Goal: Task Accomplishment & Management: Use online tool/utility

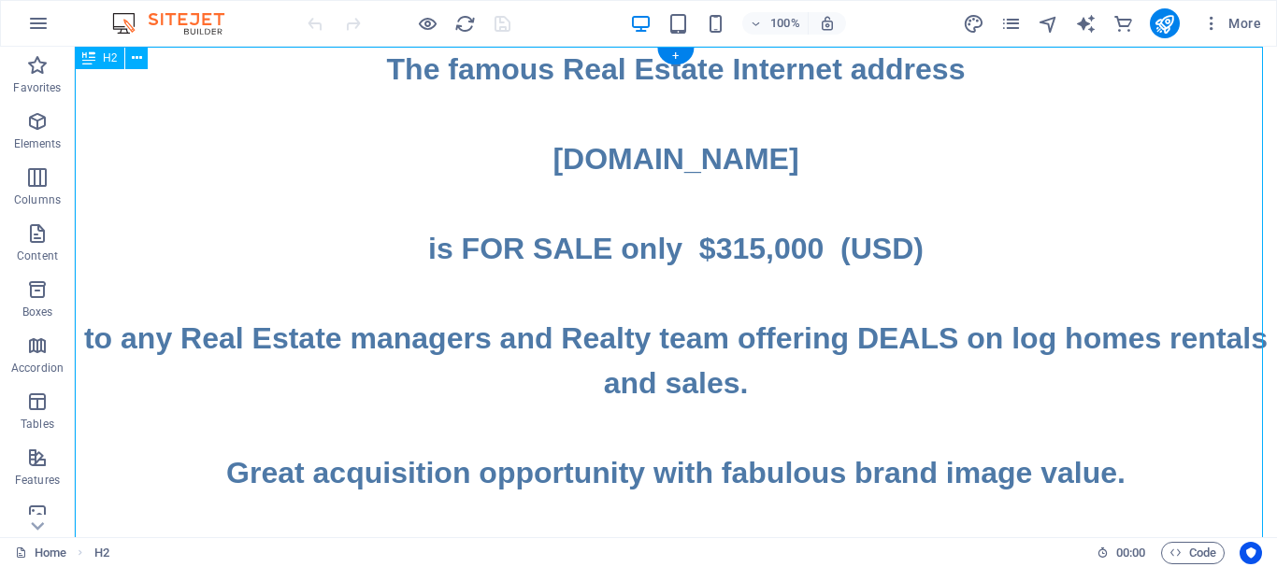
click at [950, 247] on div "The famous Real Estate Internet address www.LOGHOMES.DEALS is FOR SALE only $31…" at bounding box center [676, 563] width 1202 height 1032
drag, startPoint x: 950, startPoint y: 247, endPoint x: 648, endPoint y: 257, distance: 302.1
click at [949, 247] on div "The famous Real Estate Internet address www.LOGHOMES.DEALS is FOR SALE only $31…" at bounding box center [676, 563] width 1202 height 1032
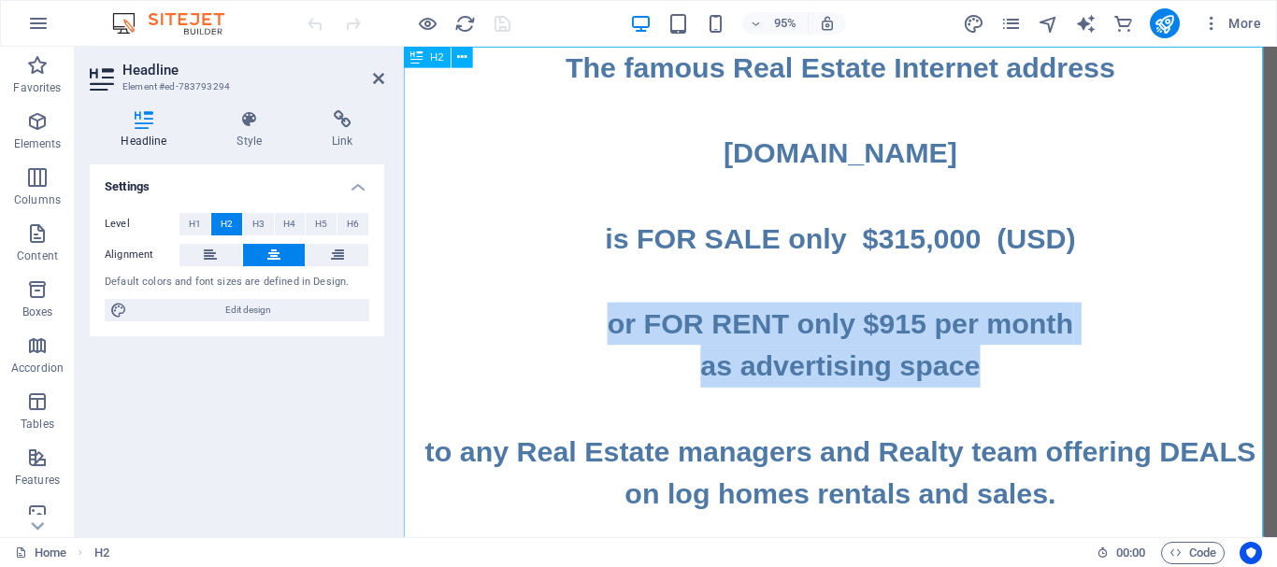
drag, startPoint x: 1036, startPoint y: 381, endPoint x: 617, endPoint y: 347, distance: 420.2
copy h2 "or FOR RENT only $915 per month ‌as advertising space"
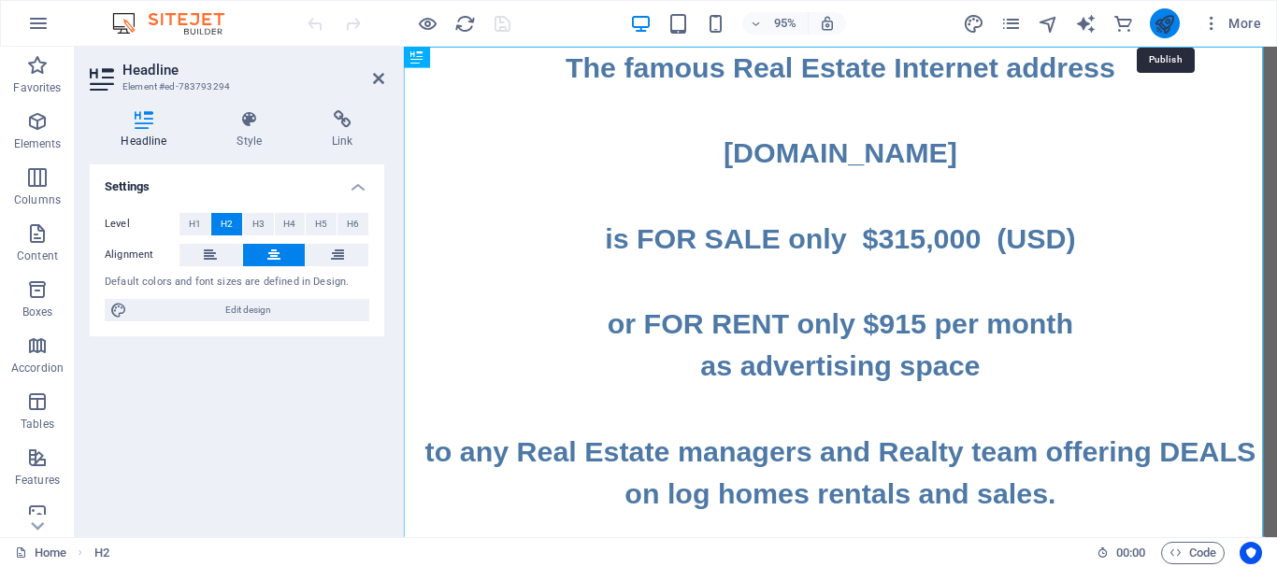
click at [1170, 24] on icon "publish" at bounding box center [1163, 23] width 21 height 21
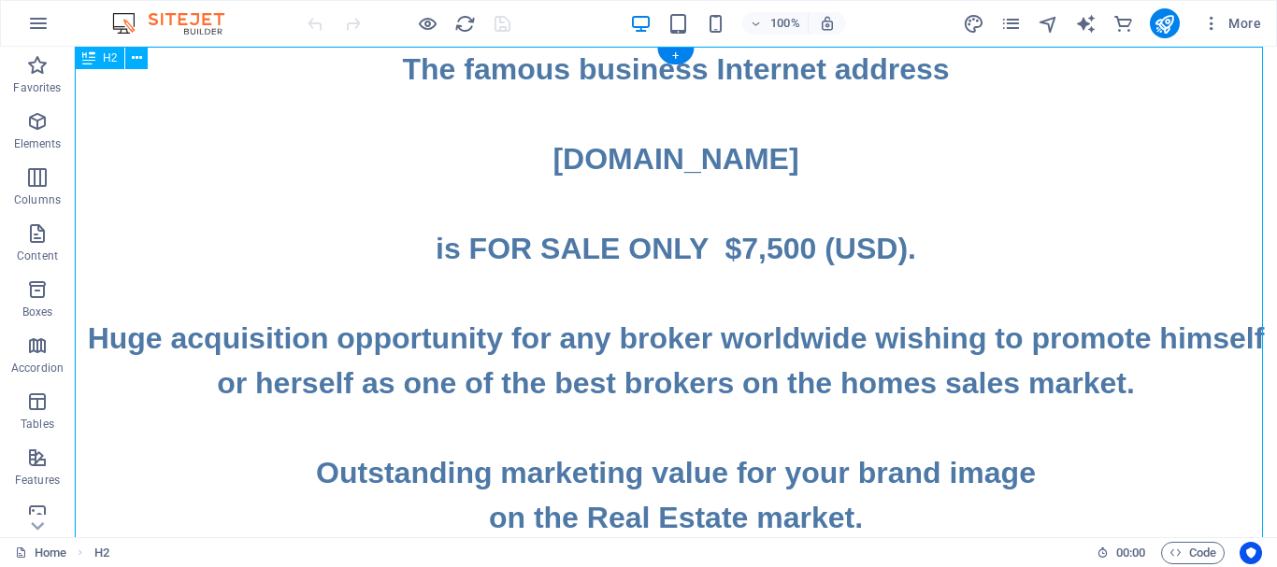
click at [916, 243] on div "The famous business Internet address www.BestBroker.Homes is FOR SALE ONLY $7,5…" at bounding box center [676, 495] width 1202 height 897
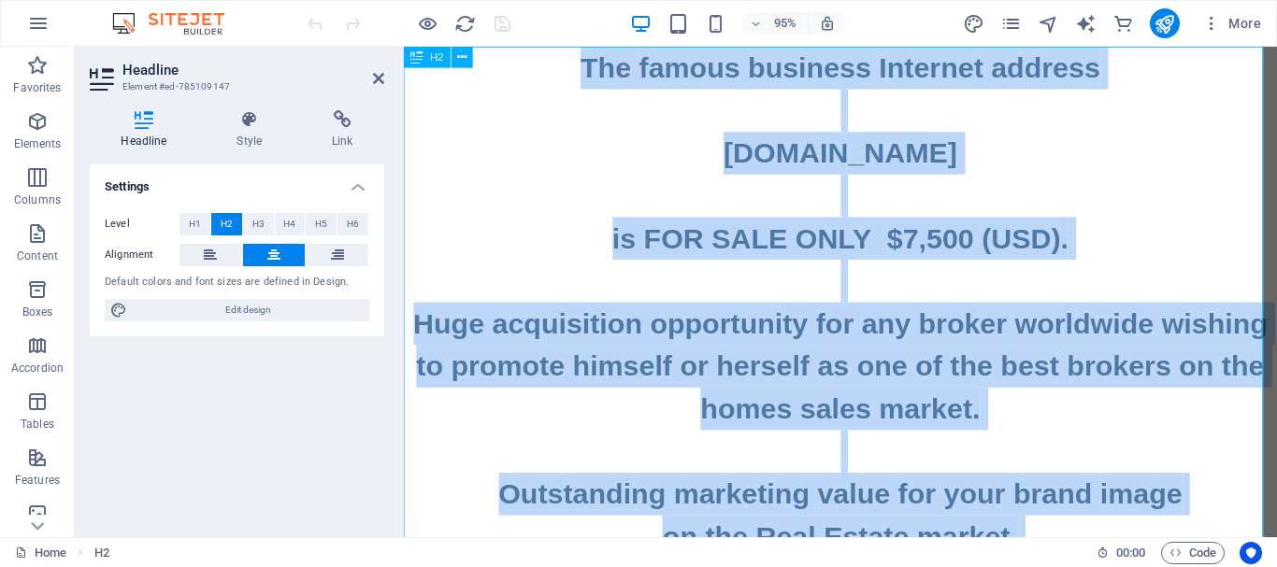
click at [1048, 253] on h2 "The famous business Internet address www.BestBroker.Homes is FOR SALE ONLY $7,5…" at bounding box center [863, 518] width 919 height 942
click at [1074, 251] on h2 "The famous business Internet address www.BestBroker.Homes is FOR SALE ONLY $7,5…" at bounding box center [863, 518] width 919 height 942
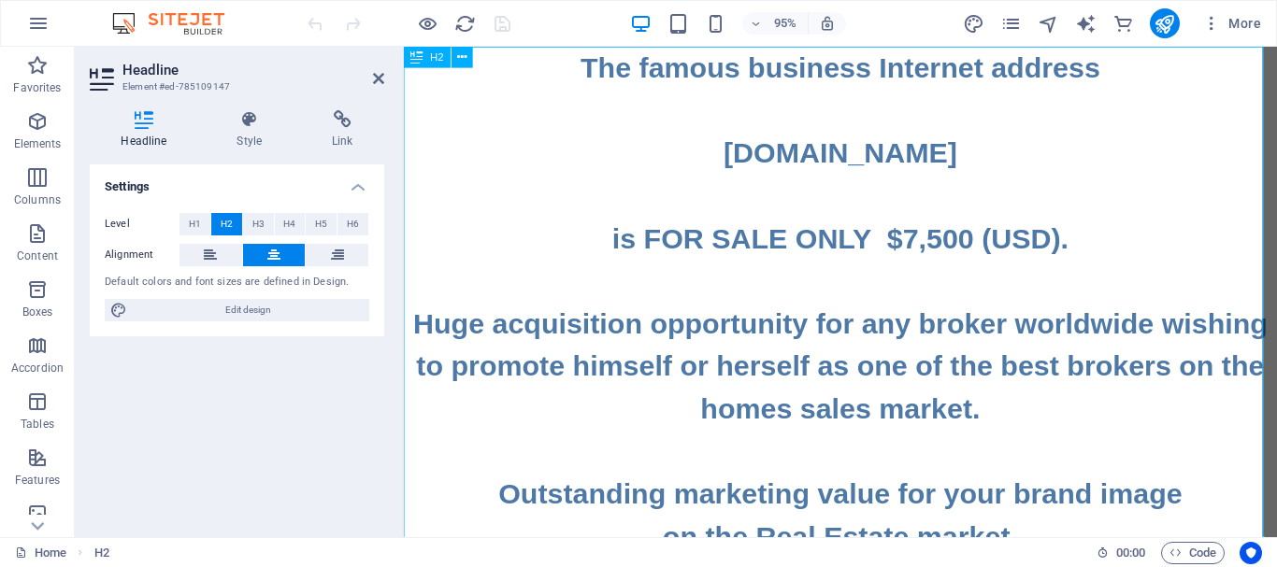
click at [1081, 251] on h2 "The famous business Internet address www.BestBroker.Homes is FOR SALE ONLY $7,5…" at bounding box center [863, 518] width 919 height 942
click at [1092, 251] on h2 "The famous business Internet address www.BestBroker.Homes is FOR SALE ONLY $7,5…" at bounding box center [863, 518] width 919 height 942
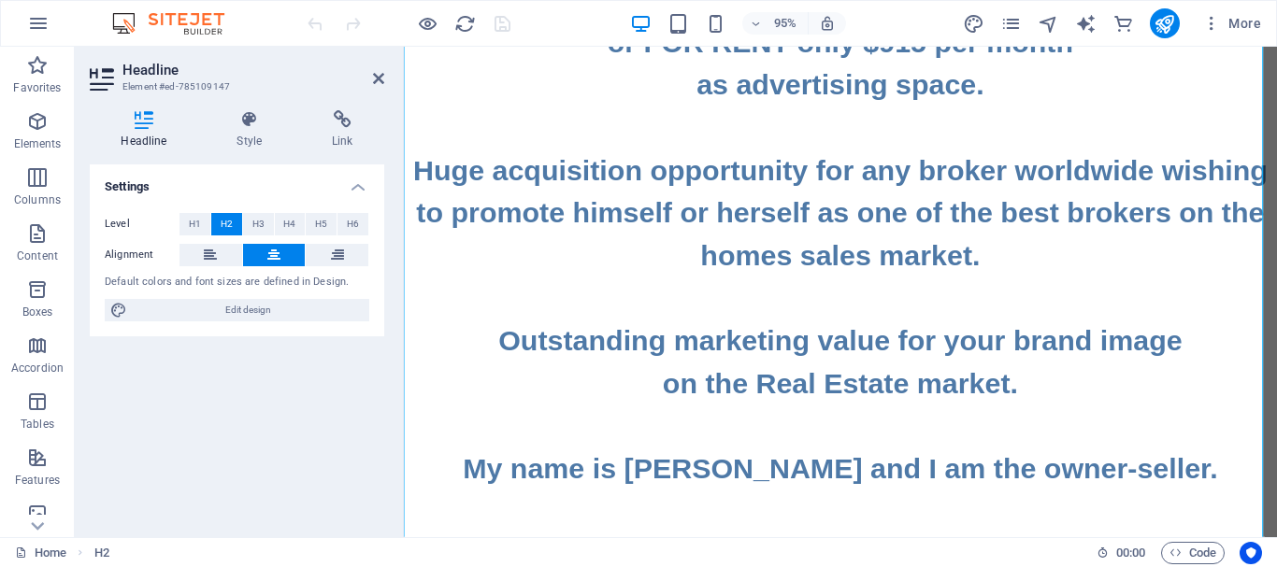
scroll to position [186, 0]
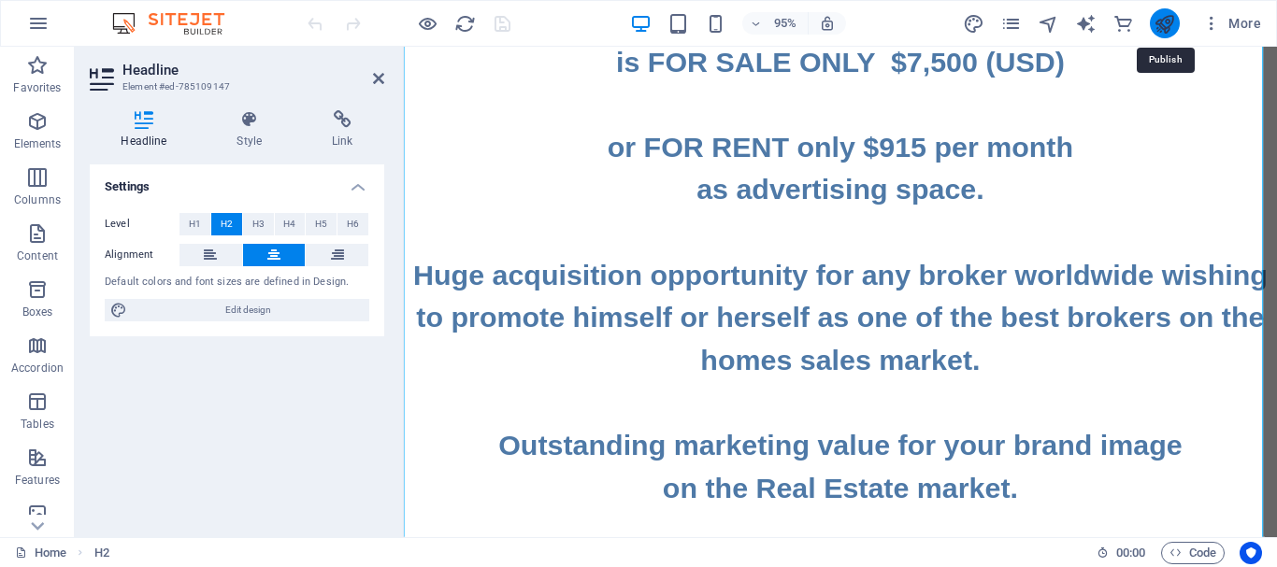
click at [1167, 29] on icon "publish" at bounding box center [1163, 23] width 21 height 21
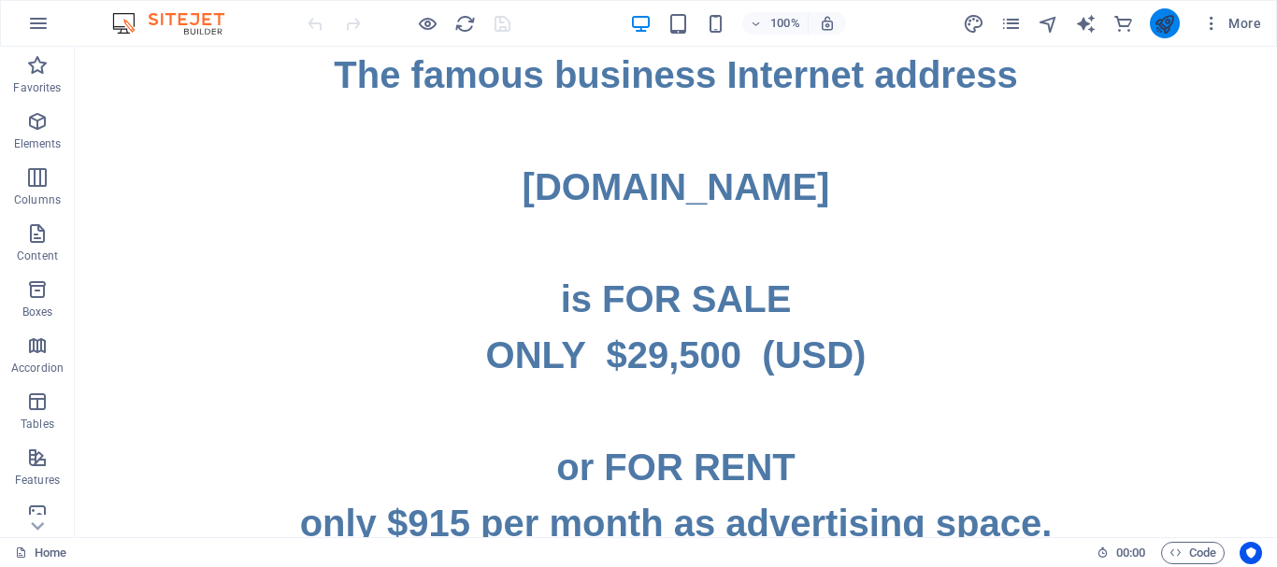
click at [1165, 21] on icon "publish" at bounding box center [1163, 23] width 21 height 21
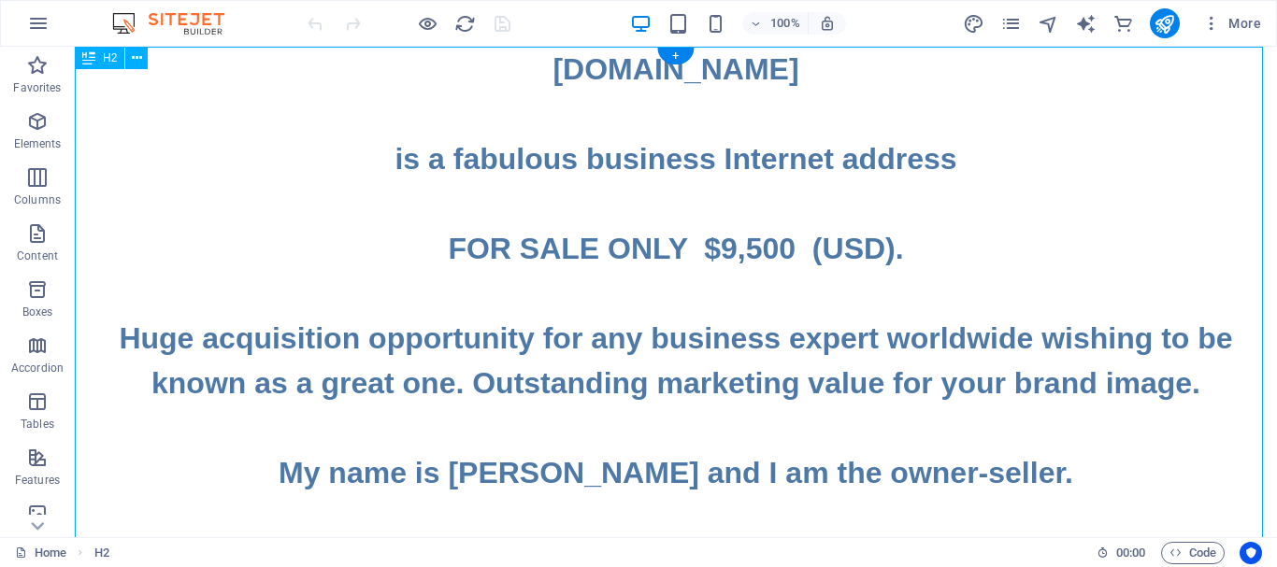
click at [883, 251] on div "www.BusinessExpert.TOP is a fabulous business Internet address FOR SALE ONLY $9…" at bounding box center [676, 451] width 1202 height 808
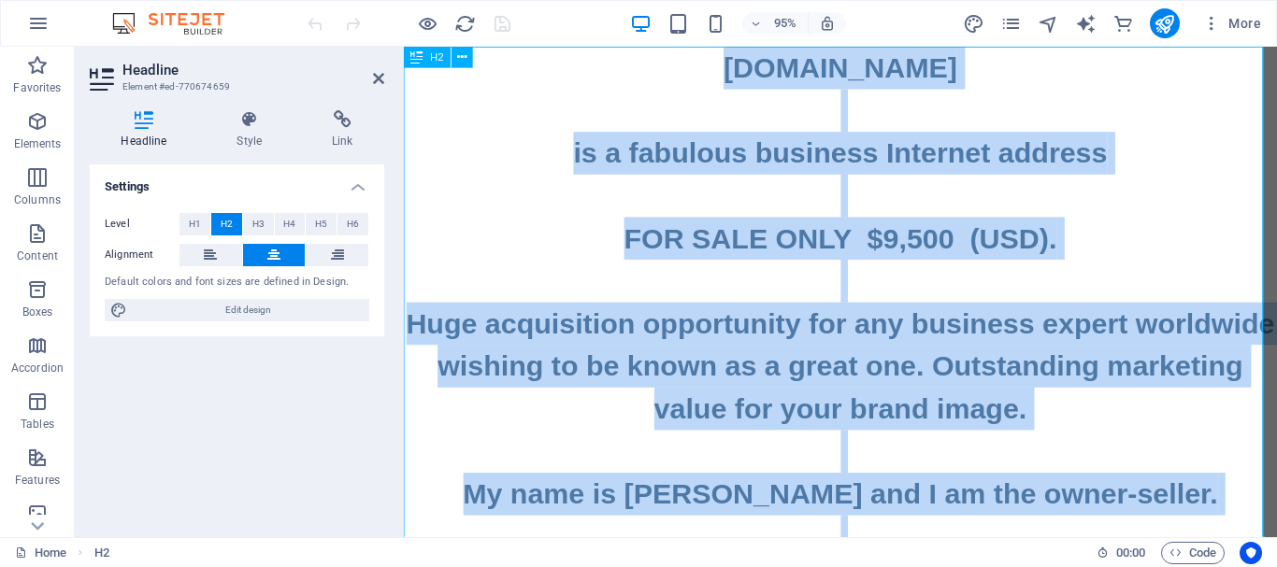
click at [1086, 251] on h2 "www.BusinessExpert.TOP is a fabulous business Internet address FOR SALE ONLY $9…" at bounding box center [863, 473] width 919 height 852
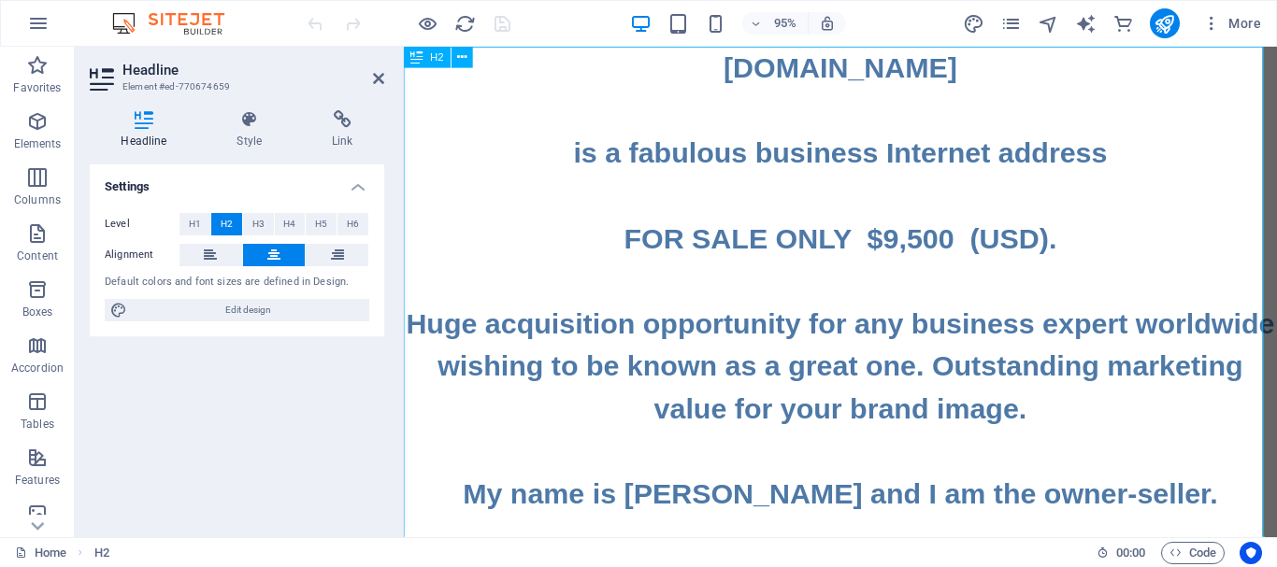
click at [1073, 251] on h2 "www.BusinessExpert.TOP is a fabulous business Internet address FOR SALE ONLY $9…" at bounding box center [863, 473] width 919 height 852
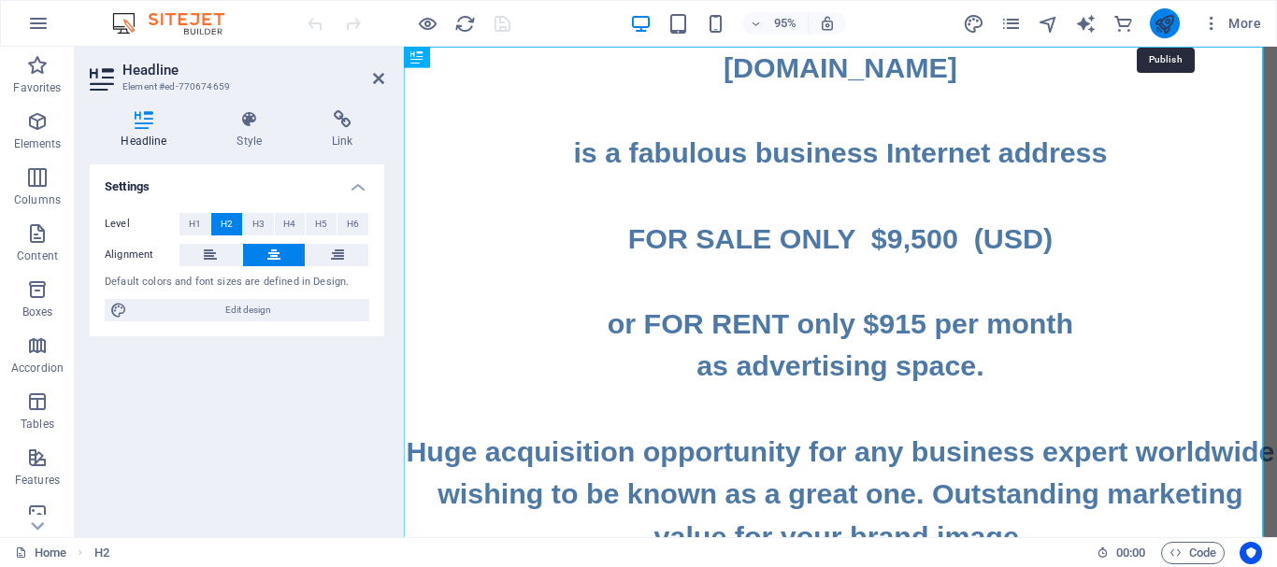
click at [1165, 14] on icon "publish" at bounding box center [1163, 23] width 21 height 21
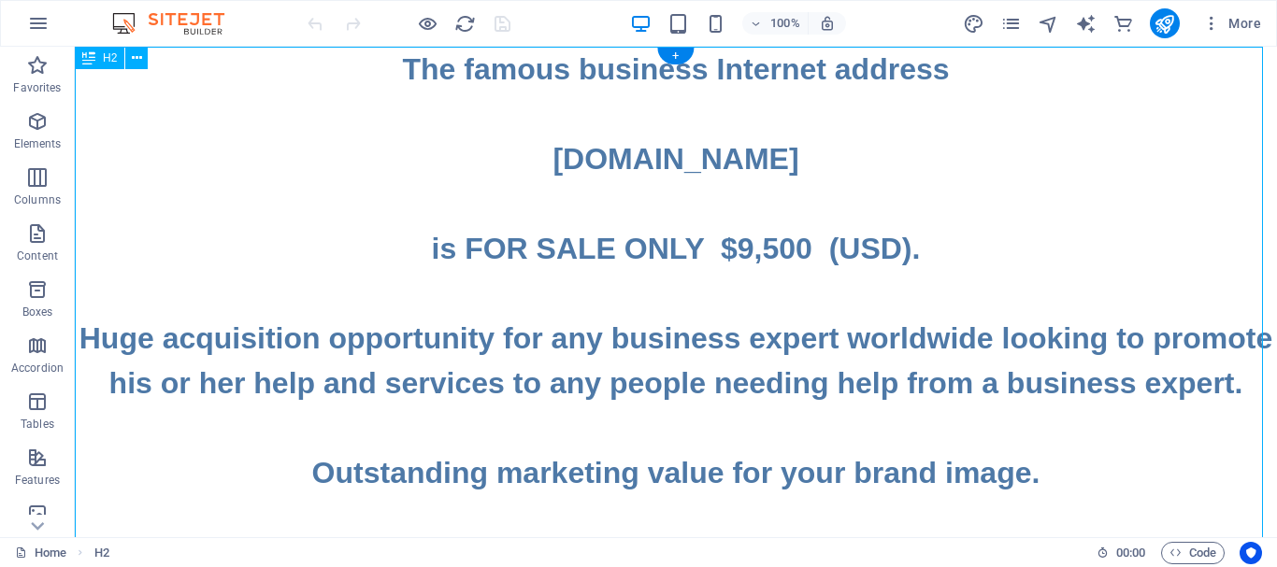
click at [903, 251] on div "The famous business Internet address [DOMAIN_NAME] is FOR SALE ONLY $9,500 (USD…" at bounding box center [676, 473] width 1202 height 852
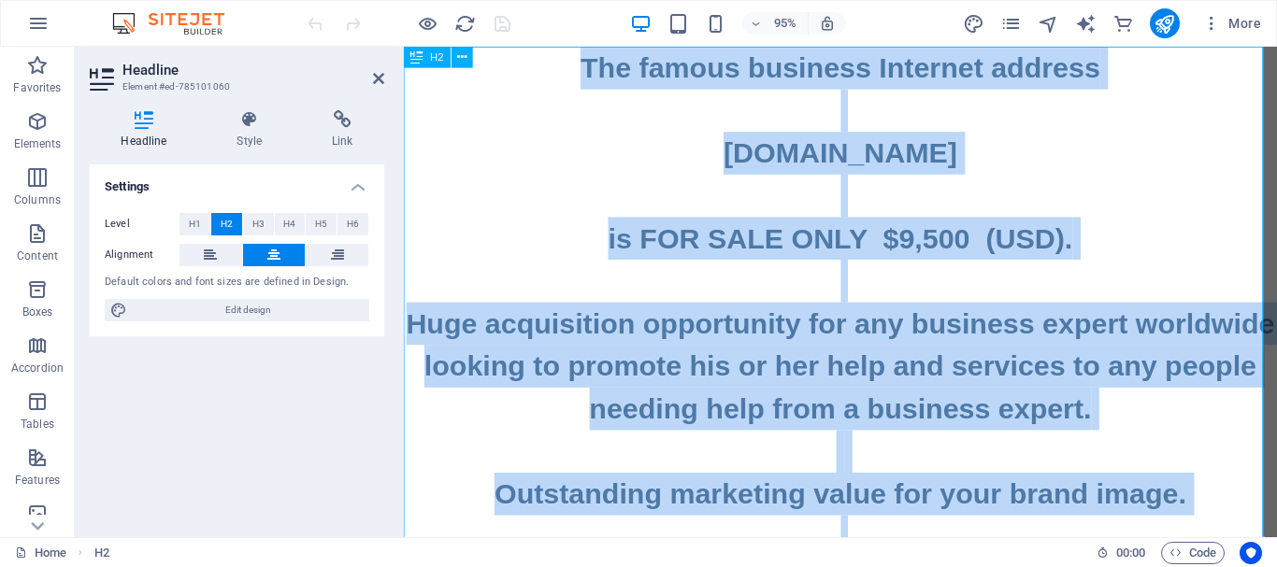
click at [1023, 256] on h2 "The famous business Internet address [DOMAIN_NAME] is FOR SALE ONLY $9,500 (USD…" at bounding box center [863, 495] width 919 height 897
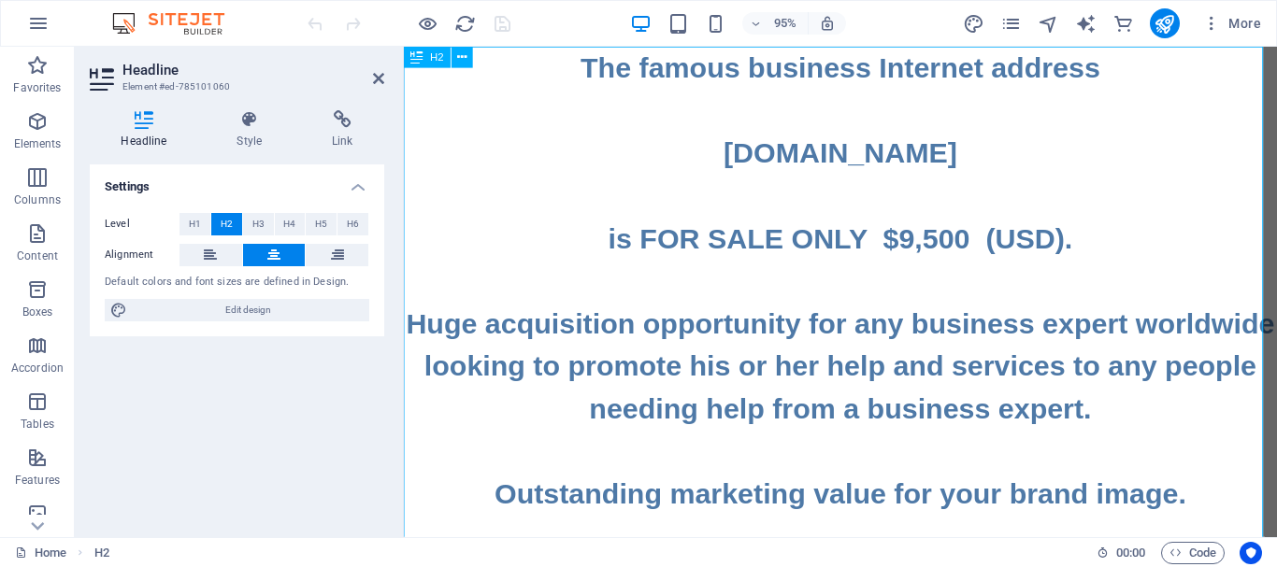
click at [1086, 251] on h2 "The famous business Internet address [DOMAIN_NAME] is FOR SALE ONLY $9,500 (USD…" at bounding box center [863, 495] width 919 height 897
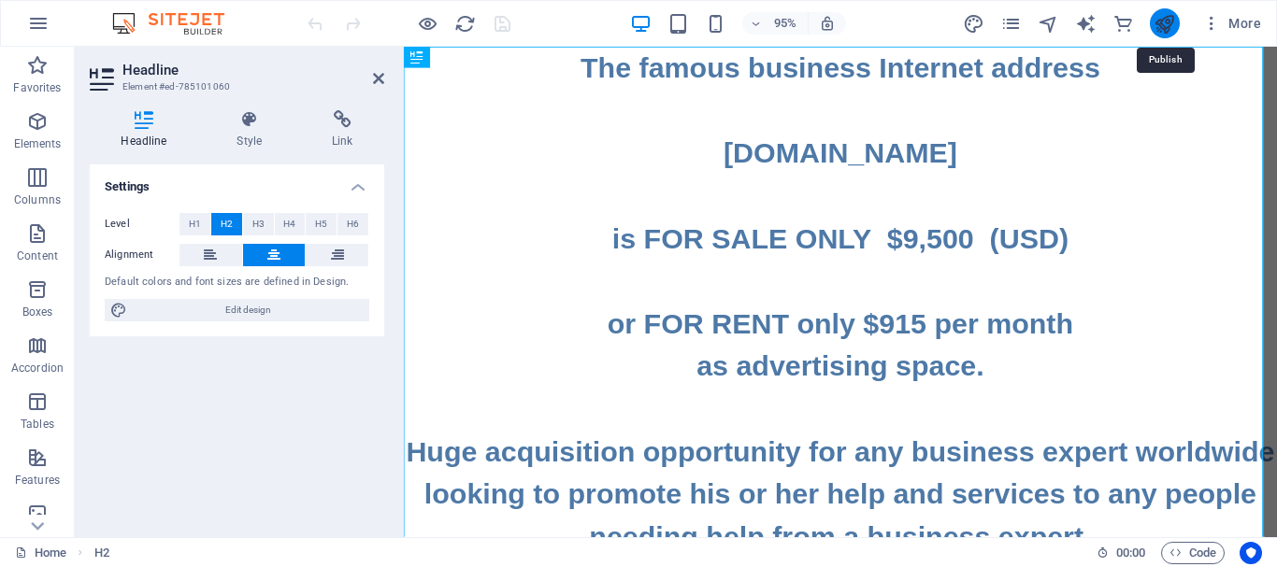
click at [1161, 27] on icon "publish" at bounding box center [1163, 23] width 21 height 21
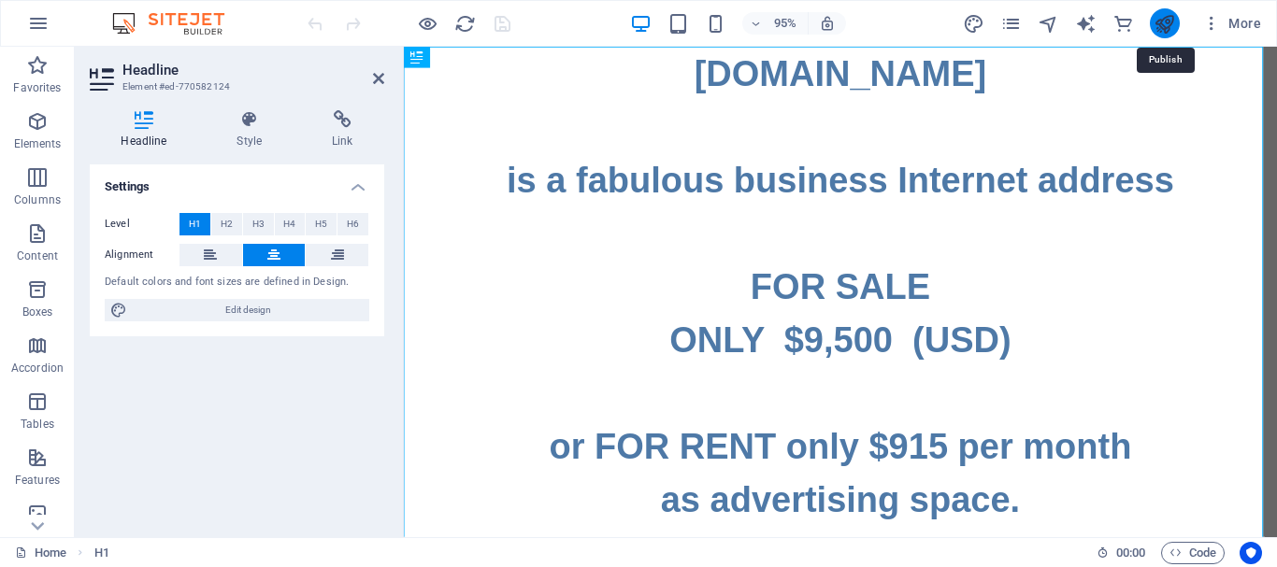
click at [1166, 23] on icon "publish" at bounding box center [1163, 23] width 21 height 21
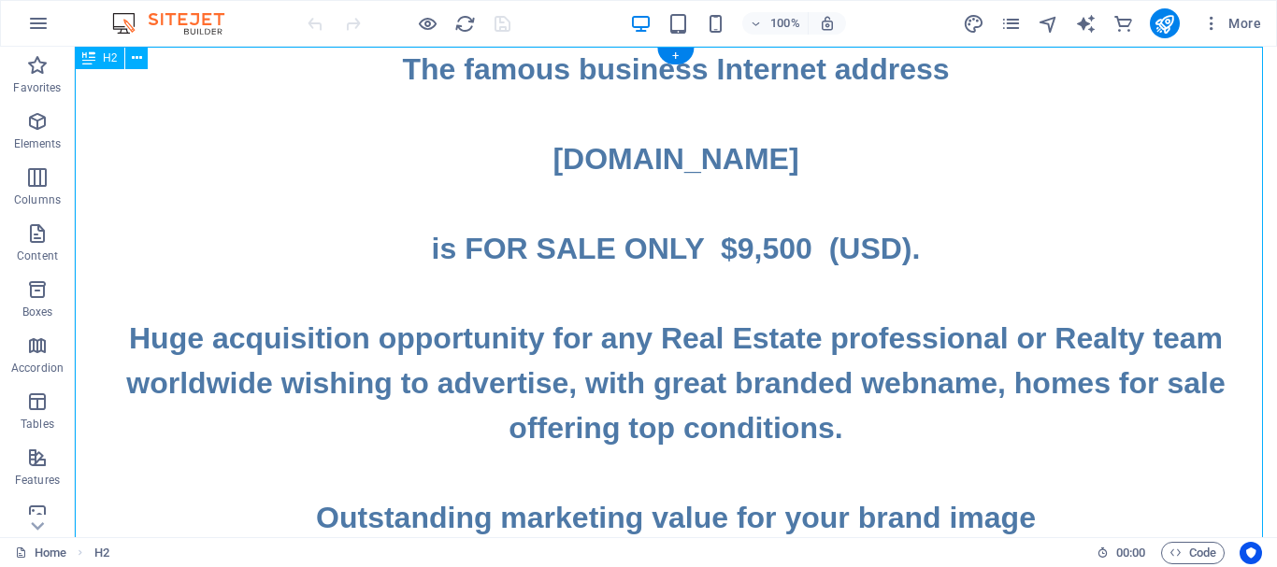
click at [897, 248] on div "The famous business Internet address www.HomesForSale.TOP is FOR SALE ONLY $9,5…" at bounding box center [676, 518] width 1202 height 942
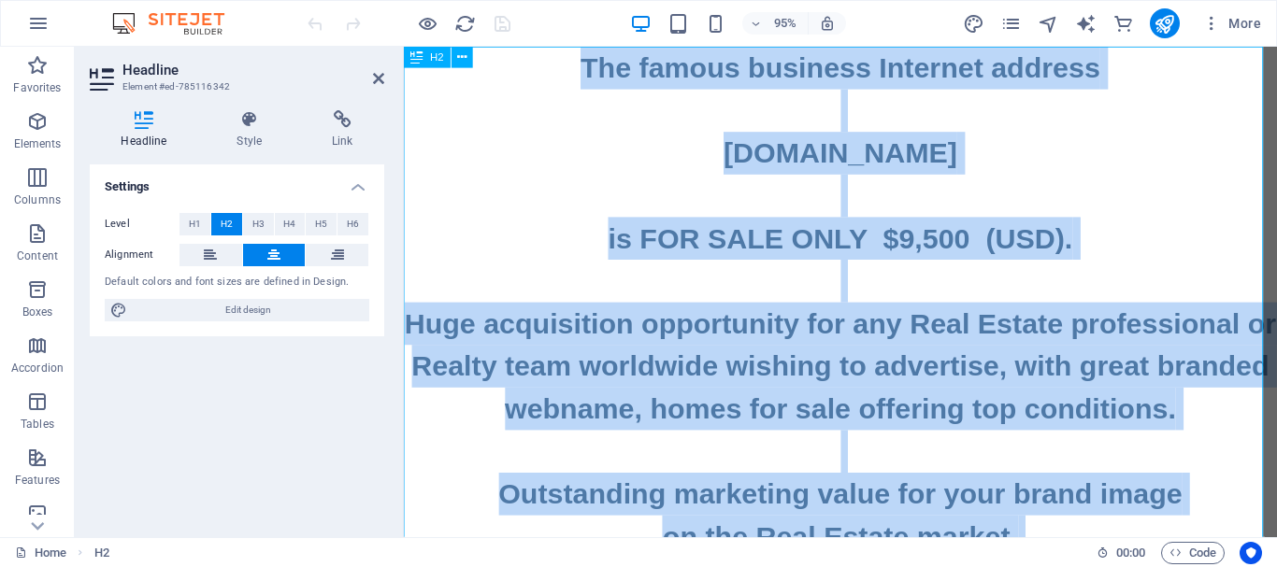
click at [1049, 251] on h2 "The famous business Internet address www.HomesForSale.TOP is FOR SALE ONLY $9,5…" at bounding box center [863, 518] width 919 height 942
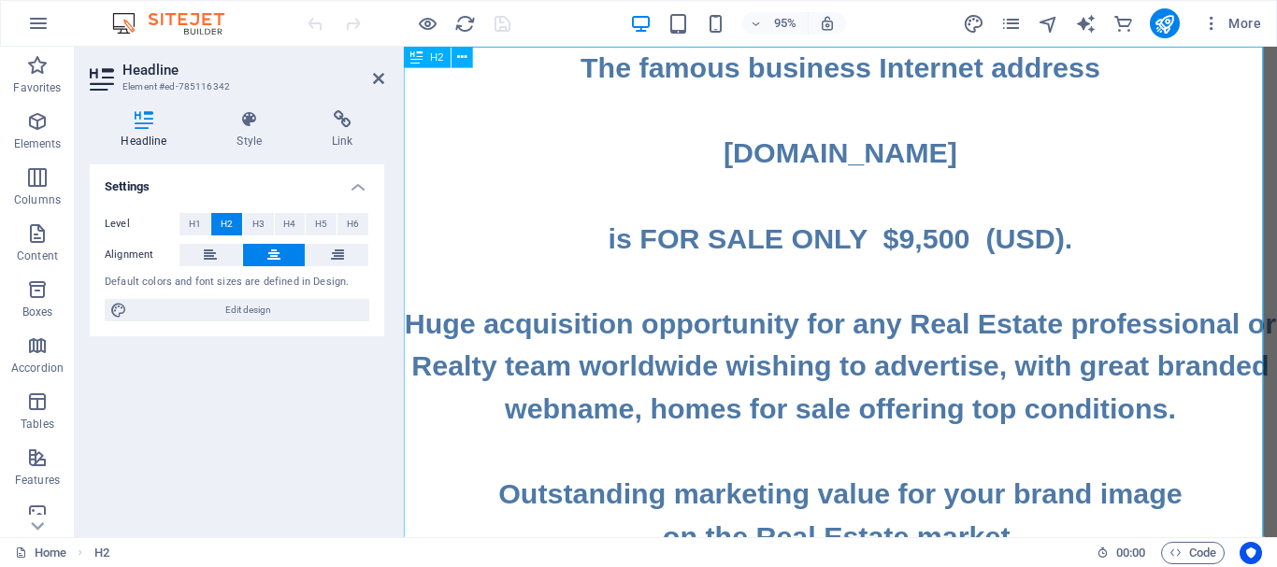
click at [1084, 251] on h2 "The famous business Internet address www.HomesForSale.TOP is FOR SALE ONLY $9,5…" at bounding box center [863, 518] width 919 height 942
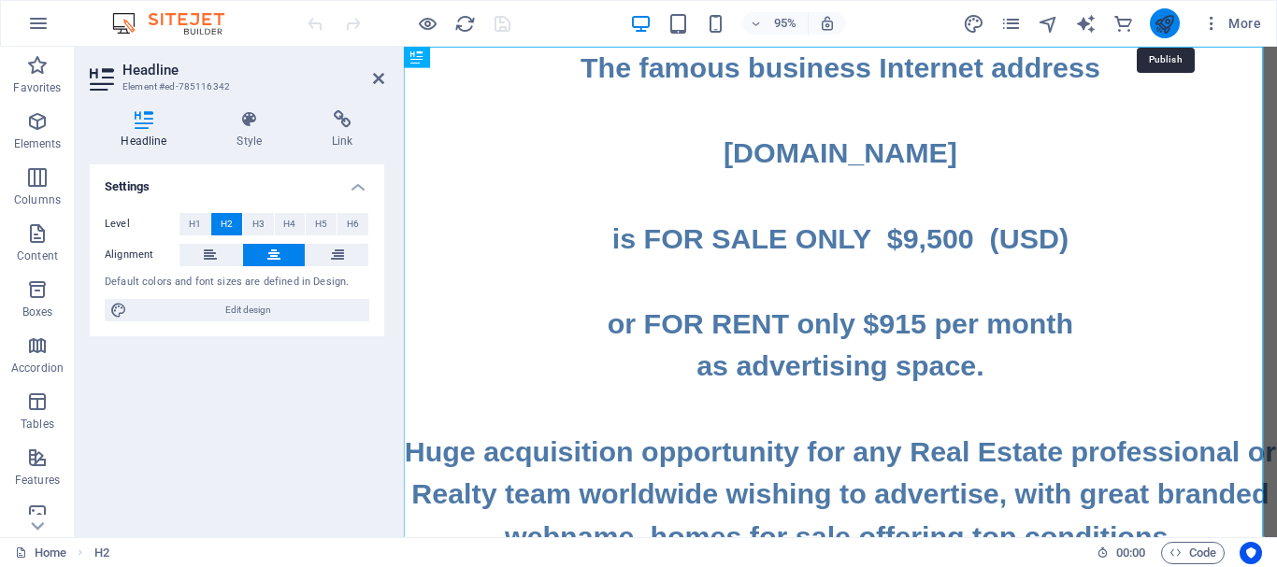
click at [1162, 28] on icon "publish" at bounding box center [1163, 23] width 21 height 21
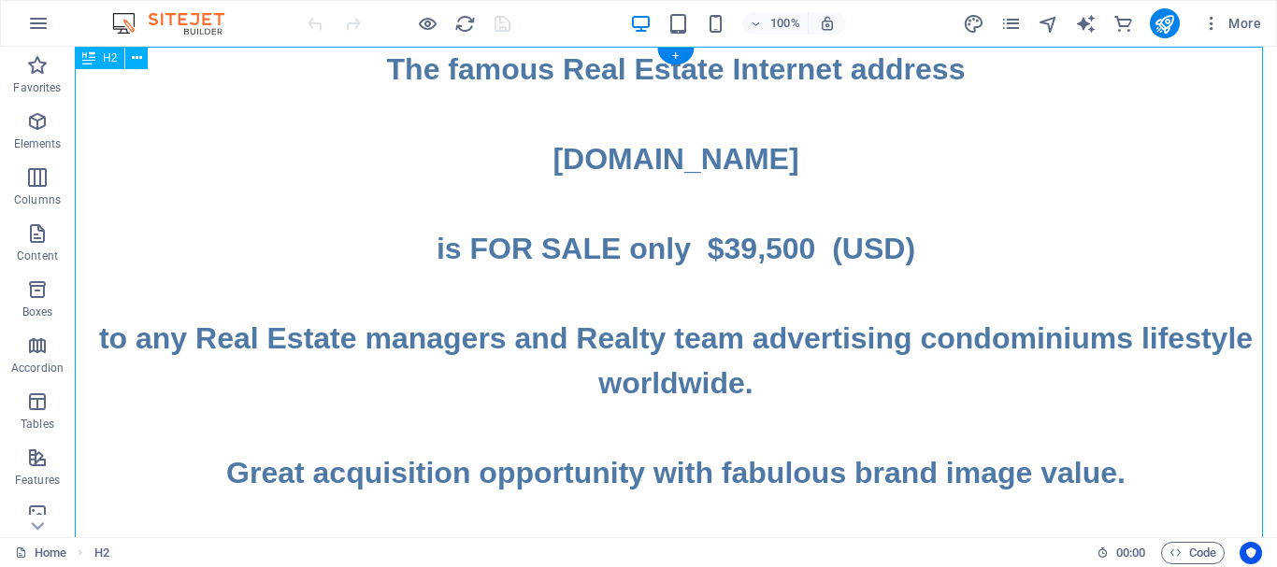
click at [910, 249] on div "The famous Real Estate Internet address [DOMAIN_NAME] is FOR SALE only $39,500 …" at bounding box center [676, 518] width 1202 height 942
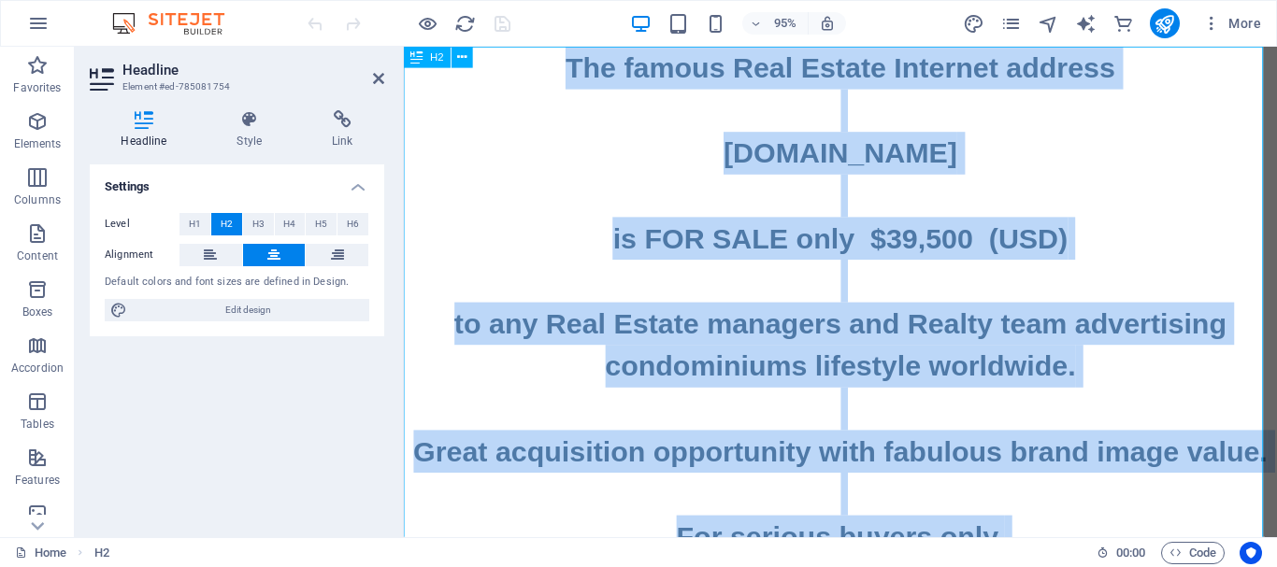
click at [1081, 245] on h2 "The famous Real Estate Internet address www.CONDOMINIUMS.LIFE is FOR SALE only …" at bounding box center [863, 518] width 919 height 942
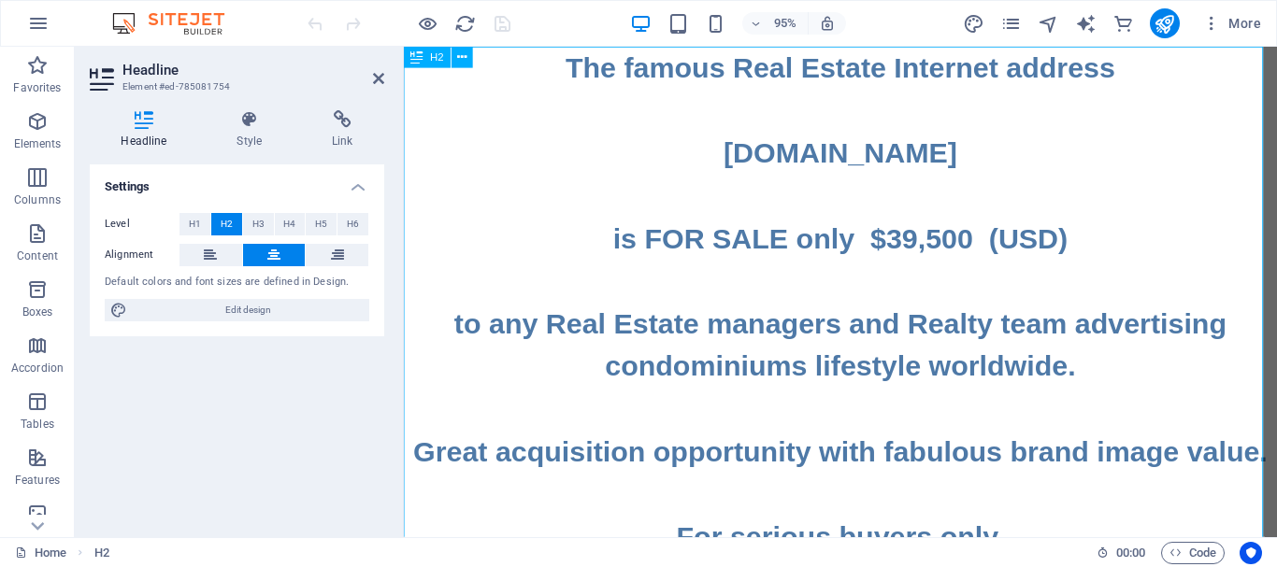
click at [1111, 246] on h2 "The famous Real Estate Internet address www.CONDOMINIUMS.LIFE is FOR SALE only …" at bounding box center [863, 518] width 919 height 942
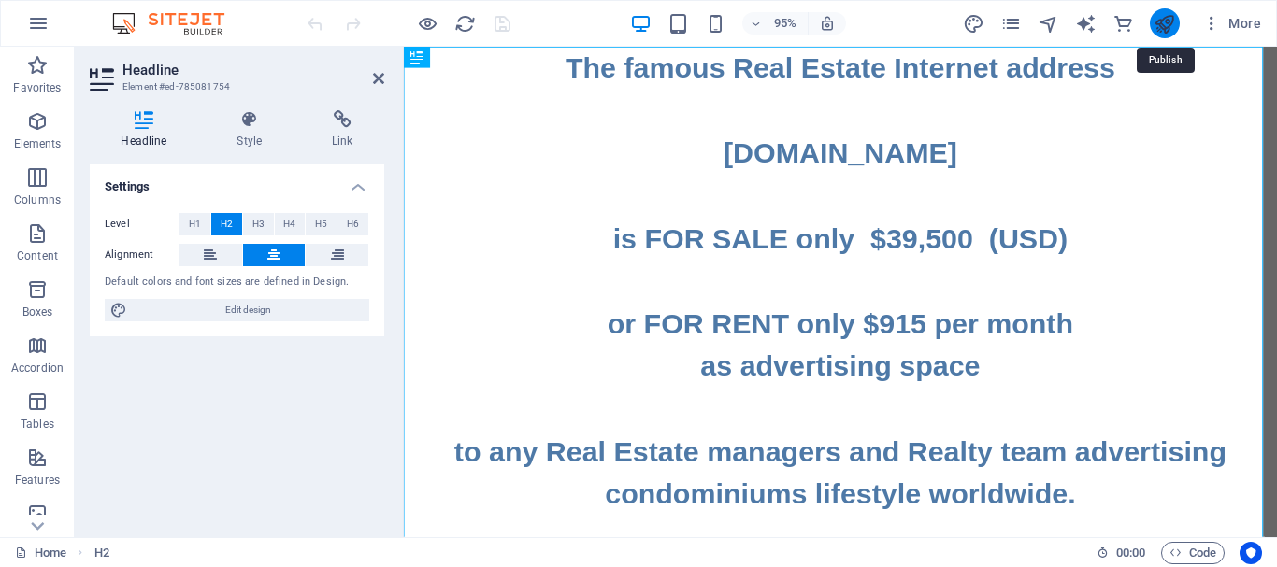
click at [1165, 25] on icon "publish" at bounding box center [1163, 23] width 21 height 21
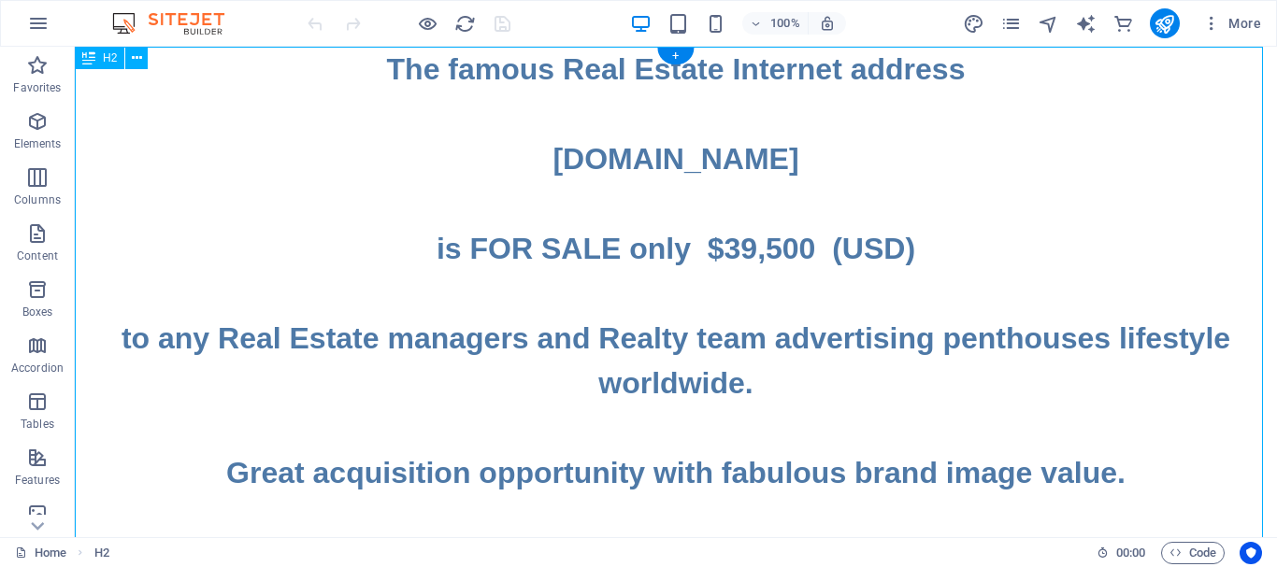
click at [927, 246] on div "The famous Real Estate Internet address www.PENTHOUSES.LIFE is FOR SALE only $3…" at bounding box center [676, 540] width 1202 height 987
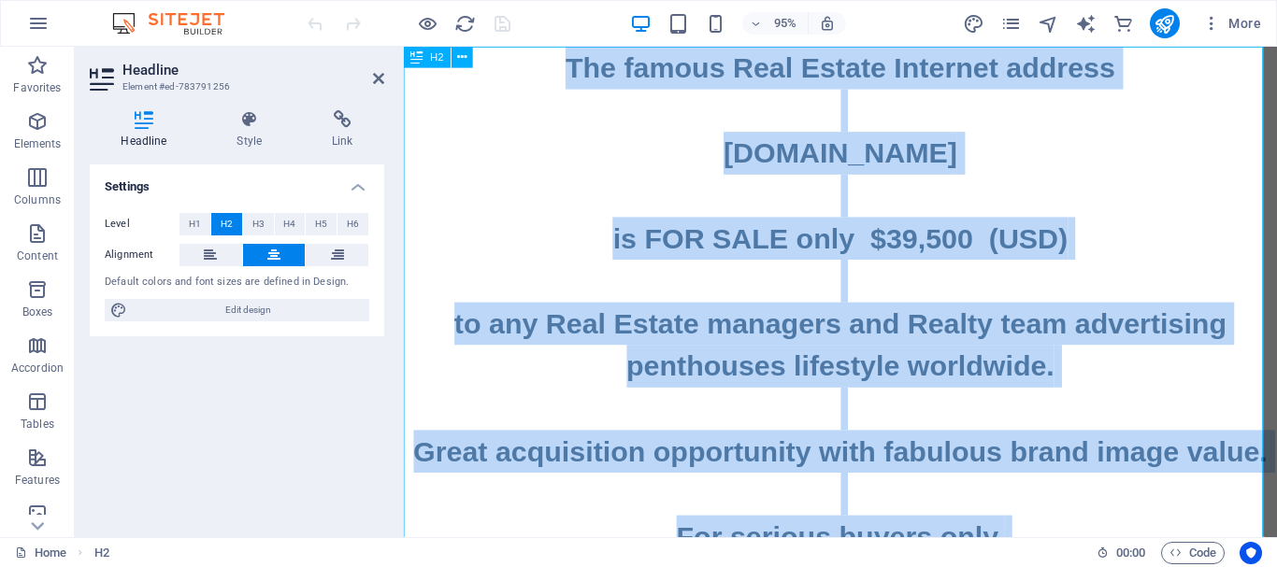
click at [1126, 247] on h2 "The famous Real Estate Internet address www.PENTHOUSES.LIFE is FOR SALE only $3…" at bounding box center [863, 563] width 919 height 1032
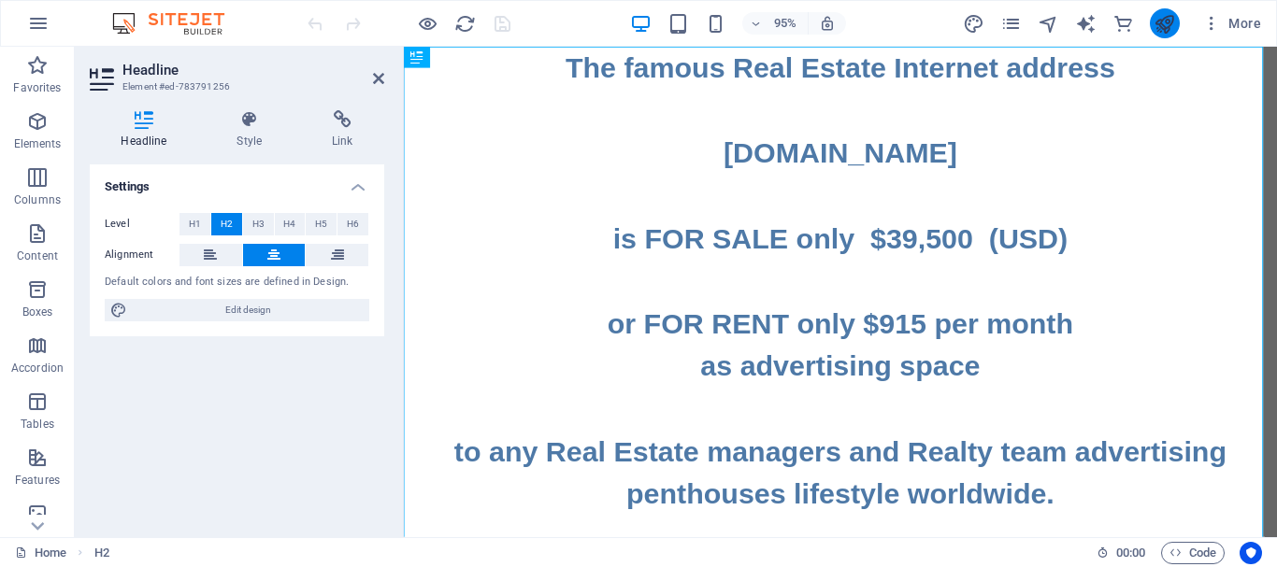
click at [1158, 21] on icon "publish" at bounding box center [1163, 23] width 21 height 21
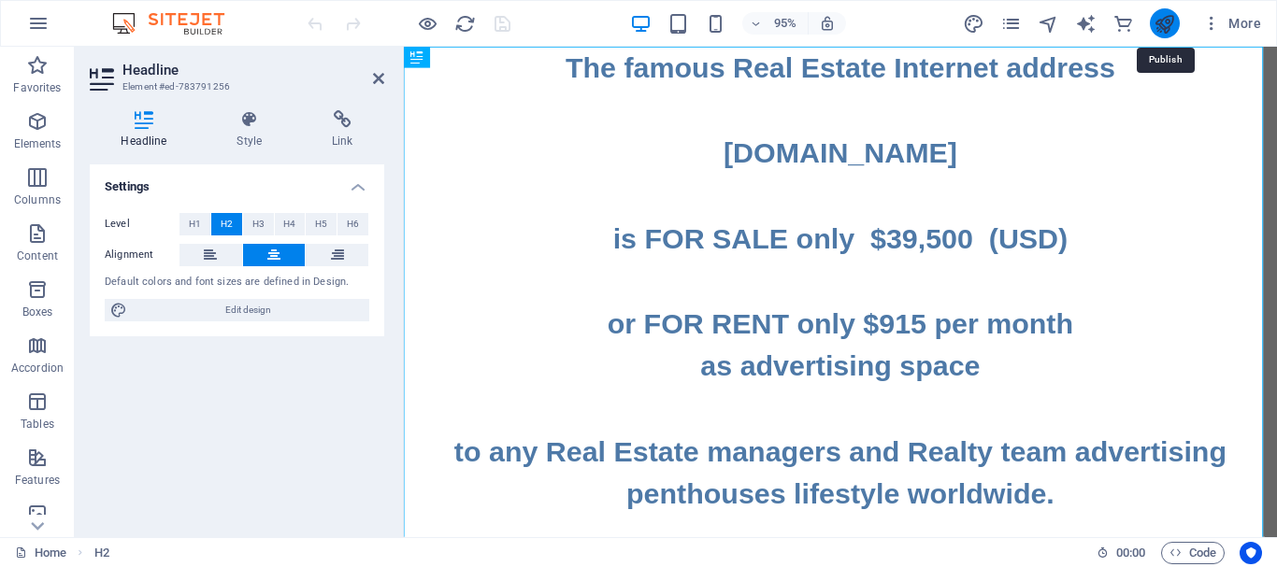
click at [1164, 29] on icon "publish" at bounding box center [1163, 23] width 21 height 21
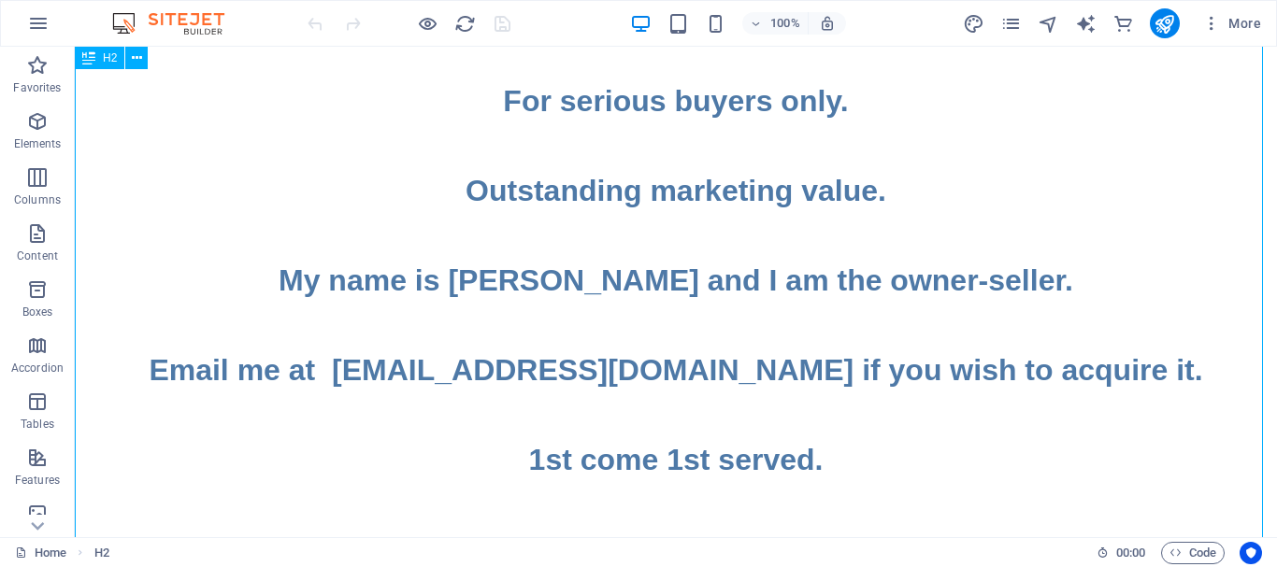
scroll to position [631, 0]
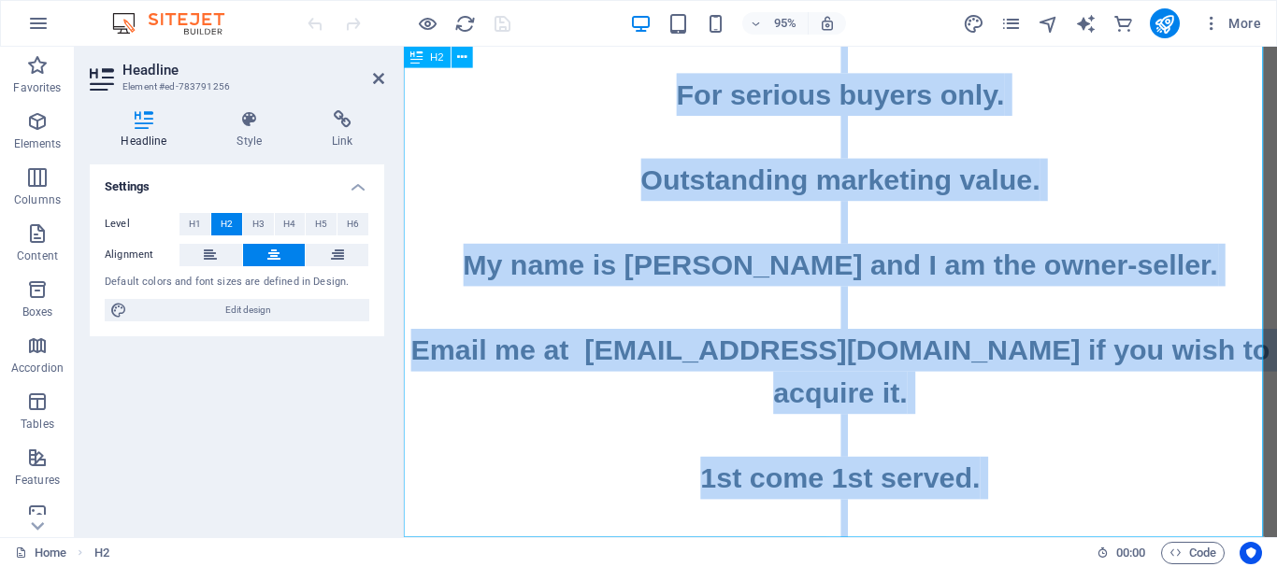
scroll to position [605, 0]
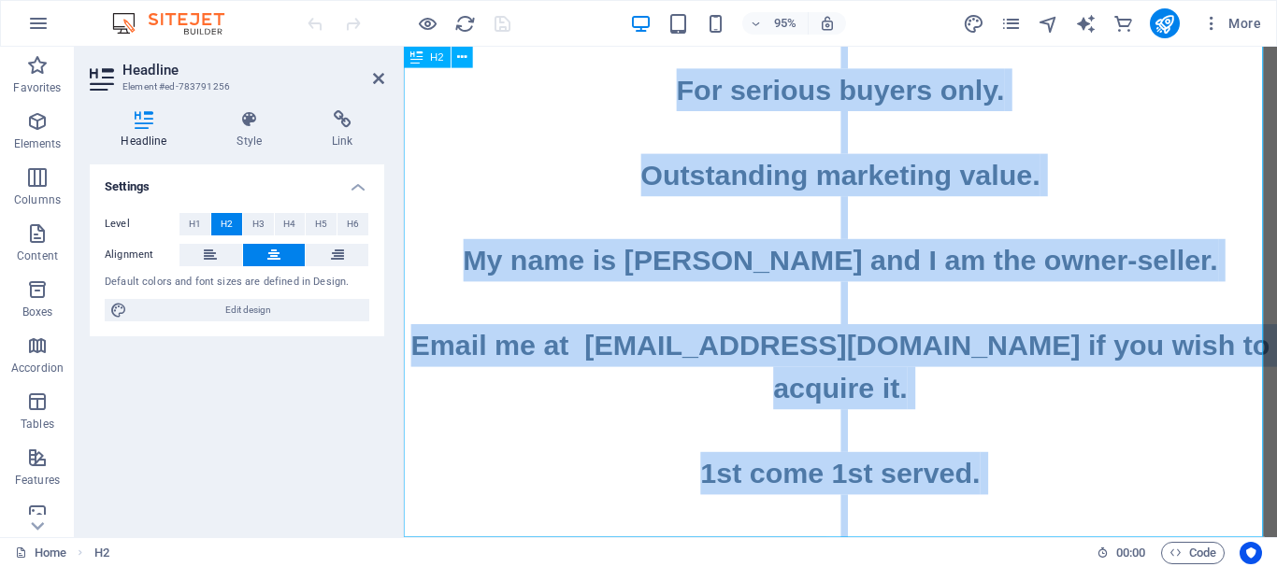
click at [1037, 461] on h2 "The famous Real Estate Internet address www.PENTHOUSES.LIFE is FOR SALE only $3…" at bounding box center [863, 25] width 919 height 1167
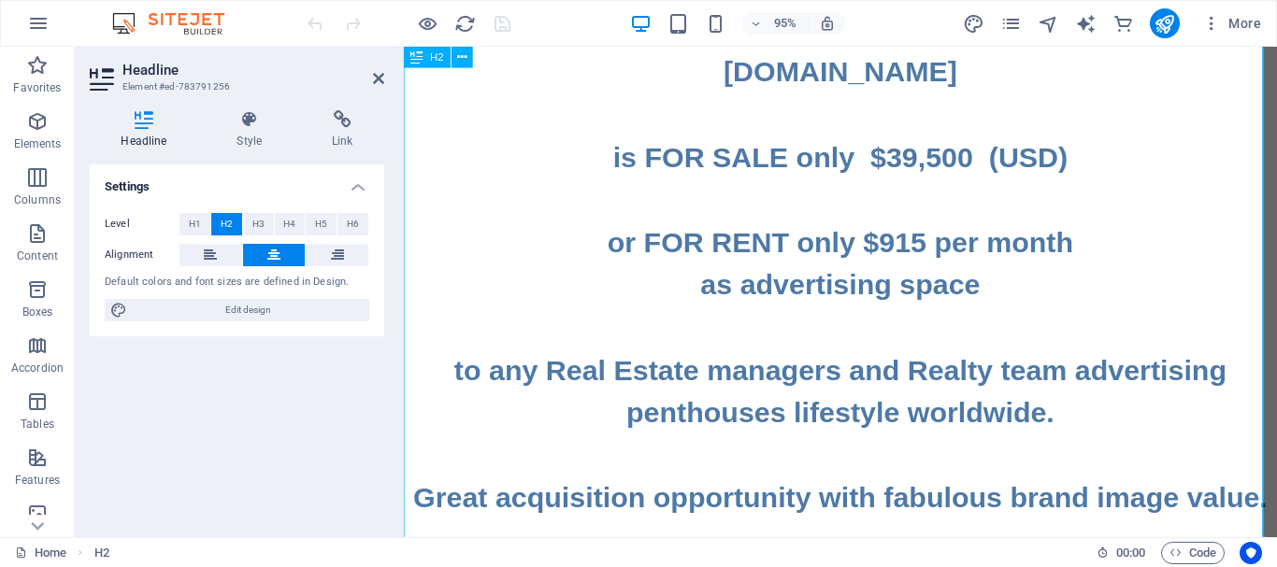
scroll to position [0, 0]
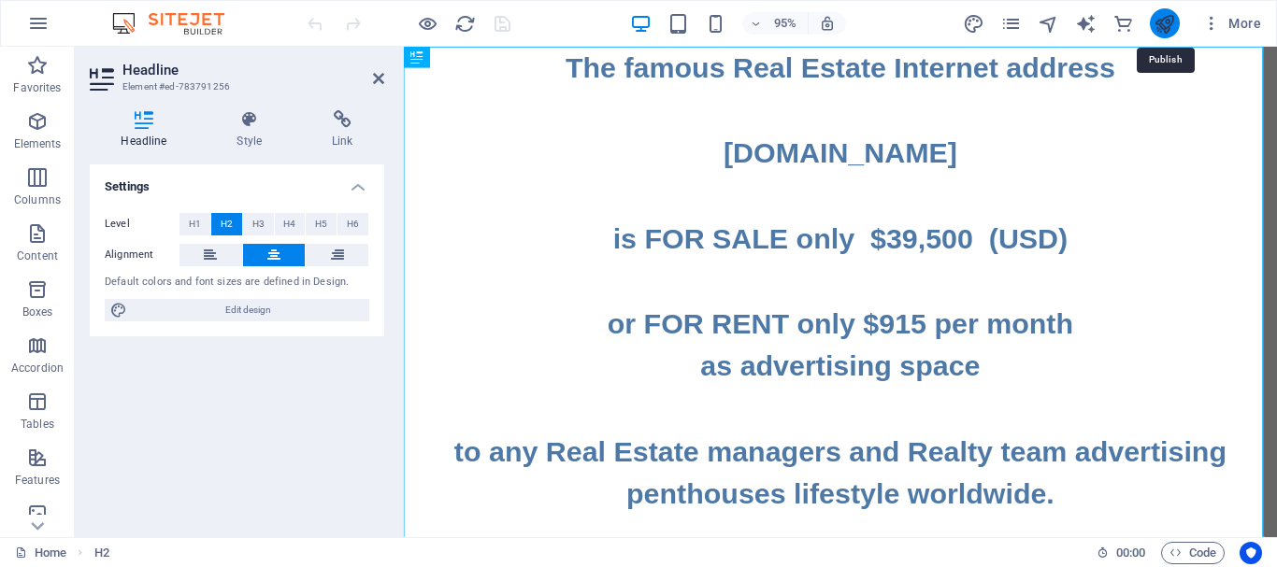
click at [1165, 24] on icon "publish" at bounding box center [1163, 23] width 21 height 21
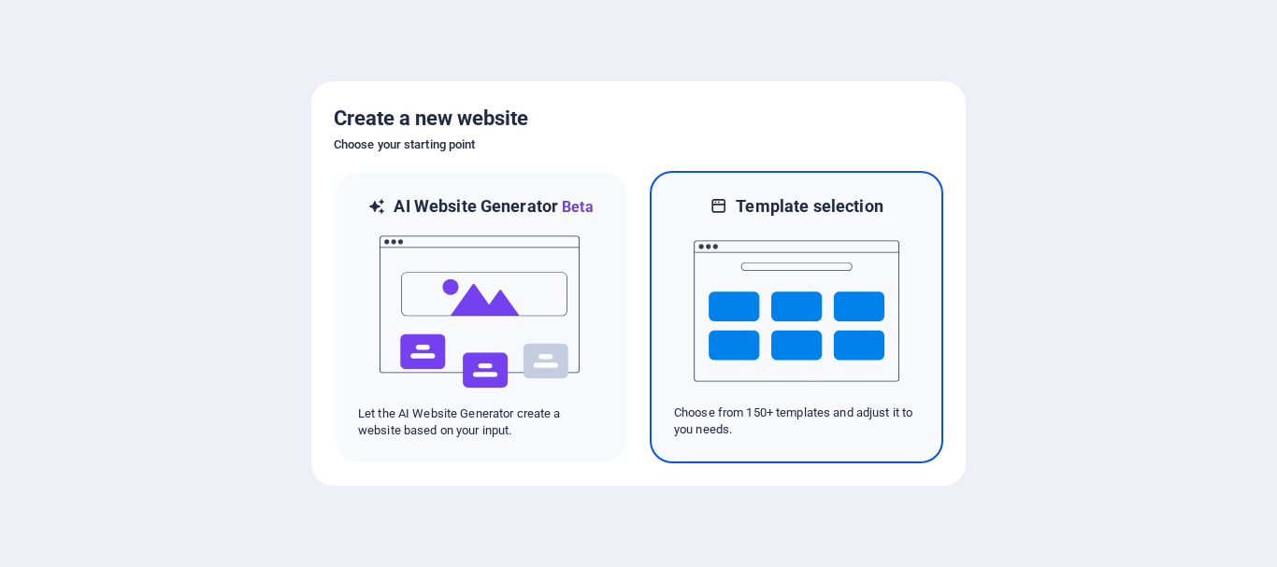
click at [735, 269] on img at bounding box center [797, 311] width 206 height 187
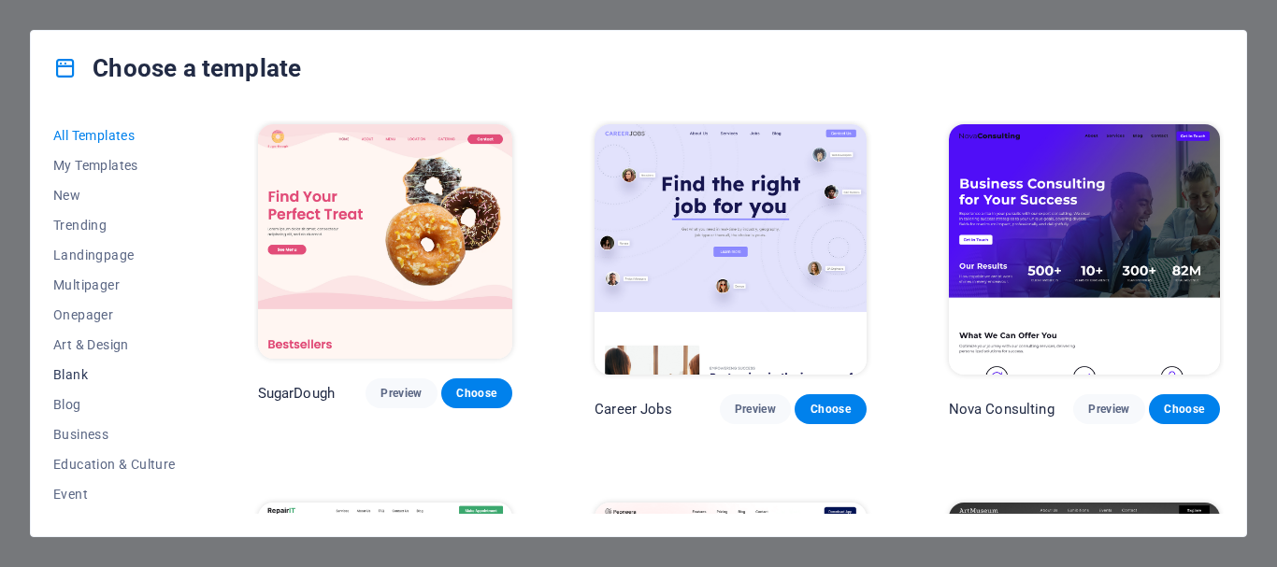
click at [79, 376] on span "Blank" at bounding box center [114, 374] width 122 height 15
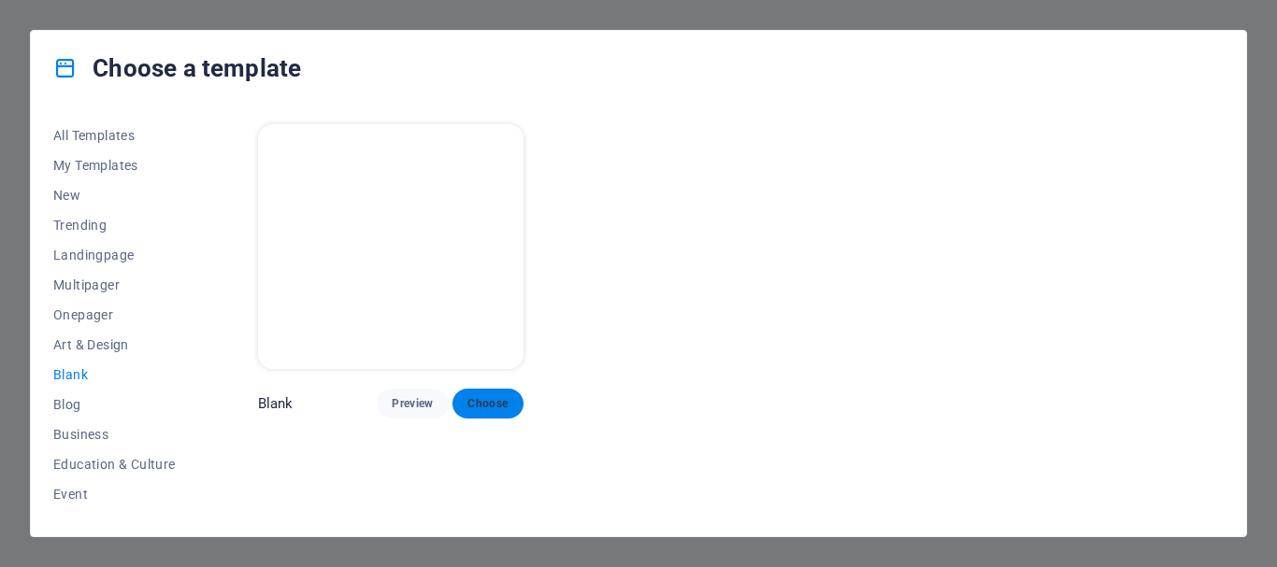
click at [471, 408] on span "Choose" at bounding box center [487, 403] width 41 height 15
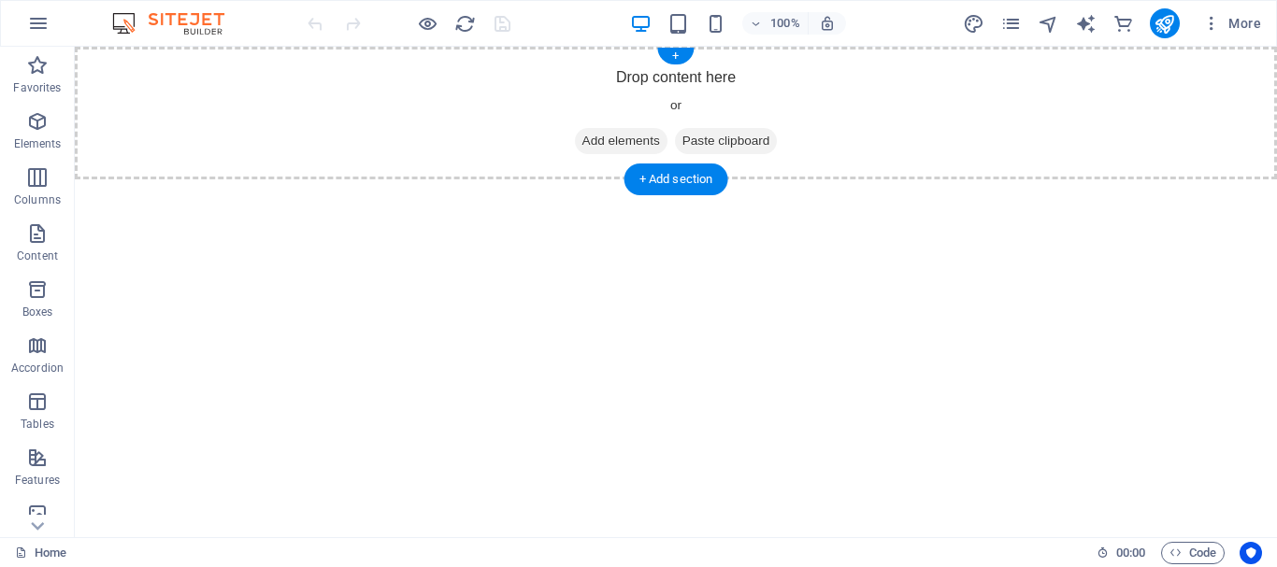
click at [601, 144] on span "Add elements" at bounding box center [621, 141] width 93 height 26
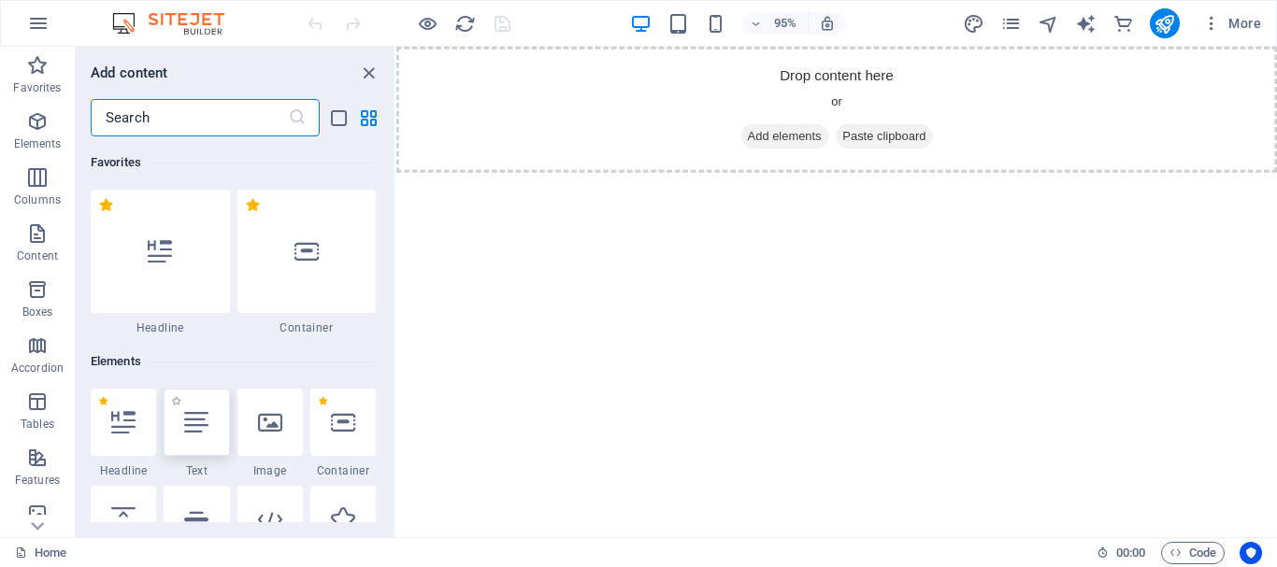
click at [197, 420] on icon at bounding box center [196, 422] width 24 height 24
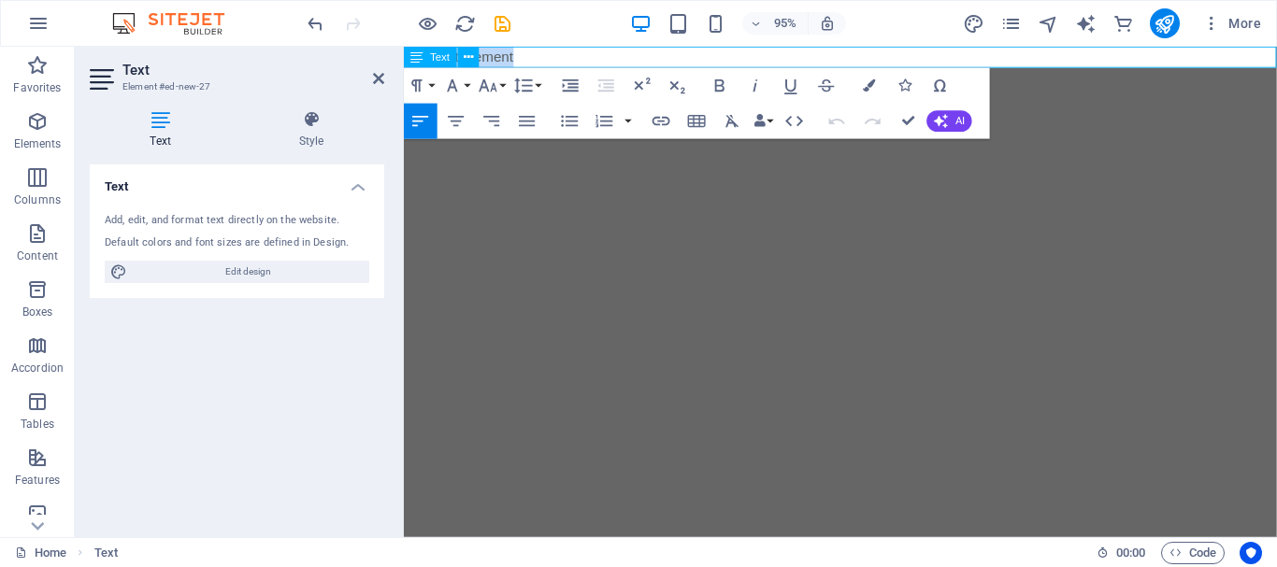
click at [580, 57] on p "New text element" at bounding box center [863, 58] width 919 height 22
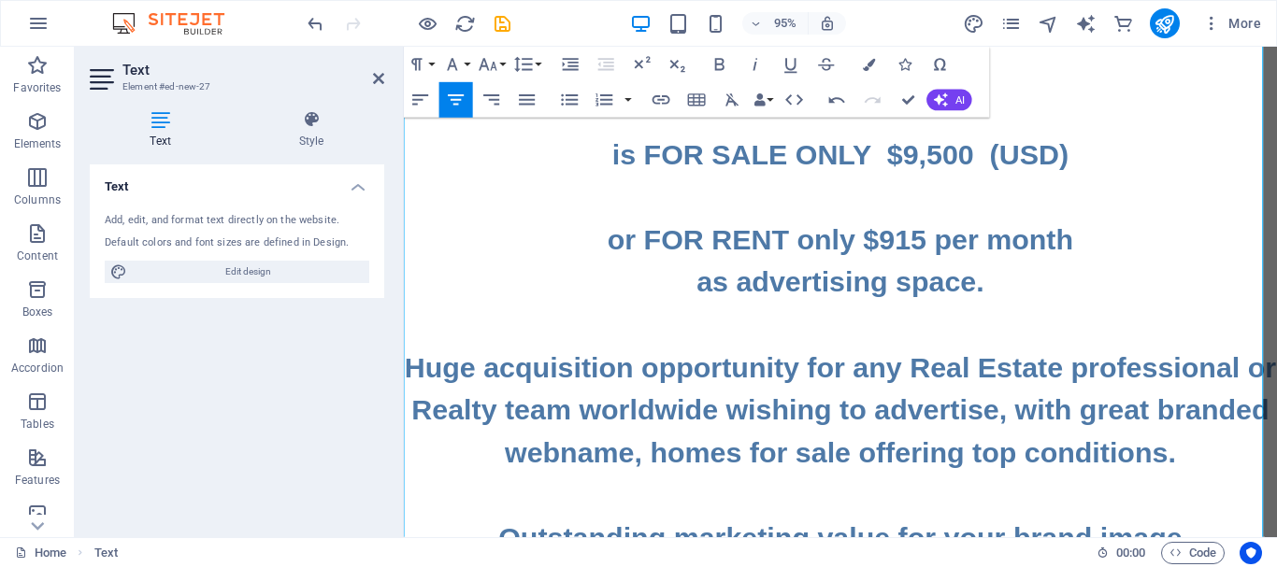
scroll to position [187, 0]
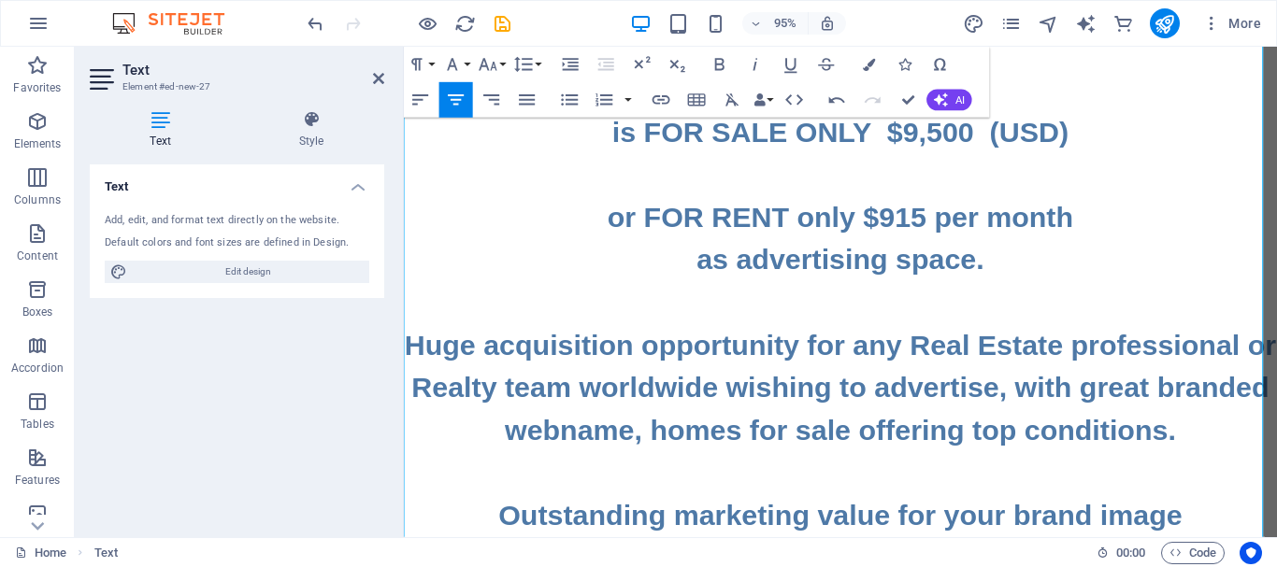
click at [1182, 358] on h2 "The famous business Internet address www.HomesForSale.Expert is FOR SALE ONLY $…" at bounding box center [863, 428] width 919 height 987
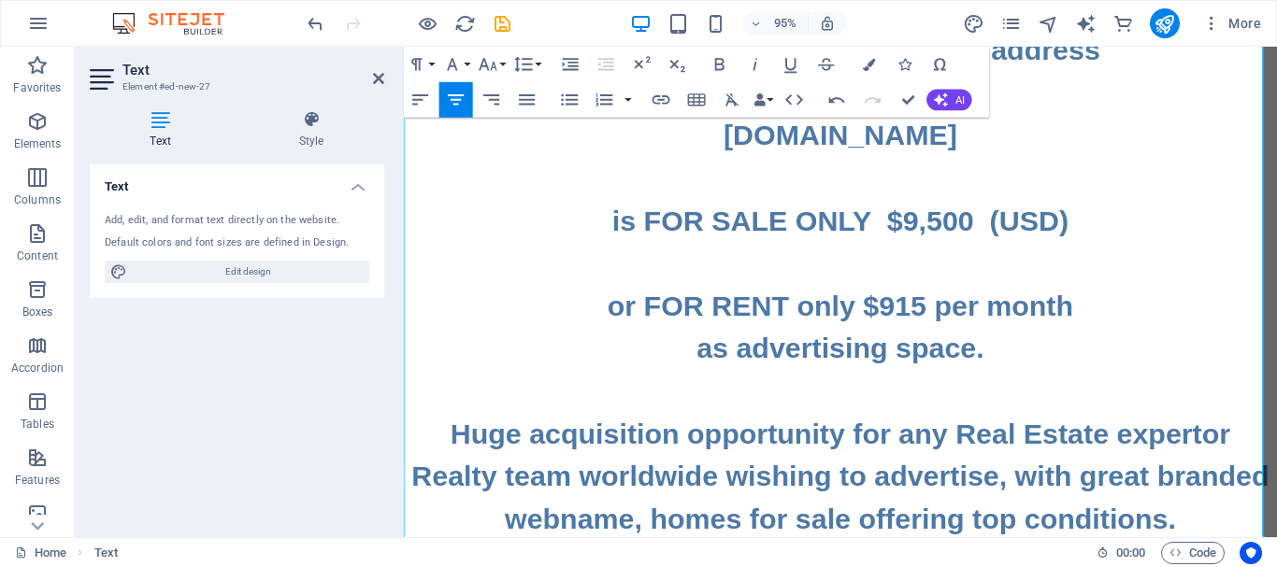
scroll to position [0, 0]
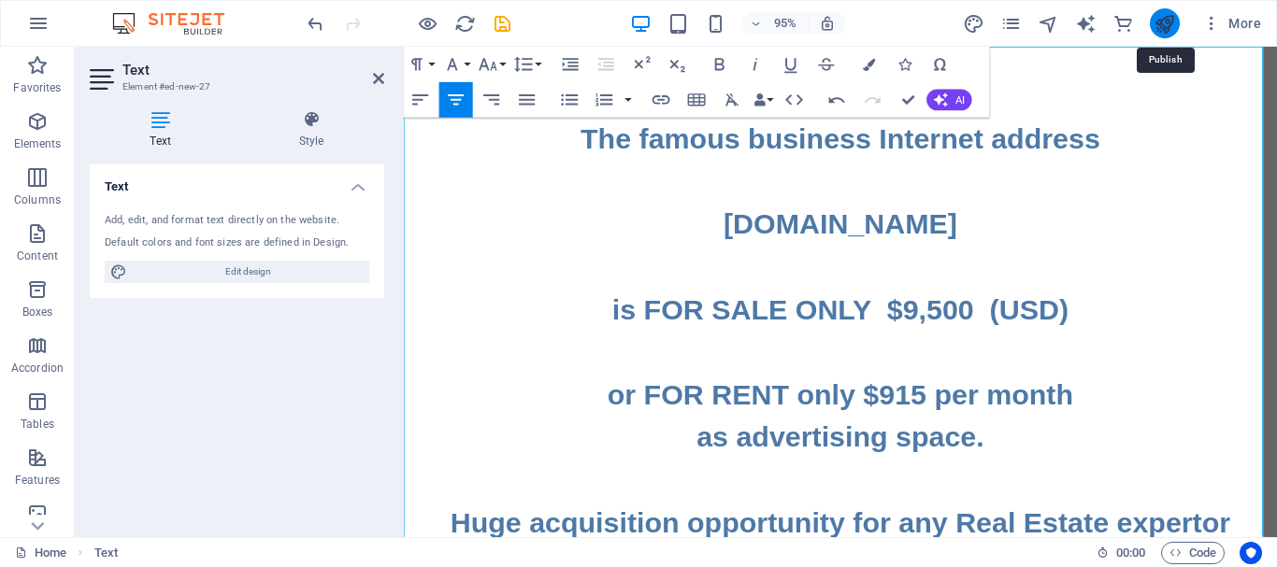
click at [1168, 21] on icon "publish" at bounding box center [1163, 23] width 21 height 21
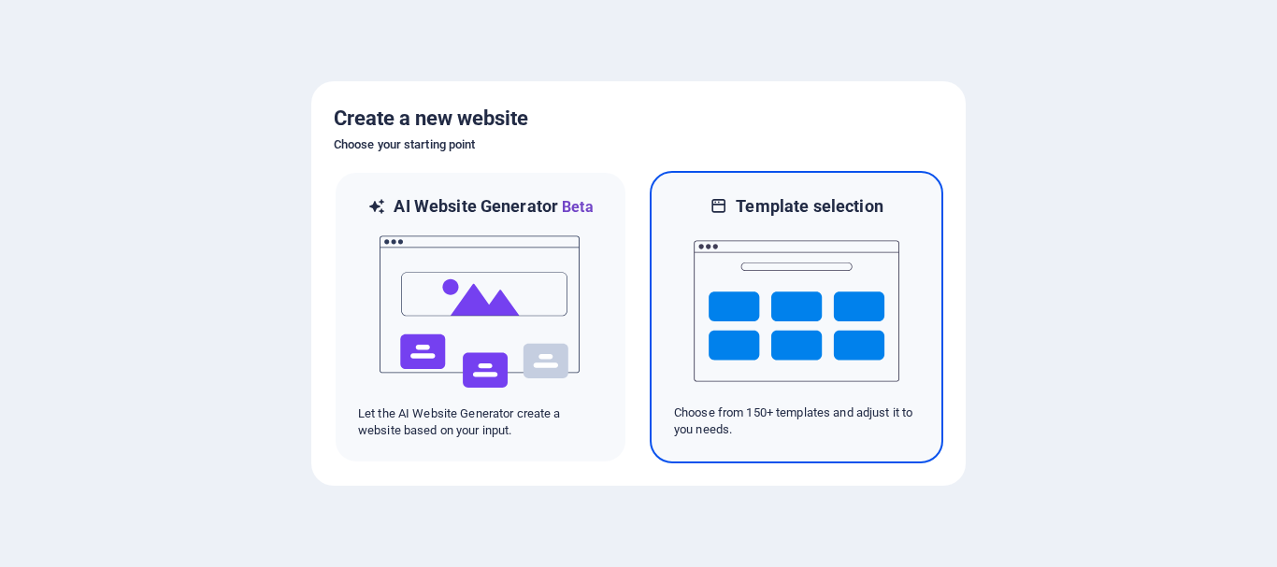
click at [802, 303] on img at bounding box center [797, 311] width 206 height 187
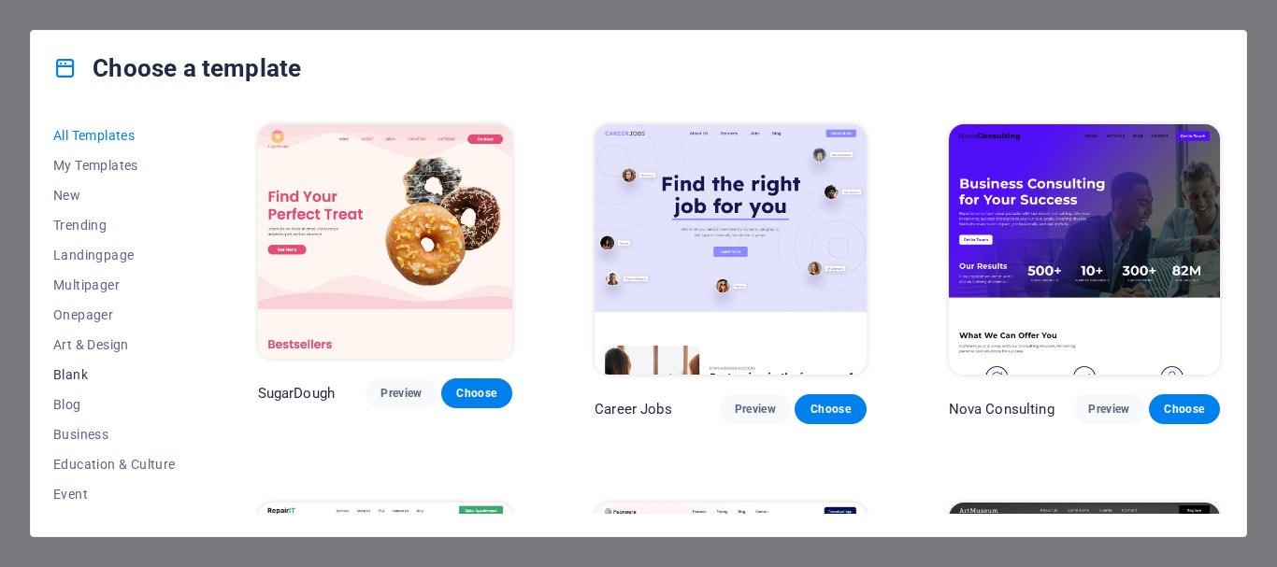
click at [84, 374] on span "Blank" at bounding box center [114, 374] width 122 height 15
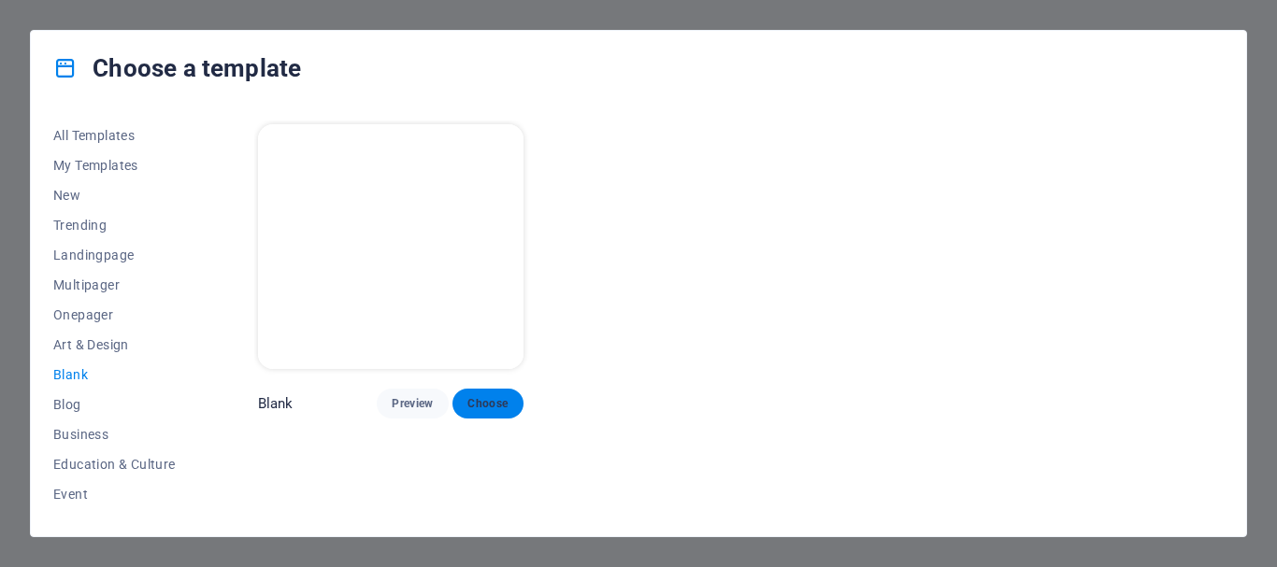
click at [491, 408] on span "Choose" at bounding box center [487, 403] width 41 height 15
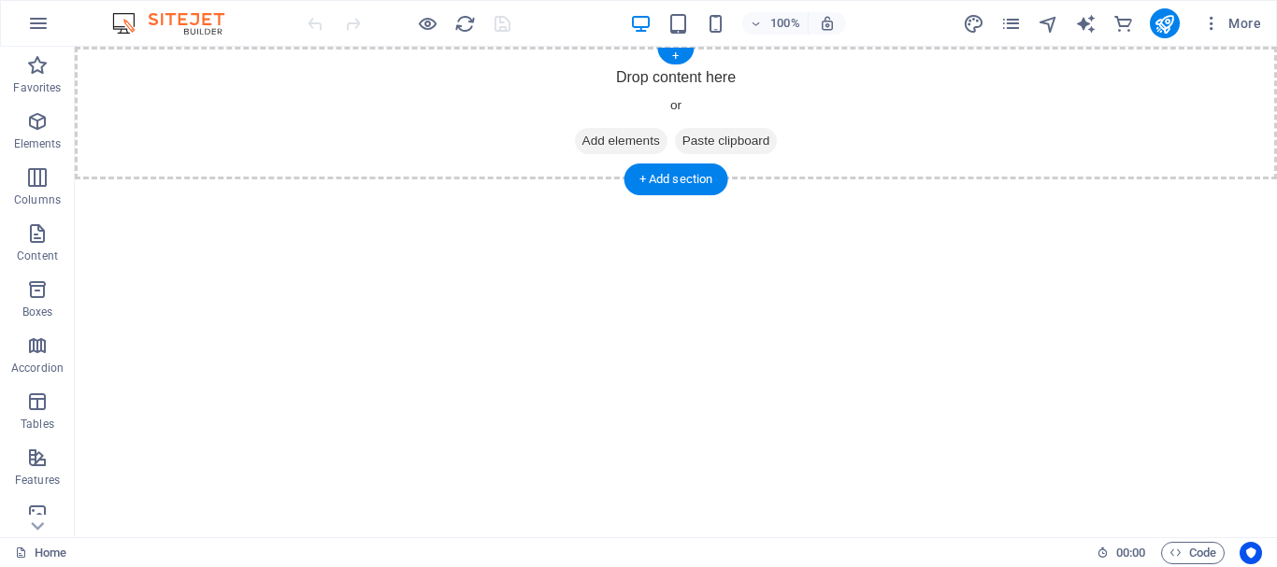
click at [617, 149] on span "Add elements" at bounding box center [621, 141] width 93 height 26
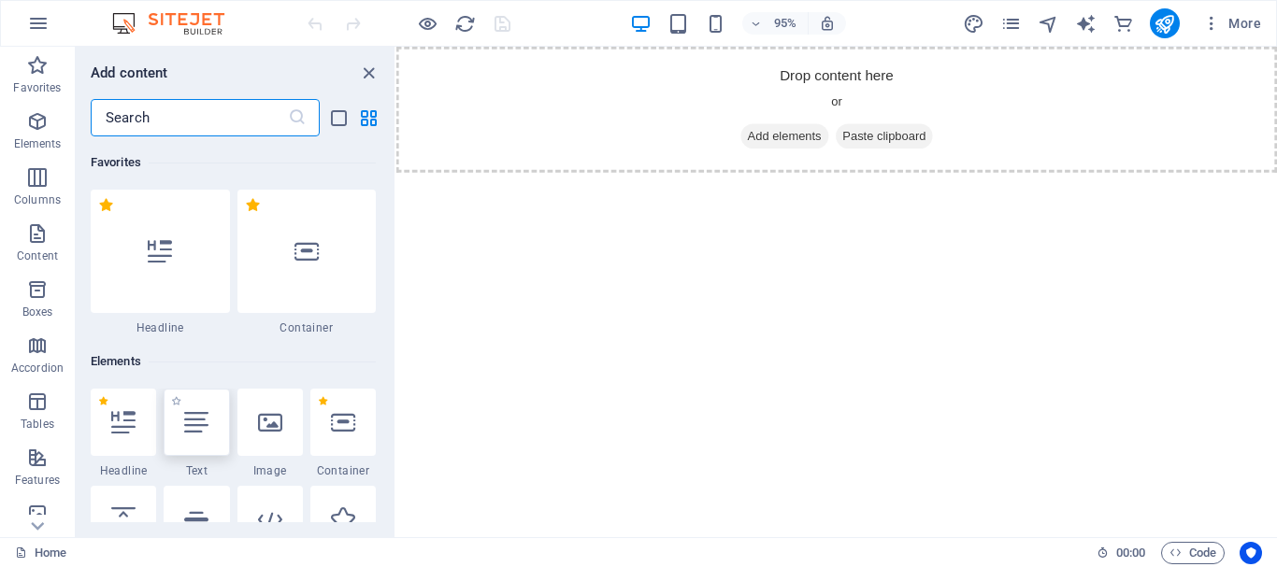
click at [202, 425] on icon at bounding box center [196, 422] width 24 height 24
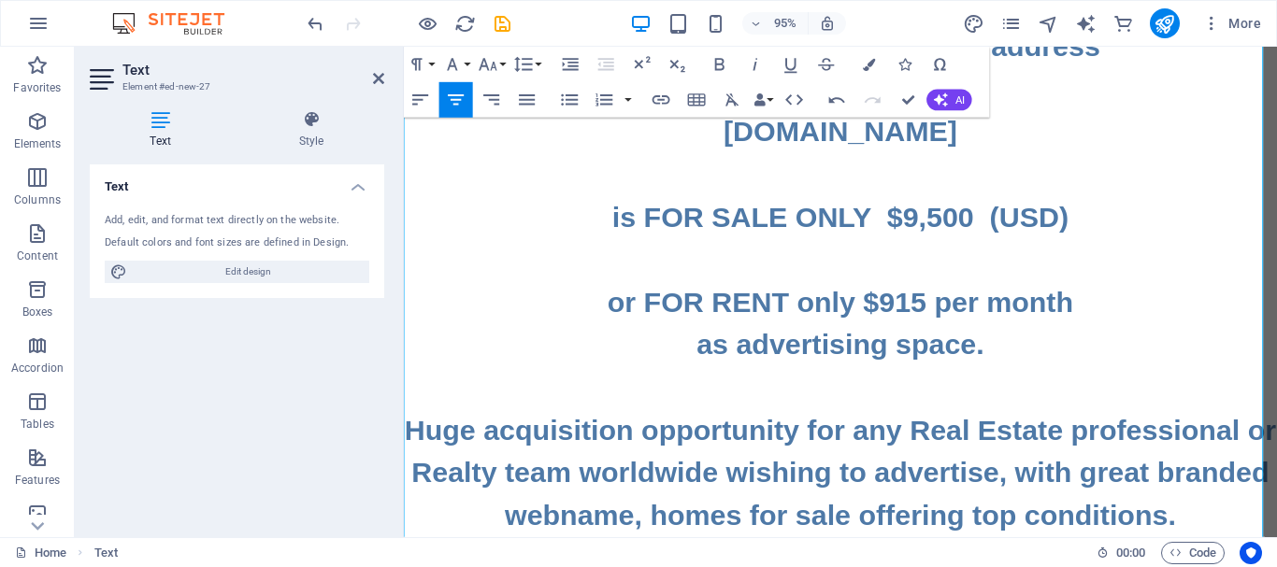
scroll to position [187, 0]
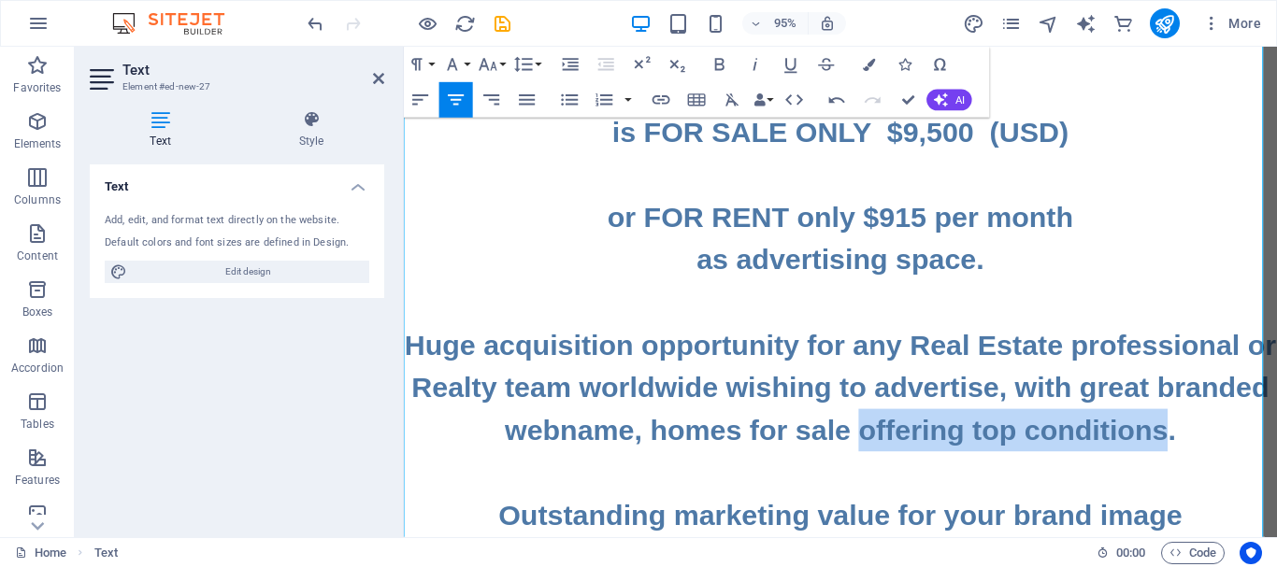
drag, startPoint x: 931, startPoint y: 451, endPoint x: 1258, endPoint y: 457, distance: 327.2
click at [1258, 457] on h2 "The famous business Internet address www.HomesForSale.PRO is FOR SALE ONLY $9,5…" at bounding box center [863, 428] width 919 height 987
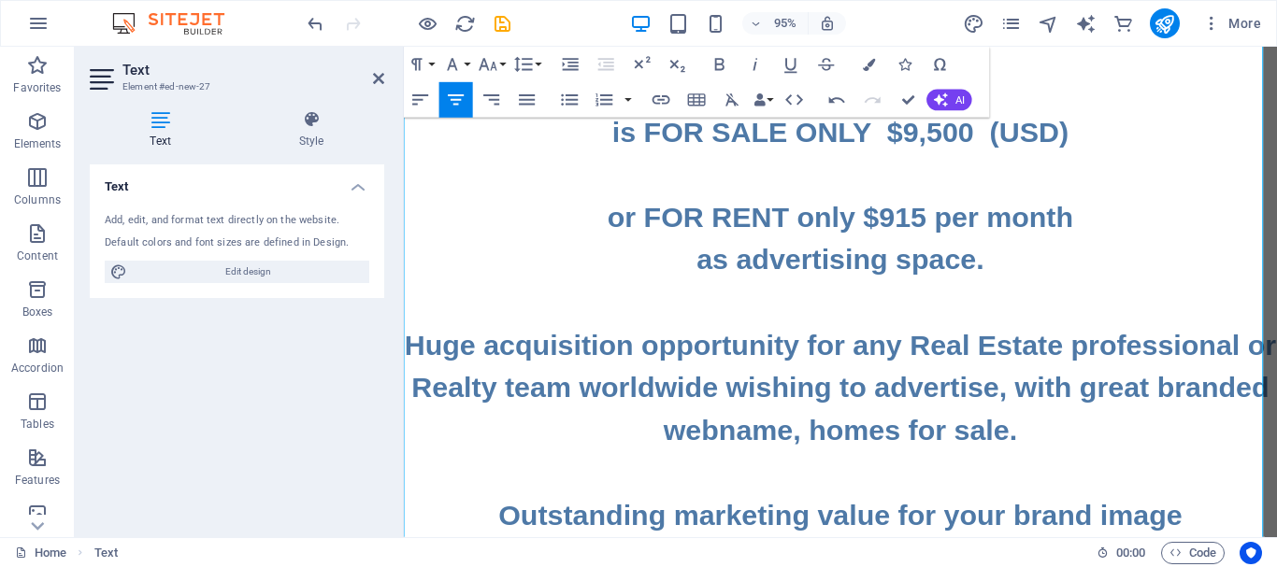
click at [1107, 405] on h2 "The famous business Internet address www.HomesForSale.PRO is FOR SALE ONLY $9,5…" at bounding box center [863, 428] width 919 height 987
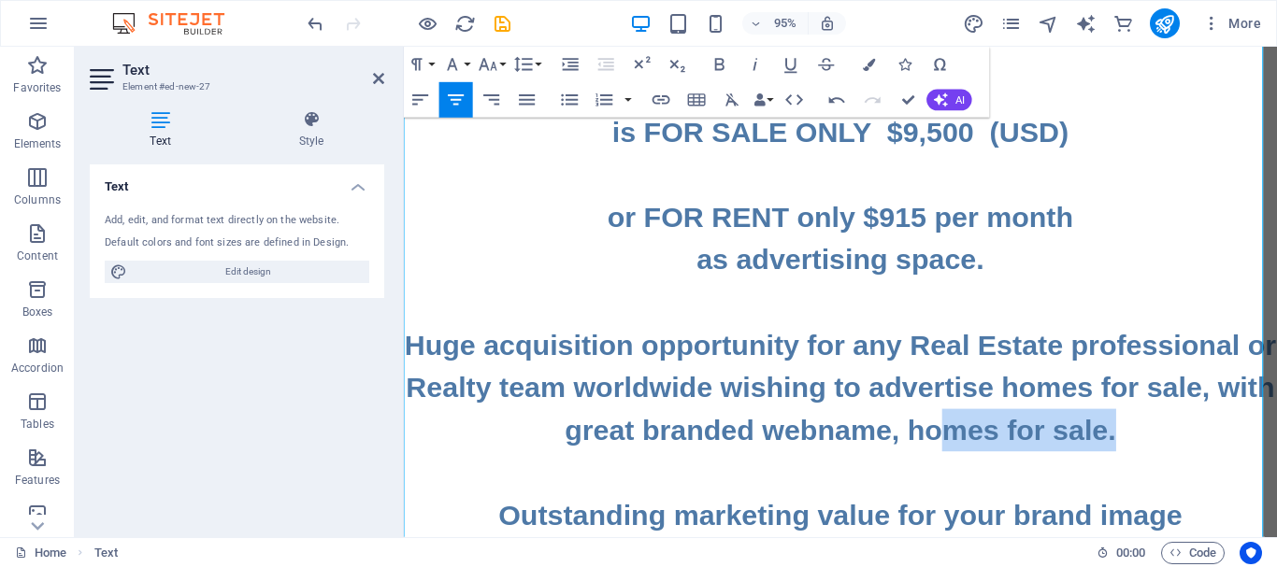
drag, startPoint x: 1172, startPoint y: 451, endPoint x: 993, endPoint y: 448, distance: 179.5
click at [993, 448] on h2 "The famous business Internet address www.HomesForSale.PRO is FOR SALE ONLY $9,5…" at bounding box center [863, 428] width 919 height 987
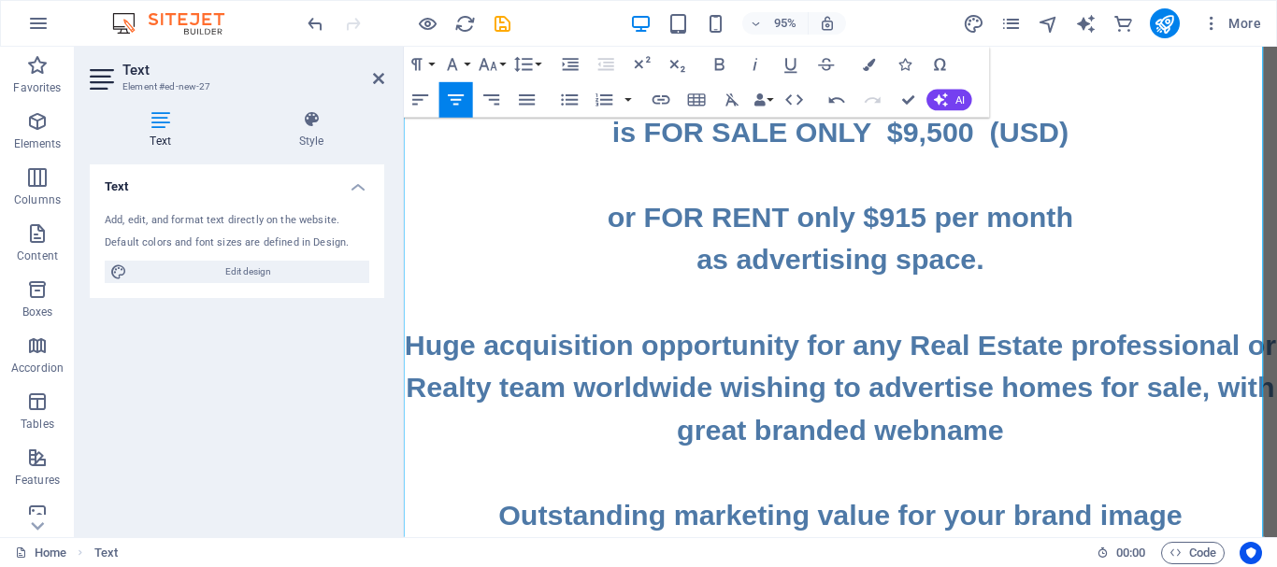
click at [639, 447] on h2 "The famous business Internet address www.HomesForSale.PRO is FOR SALE ONLY $9,5…" at bounding box center [863, 428] width 919 height 987
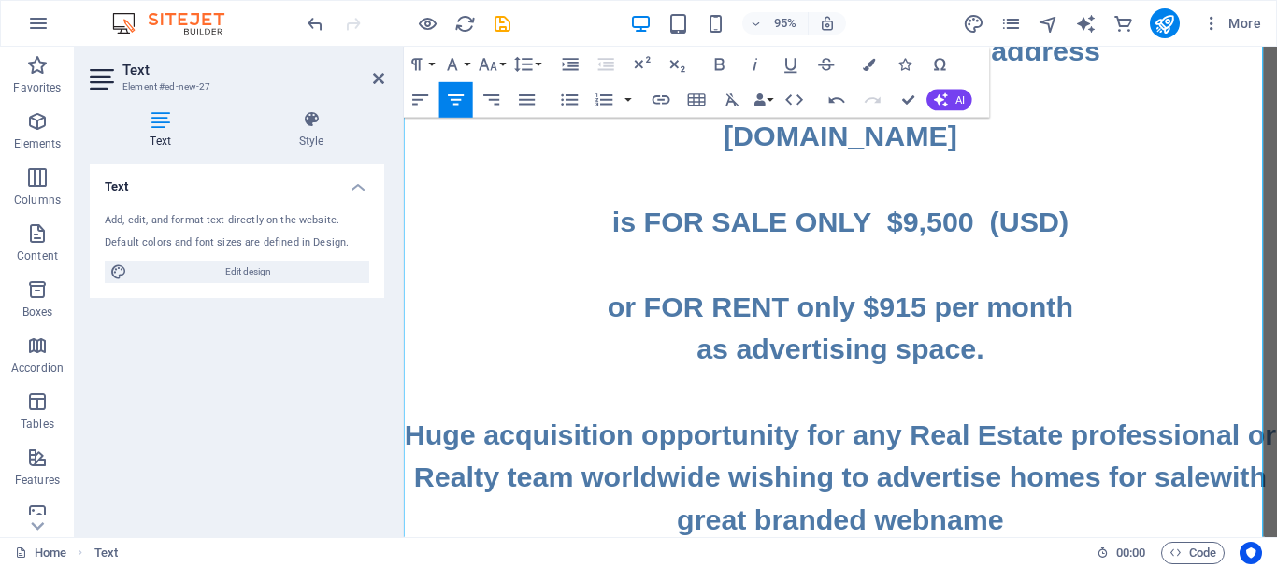
scroll to position [0, 0]
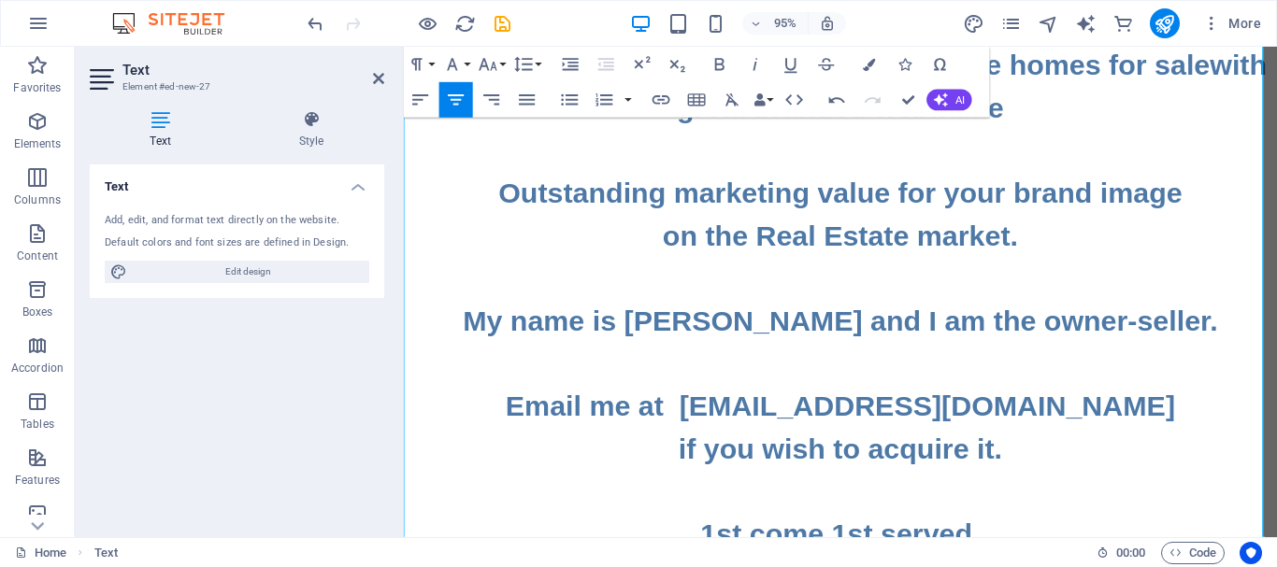
scroll to position [545, 0]
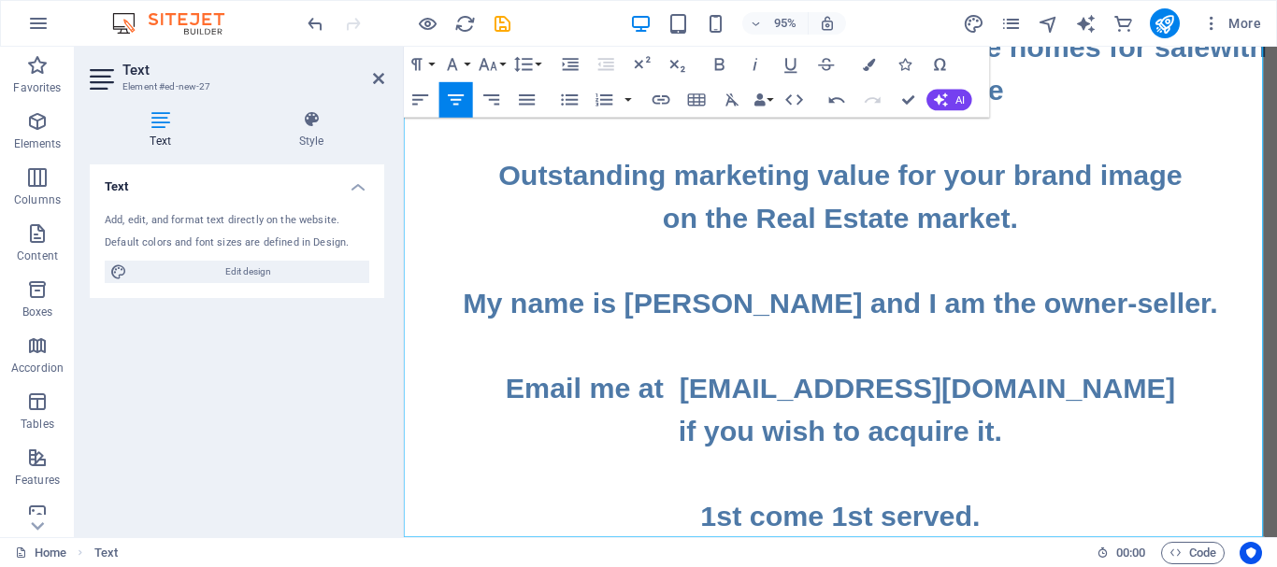
click at [1065, 530] on h2 "The famous business Internet address www.HomesForSale.PRO is FOR SALE ONLY $9,5…" at bounding box center [863, 70] width 919 height 987
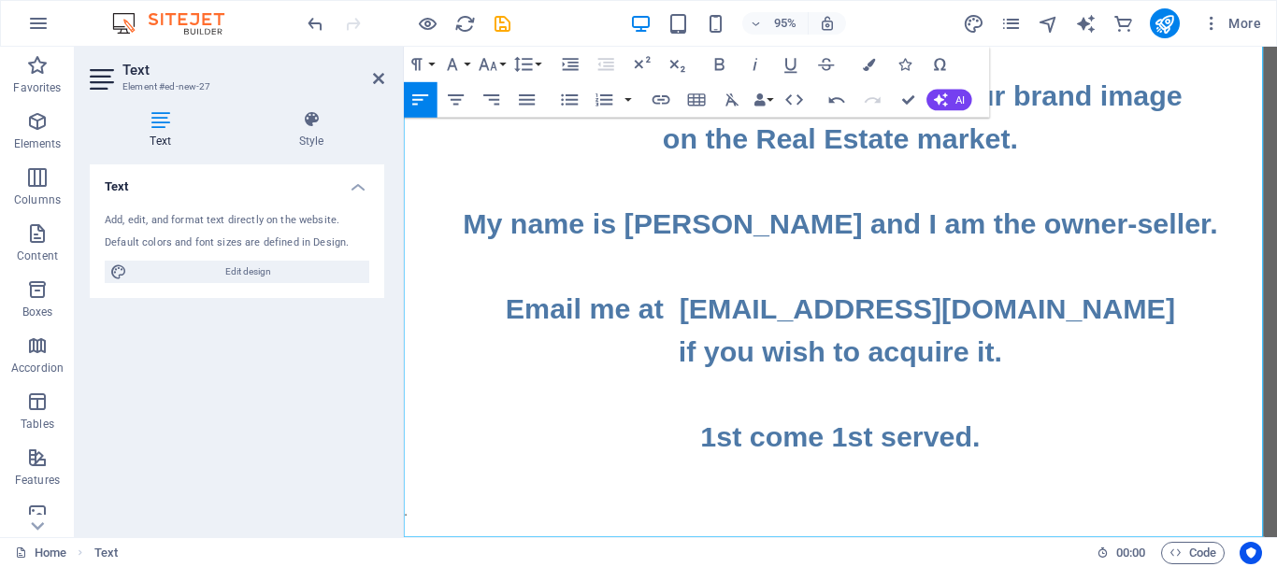
scroll to position [635, 0]
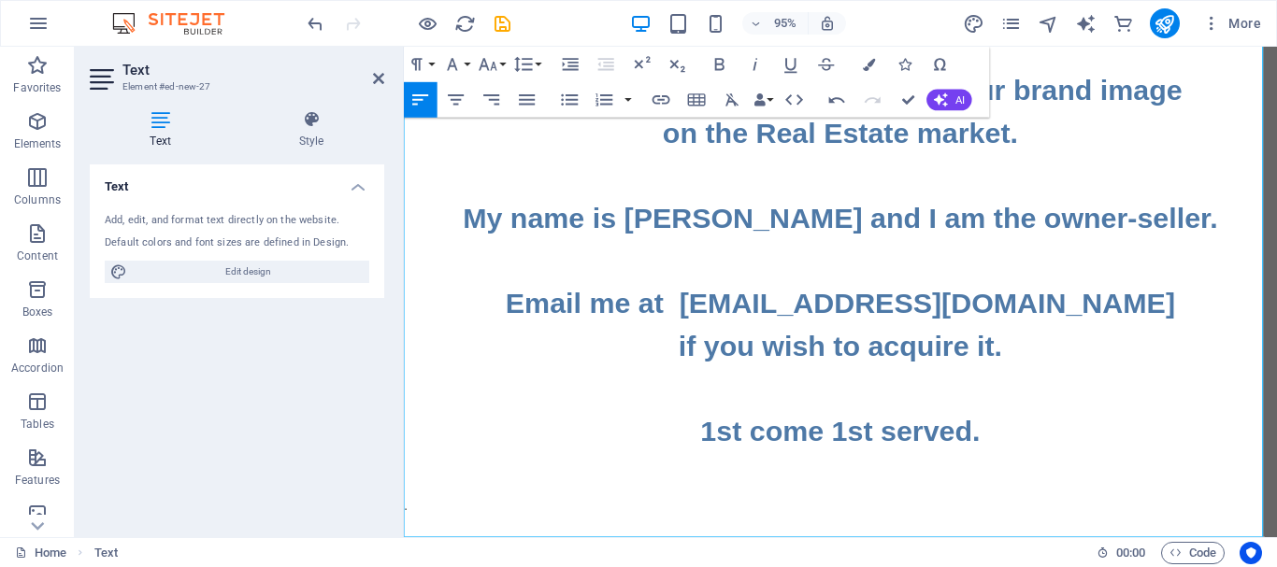
click at [1035, 523] on p "." at bounding box center [863, 530] width 919 height 22
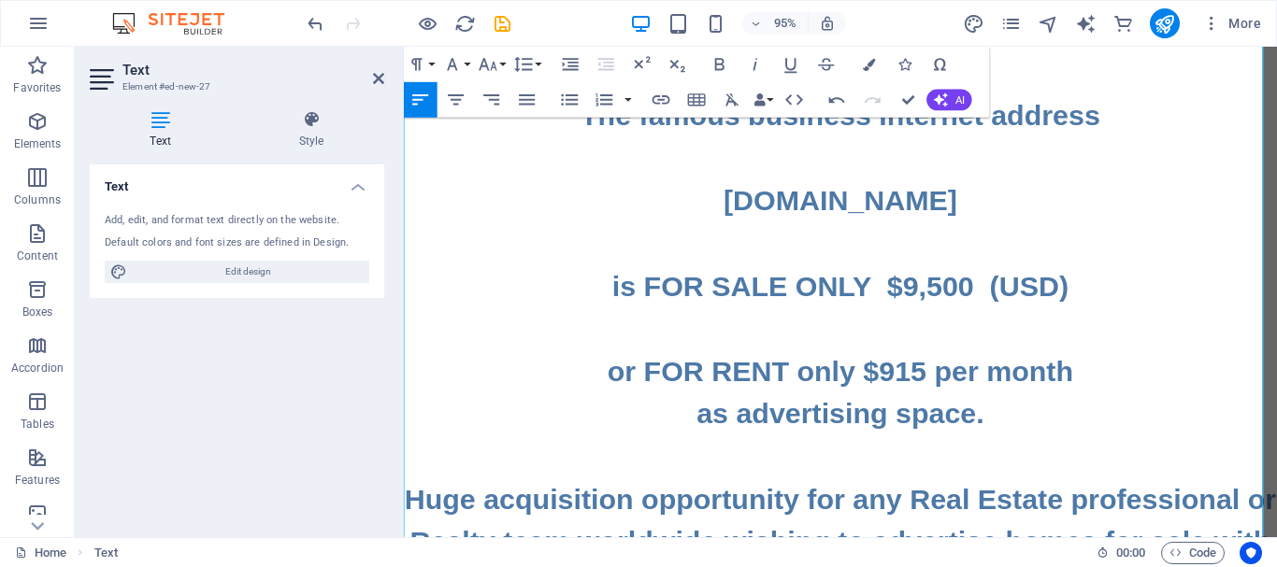
scroll to position [0, 0]
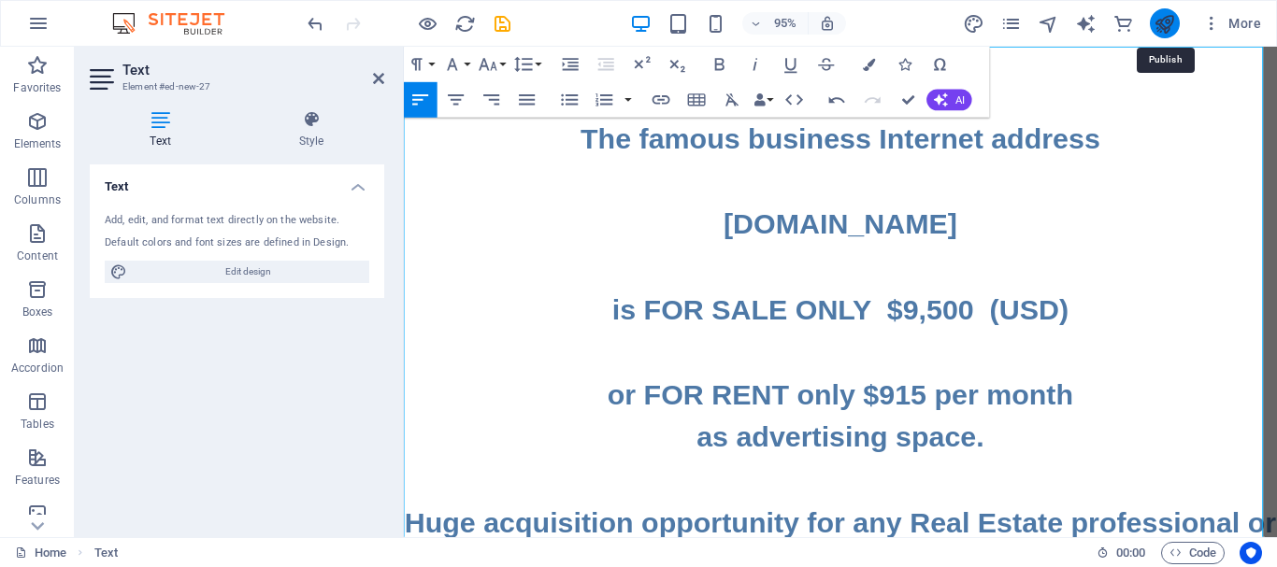
click at [1167, 25] on icon "publish" at bounding box center [1163, 23] width 21 height 21
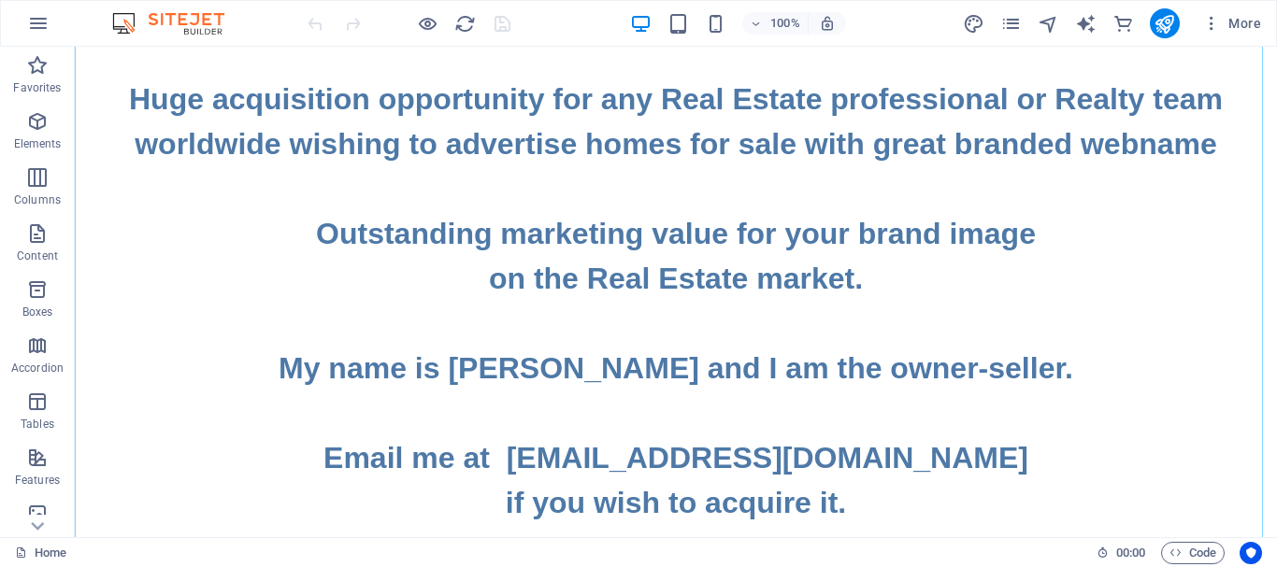
scroll to position [564, 0]
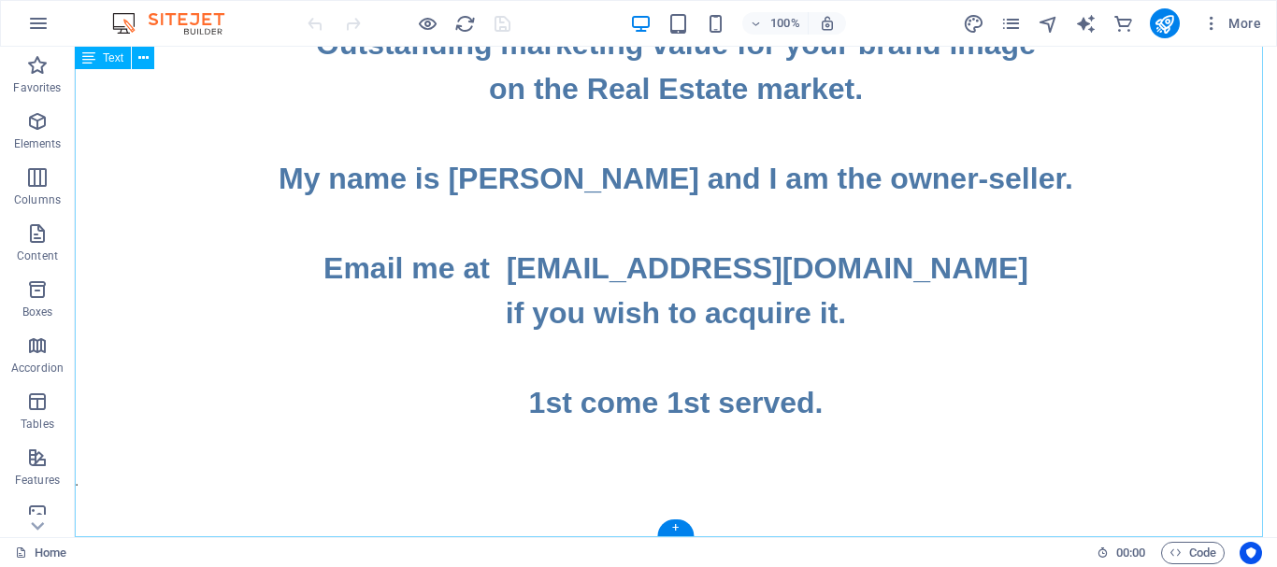
click at [843, 441] on div "The famous business Internet address [DOMAIN_NAME] is FOR SALE ONLY $9,500 (USD…" at bounding box center [676, 10] width 1202 height 1054
click at [829, 469] on div "The famous business Internet address [DOMAIN_NAME] is FOR SALE ONLY $9,500 (USD…" at bounding box center [676, 10] width 1202 height 1054
click at [749, 466] on div "The famous business Internet address [DOMAIN_NAME] is FOR SALE ONLY $9,500 (USD…" at bounding box center [676, 10] width 1202 height 1054
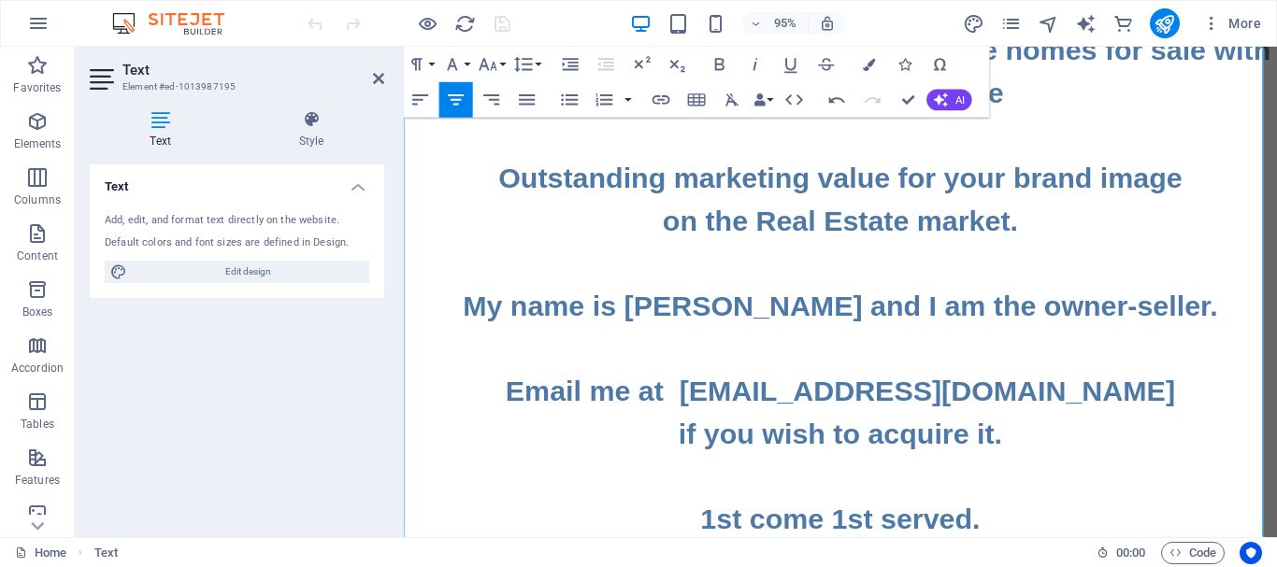
scroll to position [657, 0]
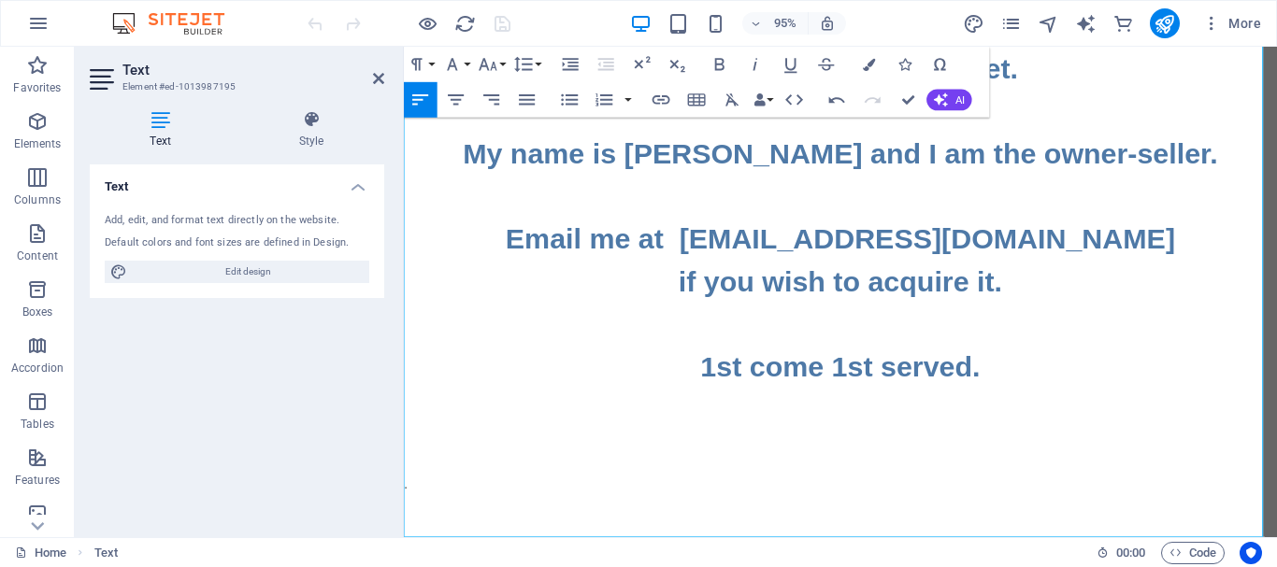
scroll to position [422, 0]
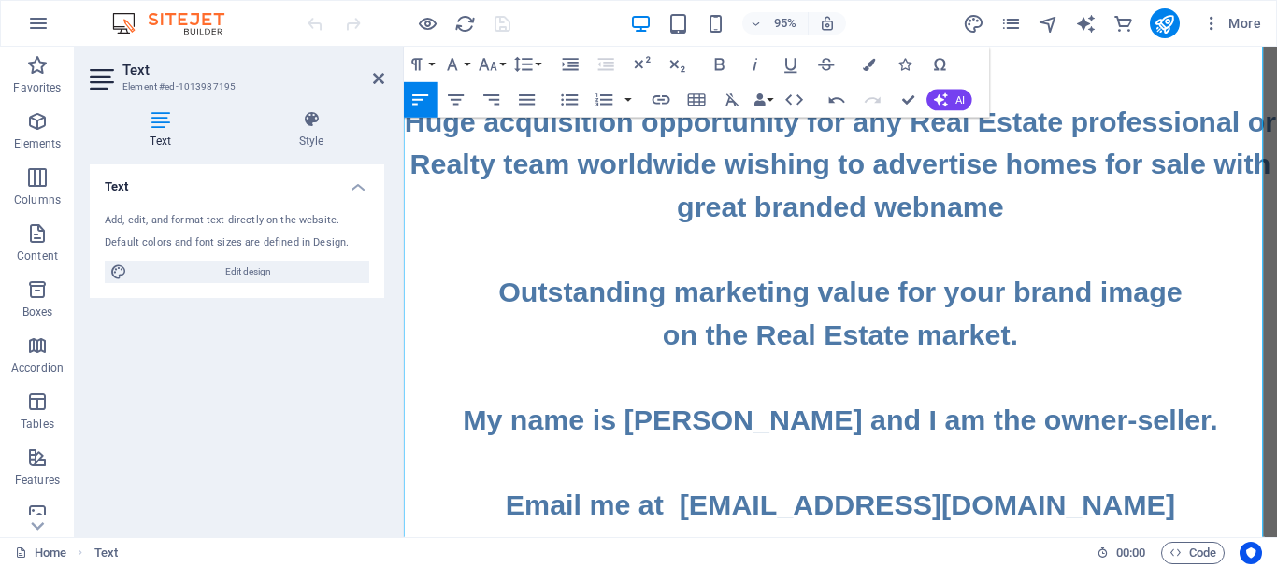
click at [999, 370] on h2 "The famous business Internet address [DOMAIN_NAME] is FOR SALE ONLY $9,500 (USD…" at bounding box center [863, 193] width 919 height 987
click at [1111, 356] on h2 "The famous business Internet address www.HomesForSale.PRO is FOR SALE ONLY $9,5…" at bounding box center [863, 193] width 919 height 987
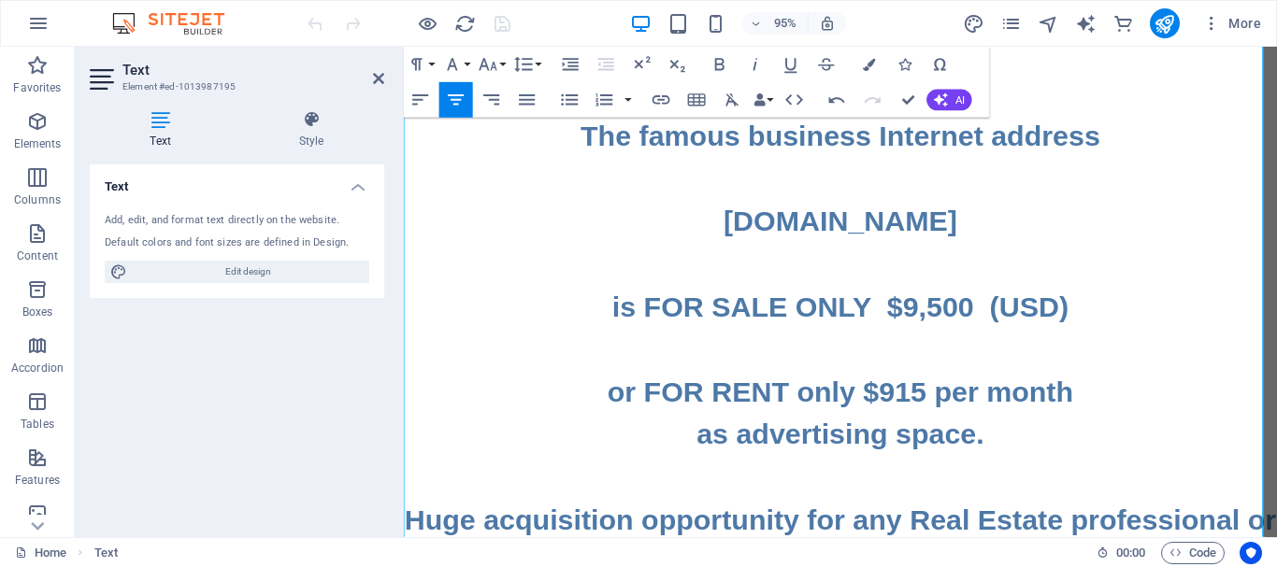
scroll to position [0, 0]
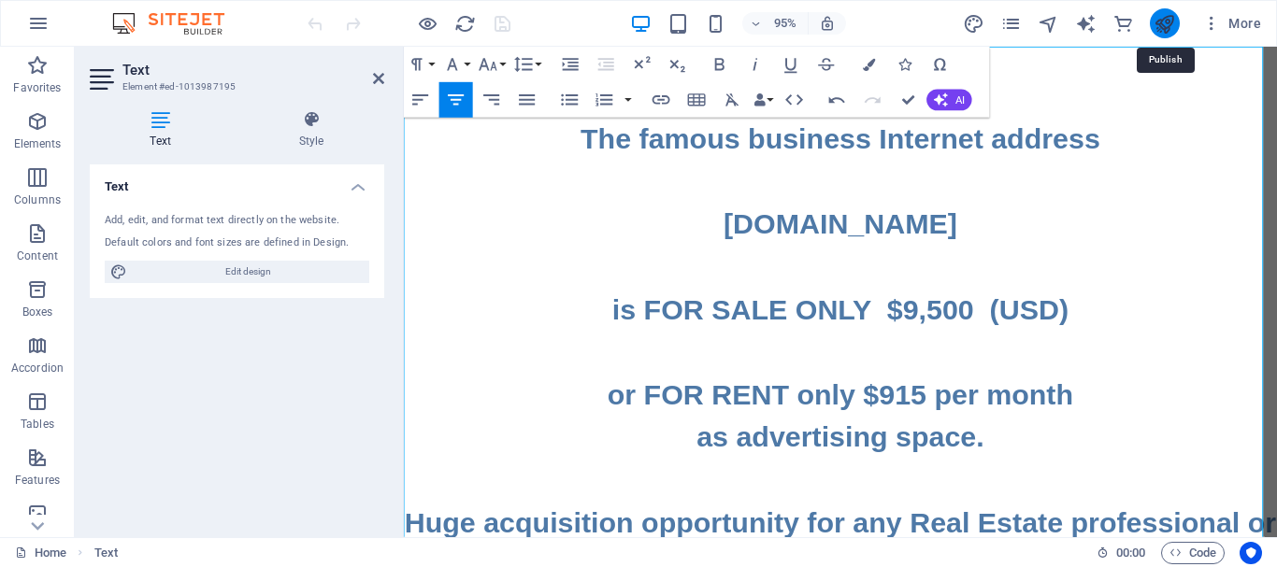
click at [1164, 19] on icon "publish" at bounding box center [1163, 23] width 21 height 21
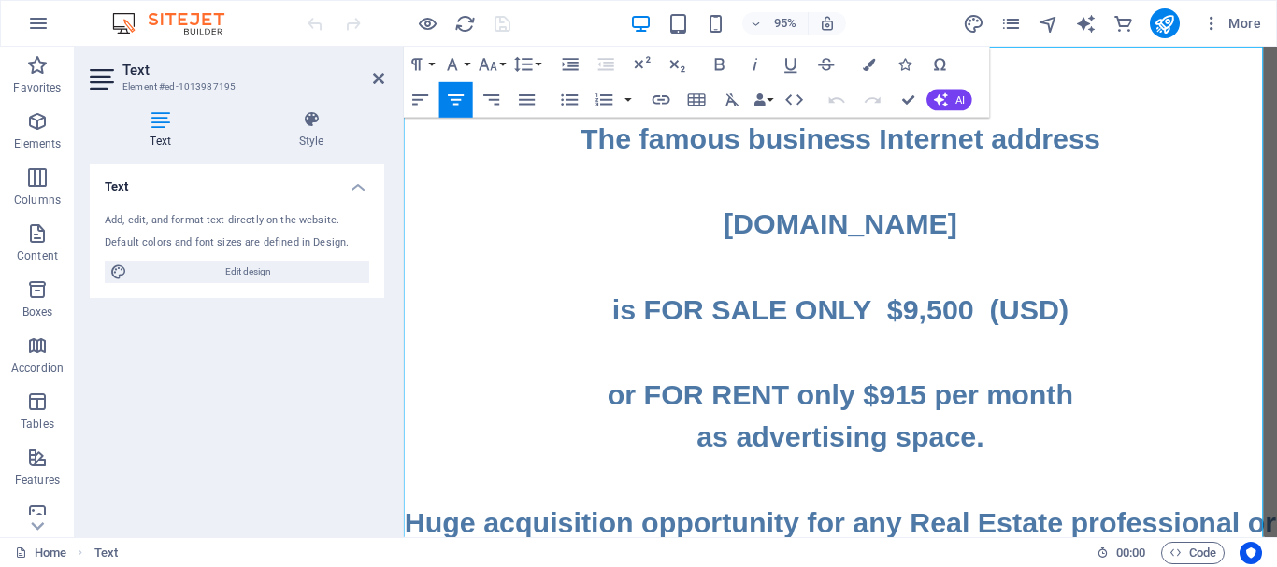
click at [1172, 24] on icon "publish" at bounding box center [1163, 23] width 21 height 21
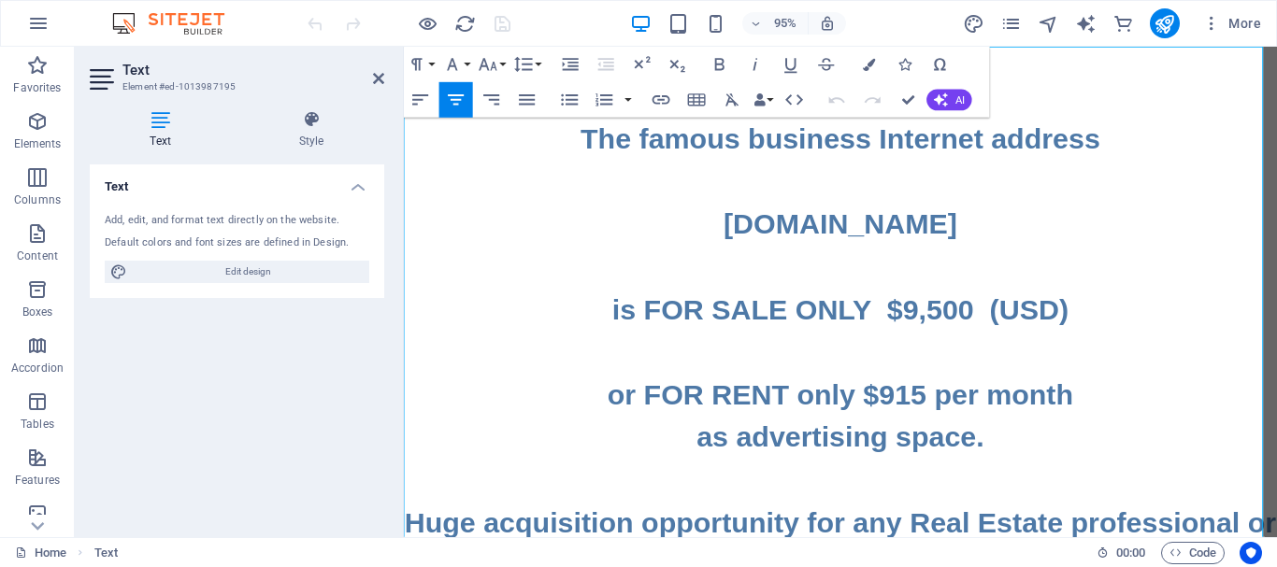
click at [1160, 24] on icon "publish" at bounding box center [1163, 23] width 21 height 21
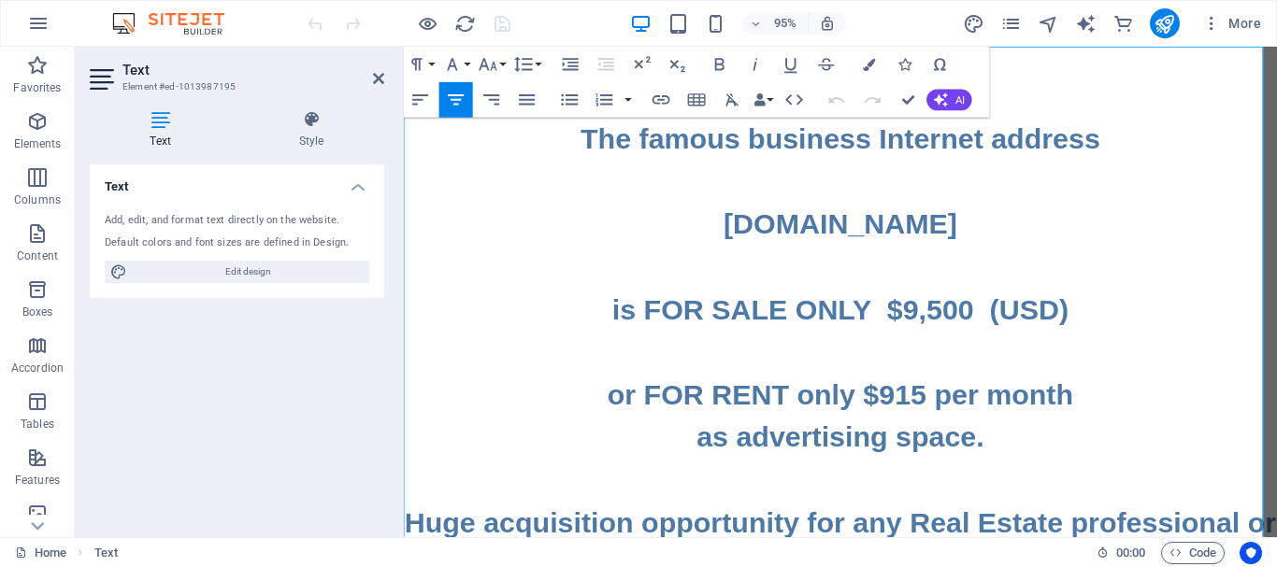
click at [1172, 22] on icon "publish" at bounding box center [1163, 23] width 21 height 21
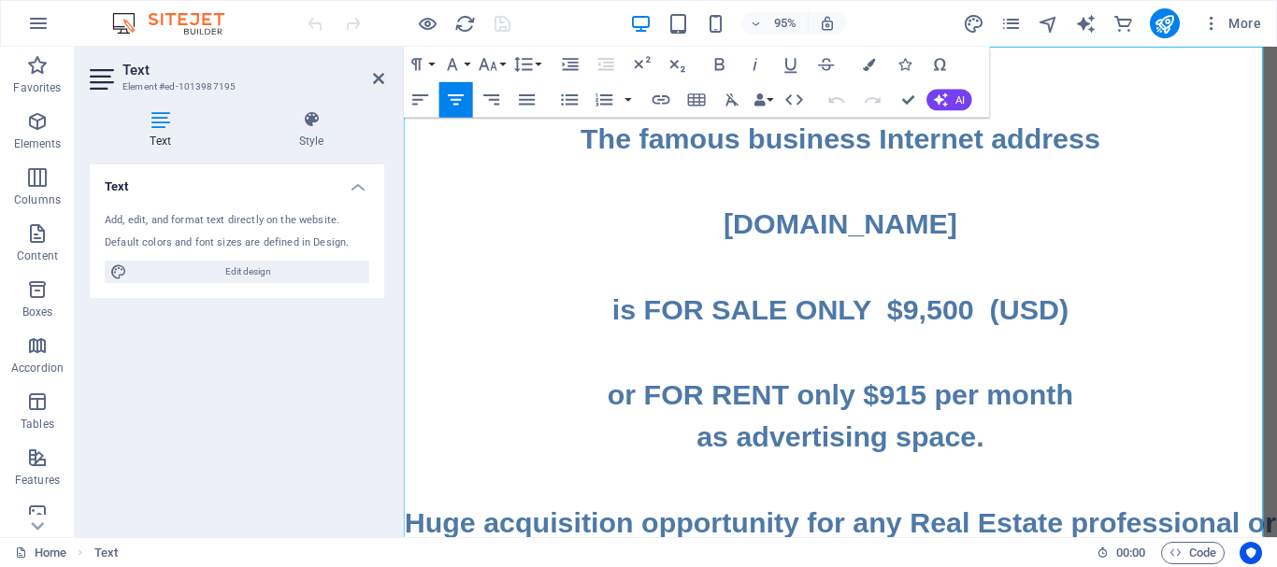
click at [998, 190] on h2 "The famous business Internet address www.HomesForSale.PRO is FOR SALE ONLY $9,5…" at bounding box center [863, 301] width 919 height 359
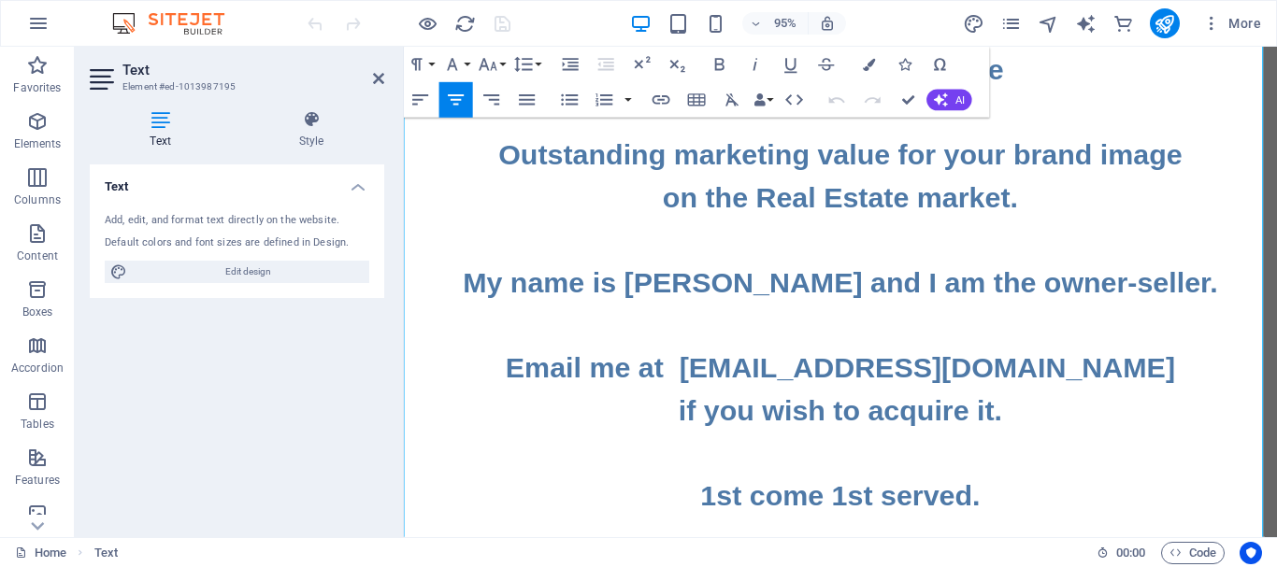
scroll to position [702, 0]
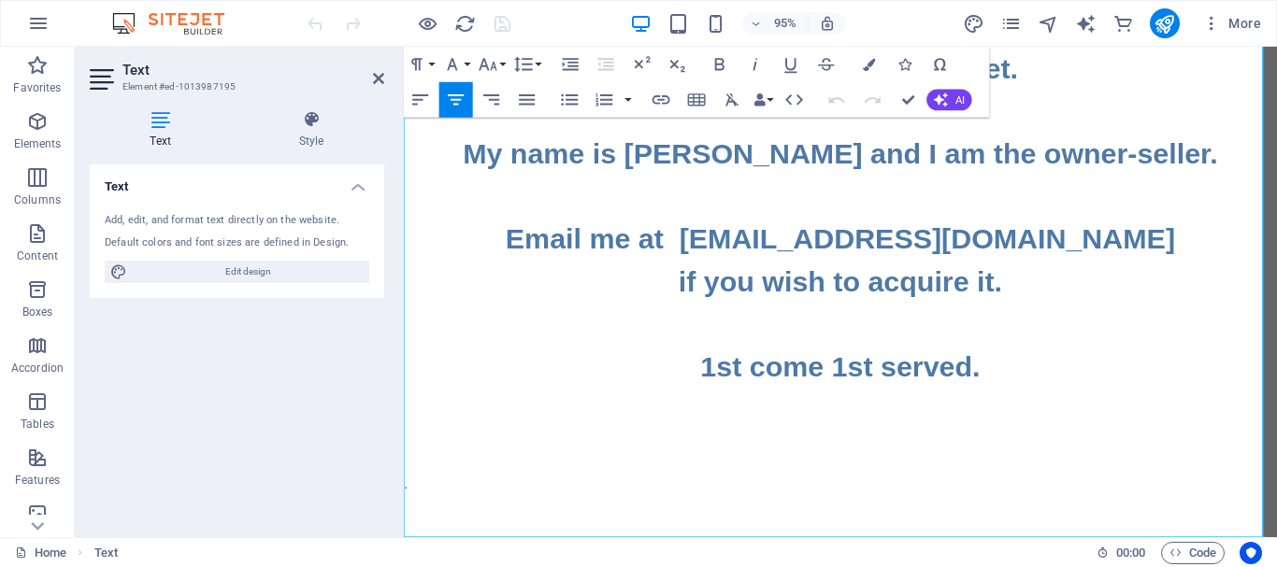
click at [880, 451] on p at bounding box center [863, 462] width 919 height 22
click at [881, 451] on p at bounding box center [863, 462] width 919 height 22
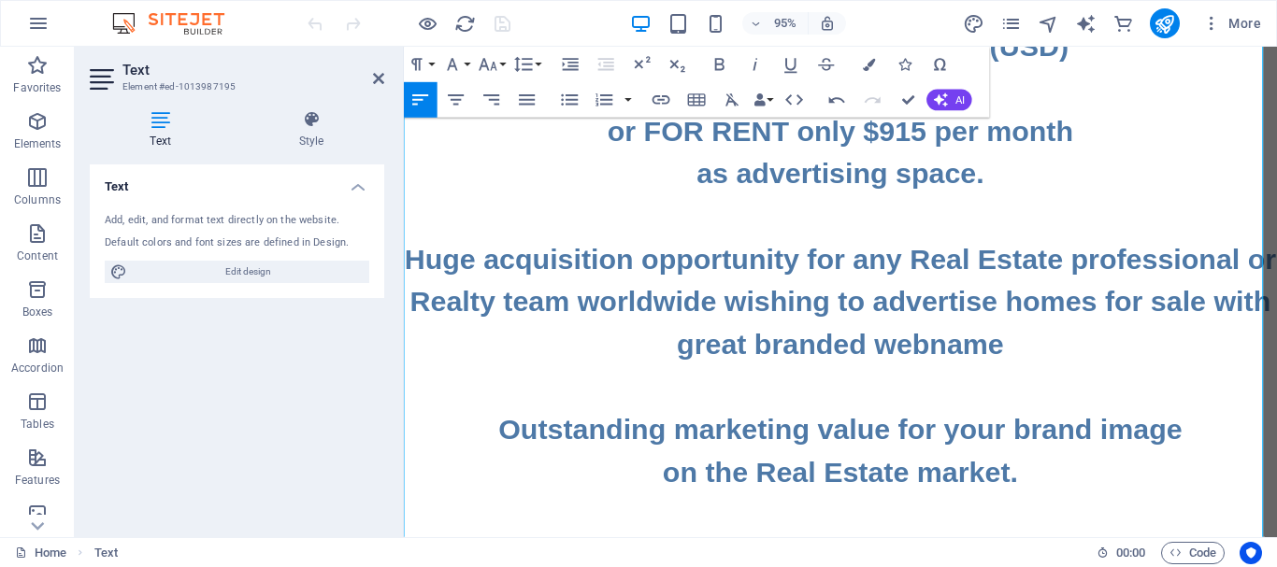
scroll to position [119, 0]
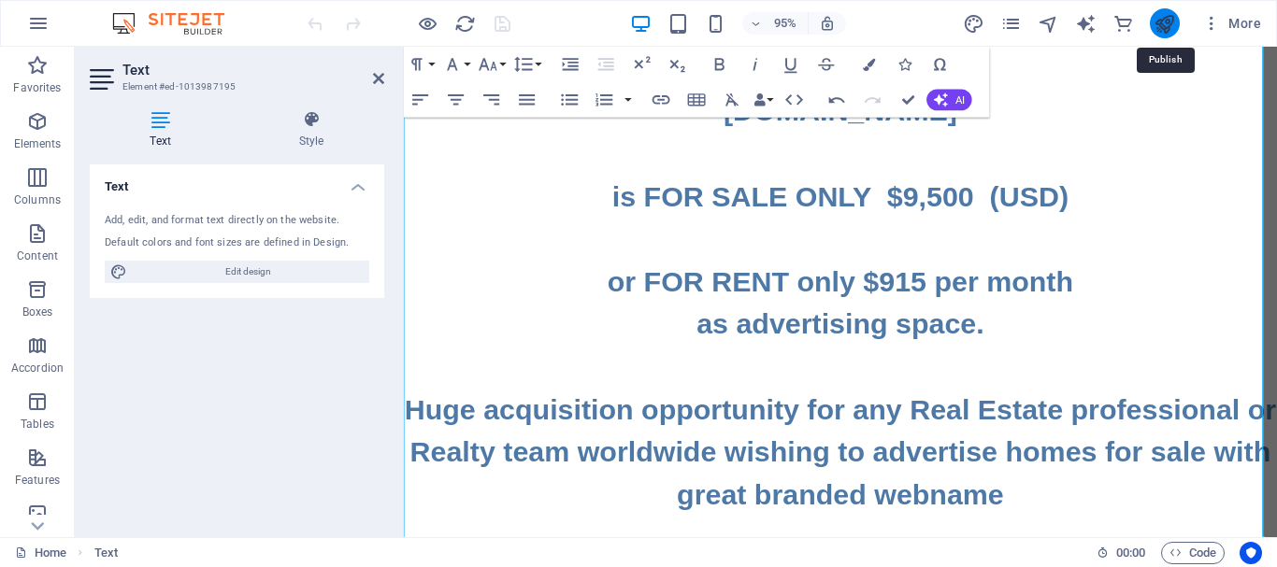
click at [1169, 26] on icon "publish" at bounding box center [1163, 23] width 21 height 21
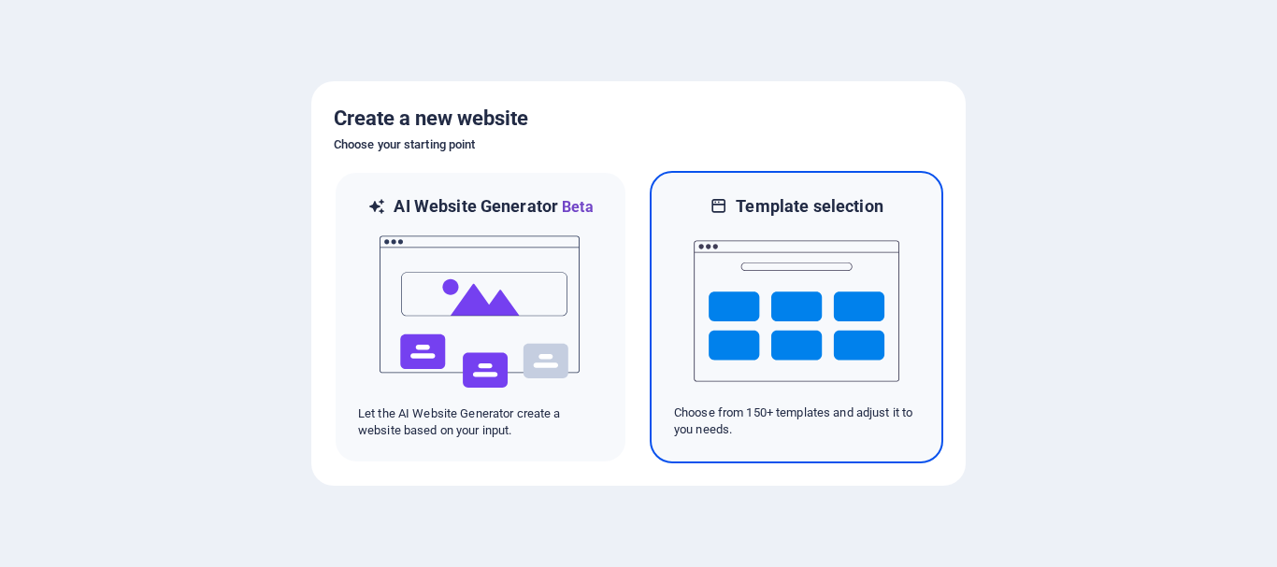
click at [790, 330] on img at bounding box center [797, 311] width 206 height 187
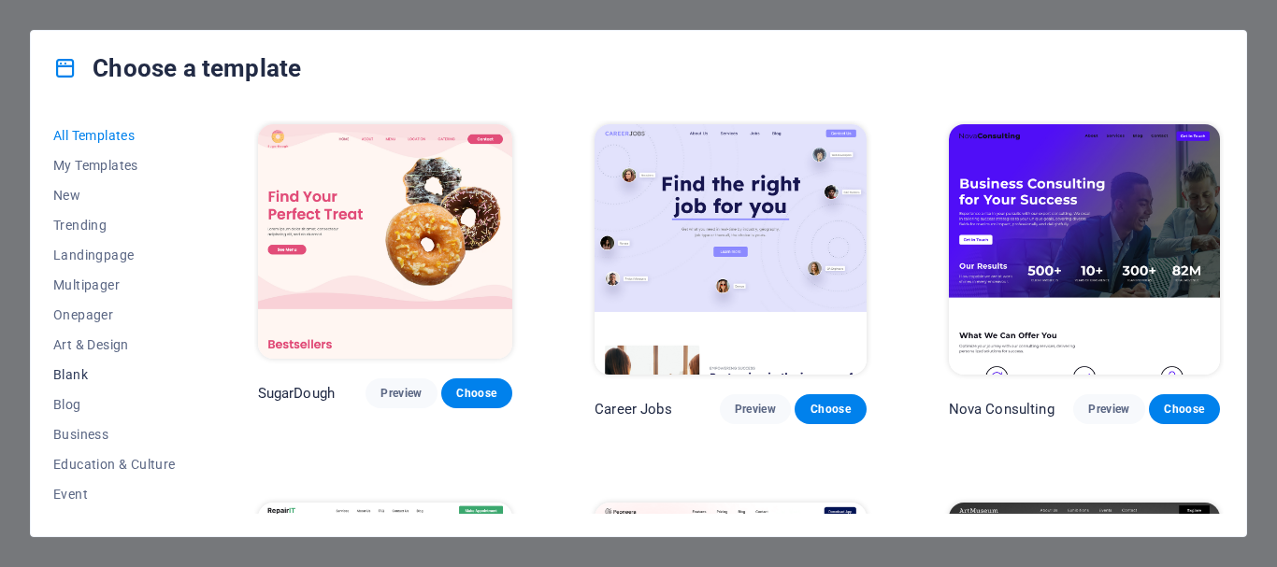
click at [79, 372] on span "Blank" at bounding box center [114, 374] width 122 height 15
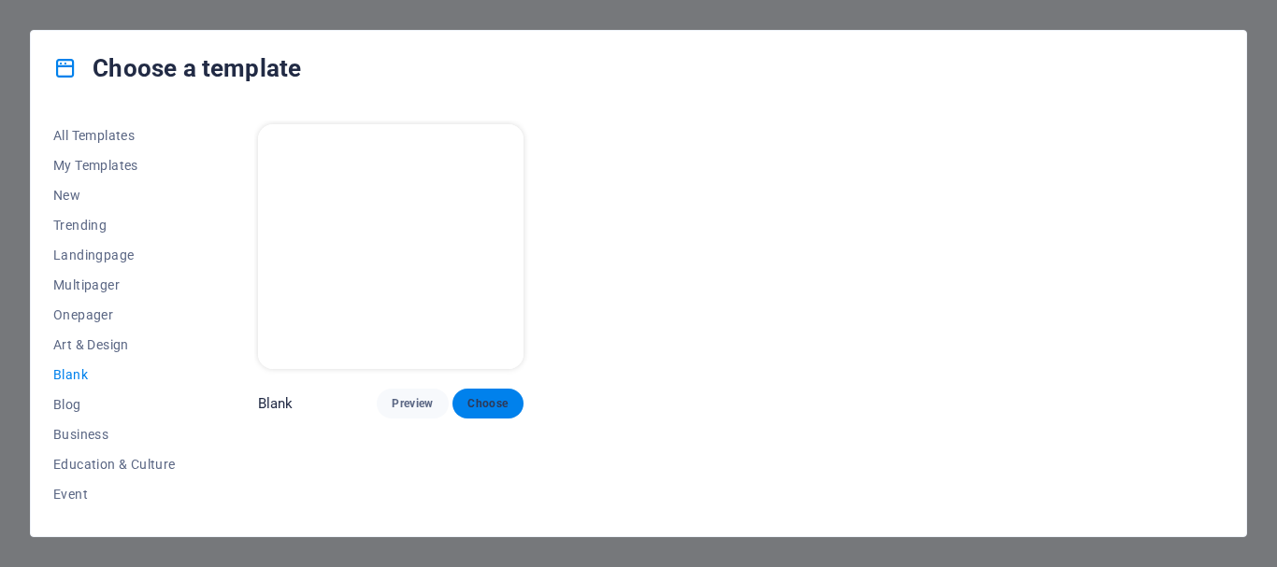
click at [478, 396] on span "Choose" at bounding box center [487, 403] width 41 height 15
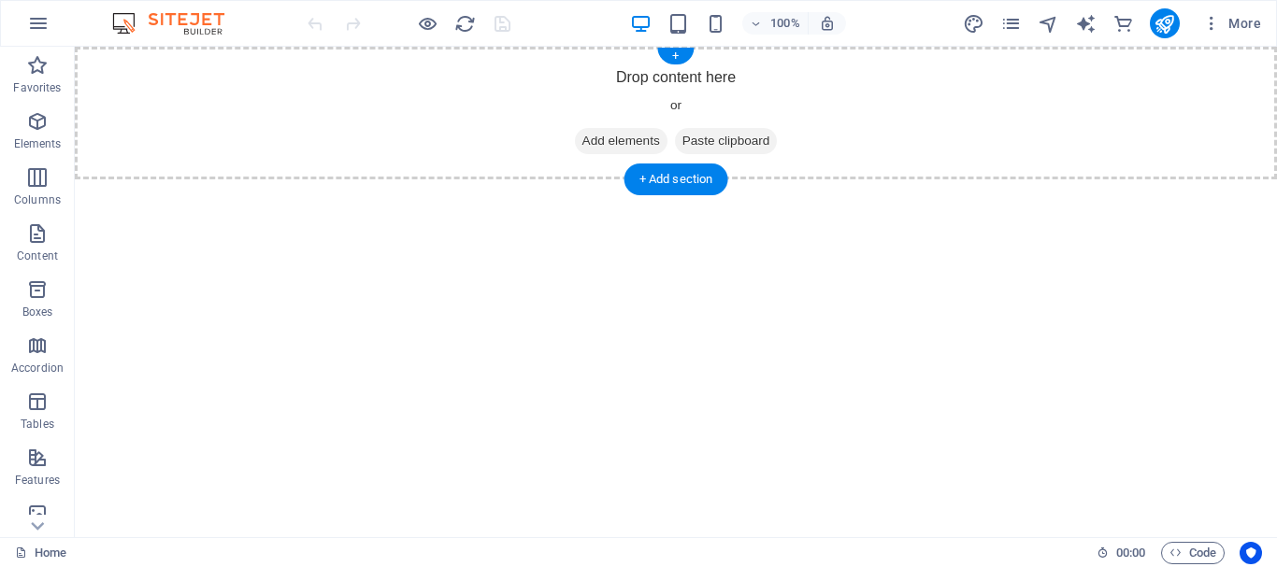
click at [604, 138] on span "Add elements" at bounding box center [621, 141] width 93 height 26
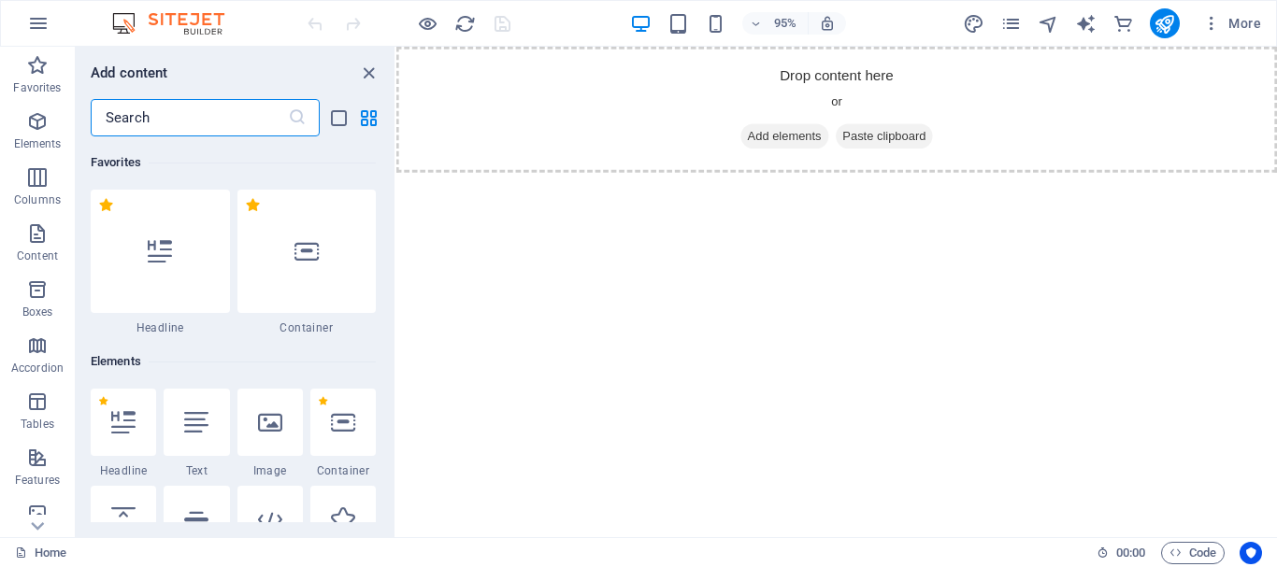
click at [198, 416] on icon at bounding box center [196, 422] width 24 height 24
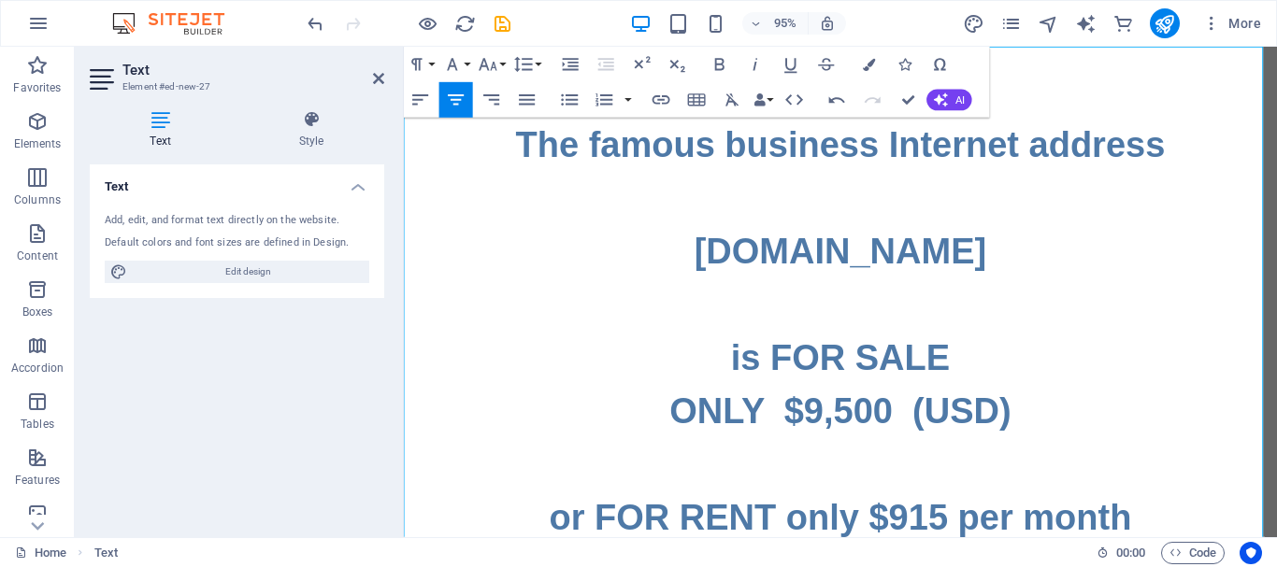
drag, startPoint x: 739, startPoint y: 256, endPoint x: 1105, endPoint y: 242, distance: 365.7
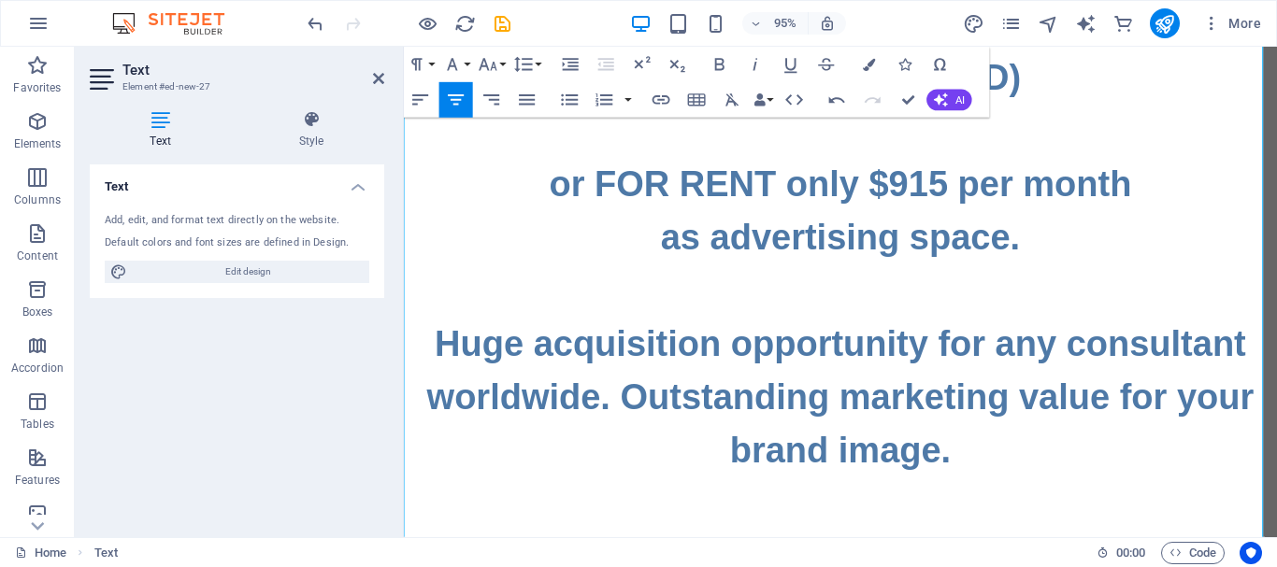
scroll to position [374, 0]
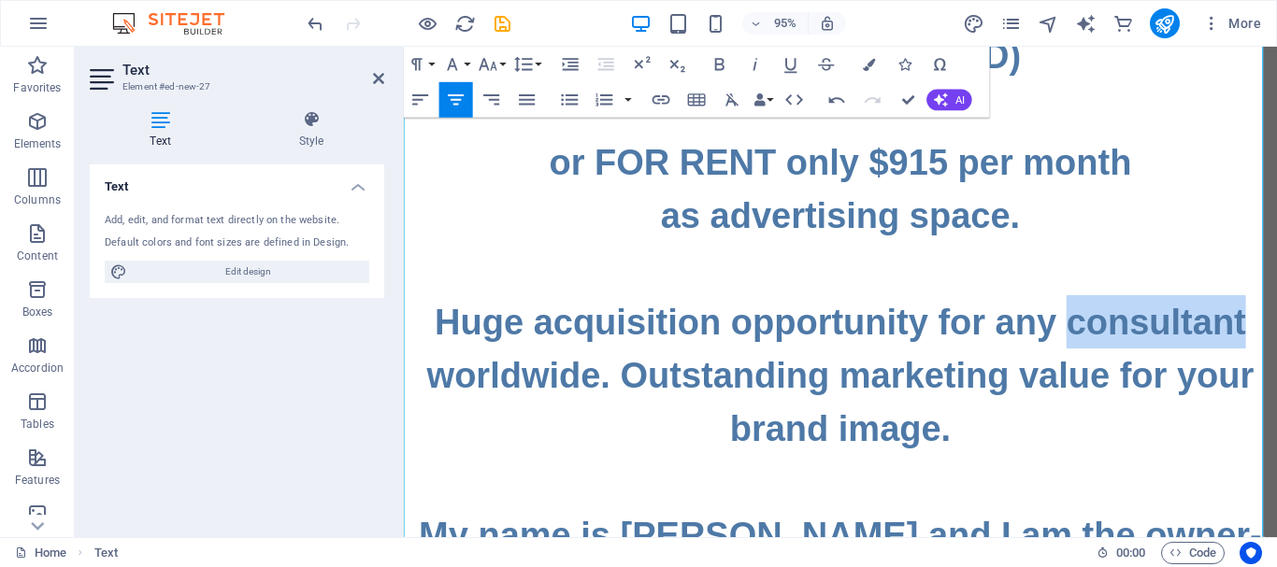
drag, startPoint x: 1100, startPoint y: 337, endPoint x: 1277, endPoint y: 331, distance: 176.8
click at [1276, 331] on h1 "The famous business Internet address www.BestCrypto.TOP is FOR SALE ONLY $19,50…" at bounding box center [863, 337] width 919 height 1178
click at [1276, 330] on h1 "The famous business Internet address www.BestCrypto.TOP is FOR SALE ONLY $19,50…" at bounding box center [863, 337] width 919 height 1178
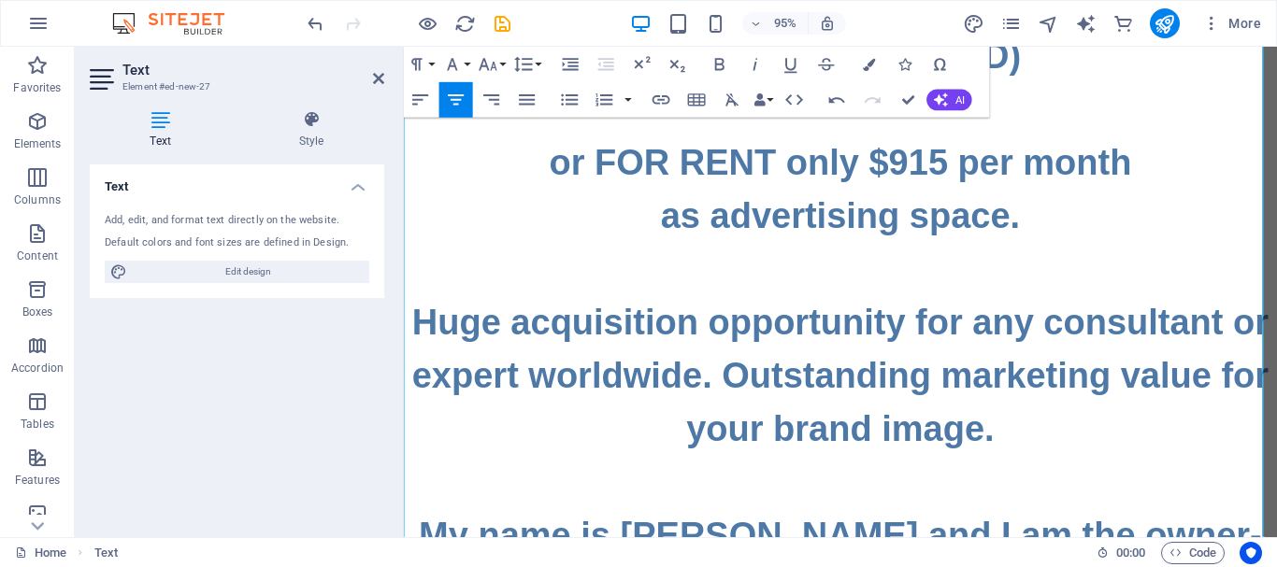
click at [598, 389] on h1 "The famous business Internet address www.BestCrypto.TOP is FOR SALE ONLY $19,50…" at bounding box center [863, 337] width 919 height 1178
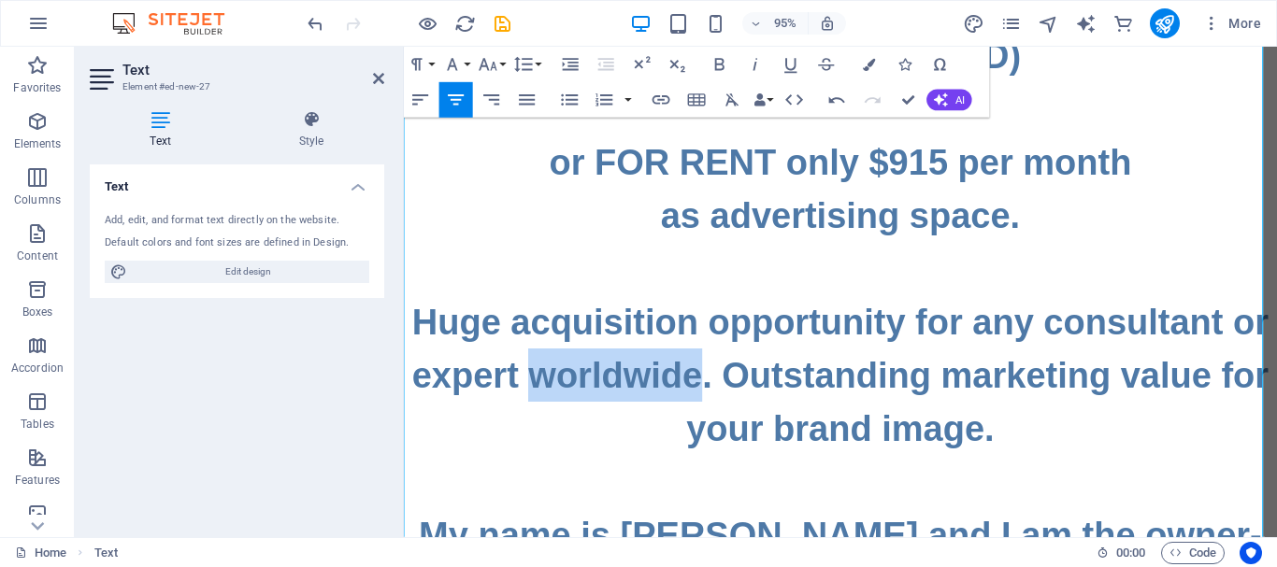
click at [598, 389] on h1 "The famous business Internet address www.BestCrypto.TOP is FOR SALE ONLY $19,50…" at bounding box center [863, 337] width 919 height 1178
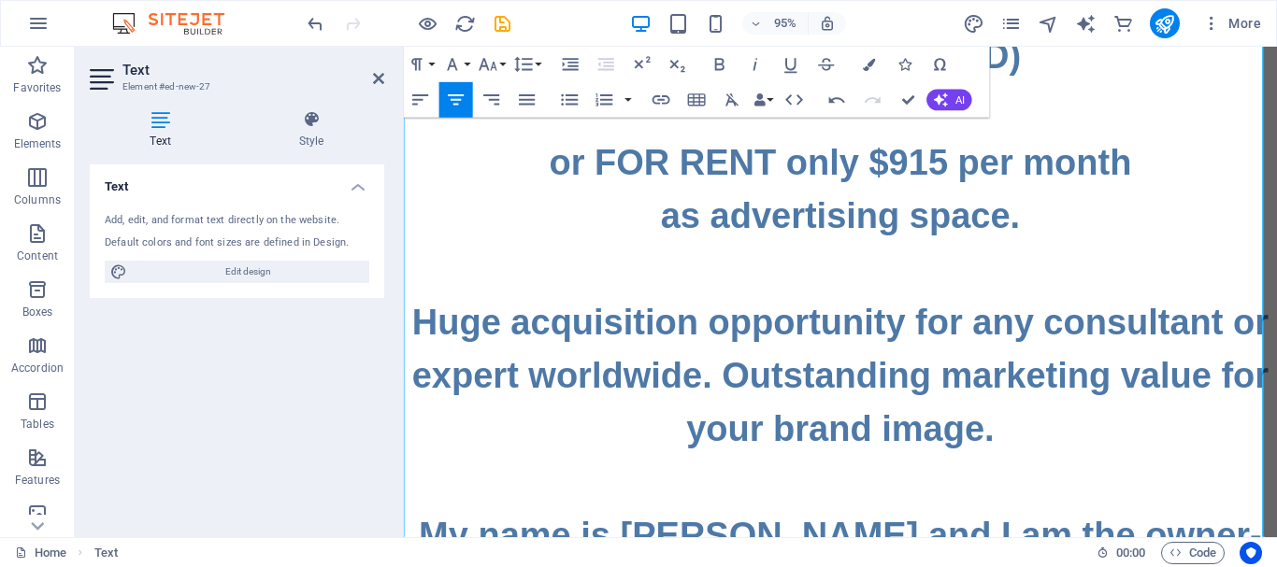
click at [1261, 330] on h1 "The famous business Internet address www.BestCrypto.TOP is FOR SALE ONLY $19,50…" at bounding box center [863, 337] width 919 height 1178
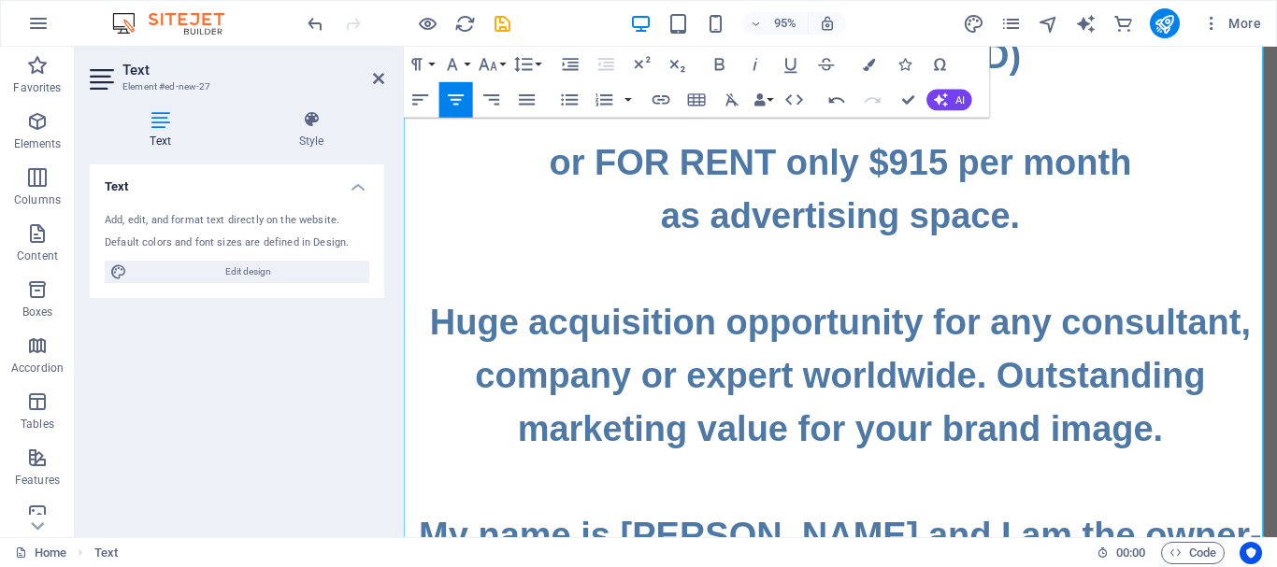
click at [996, 392] on h1 "The famous business Internet address www.BestCrypto.TOP is FOR SALE ONLY $19,50…" at bounding box center [863, 337] width 919 height 1178
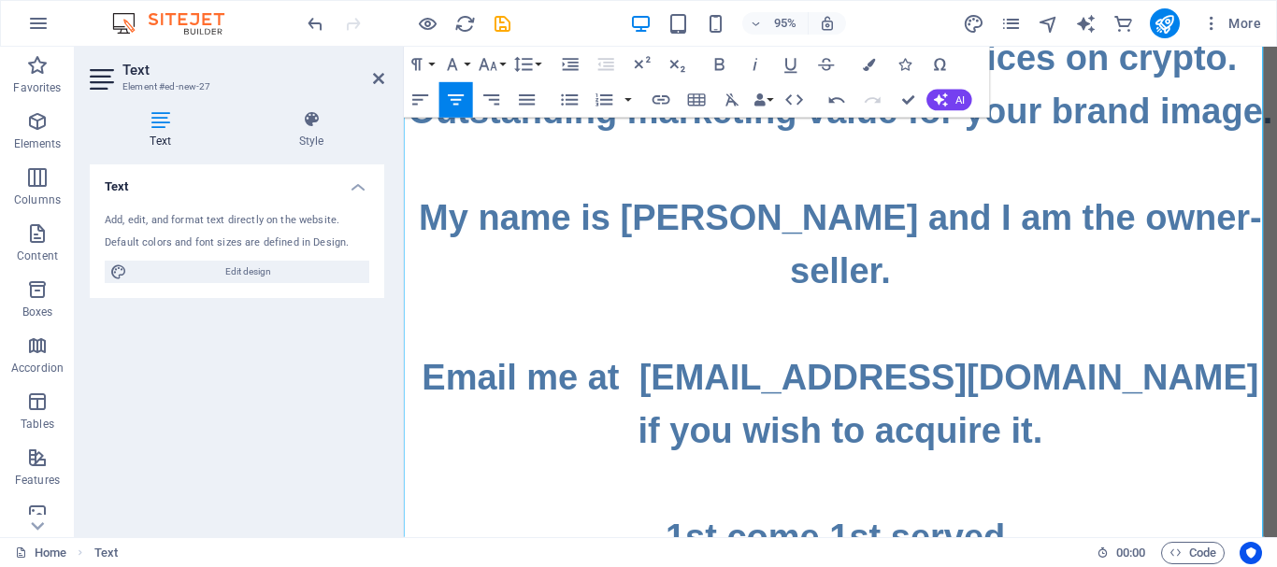
scroll to position [736, 0]
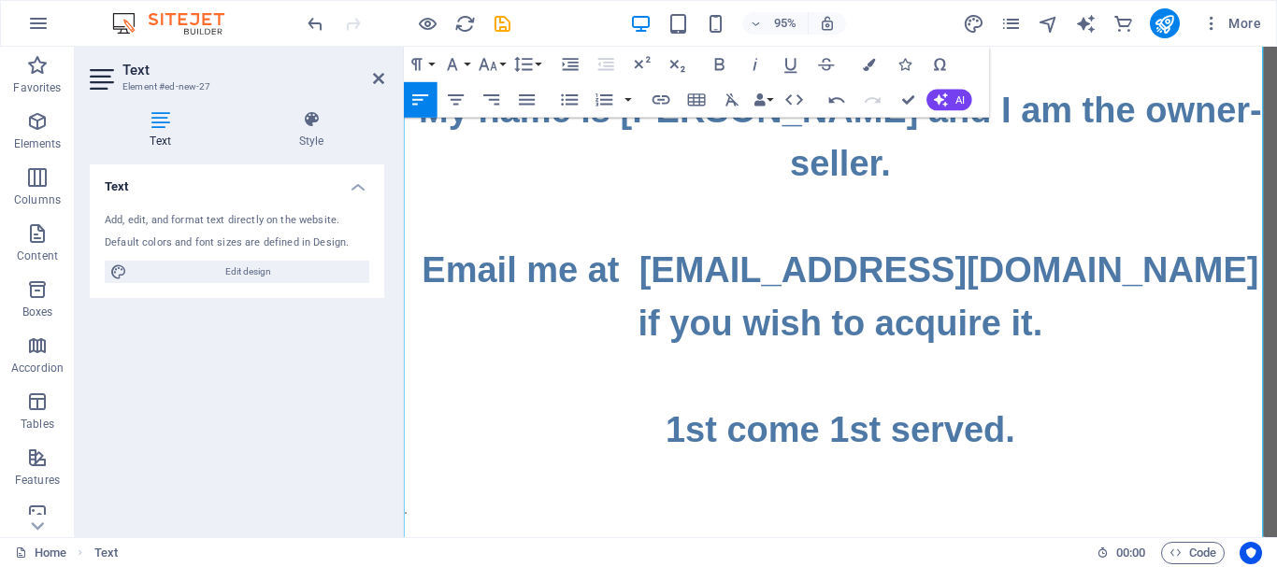
scroll to position [825, 0]
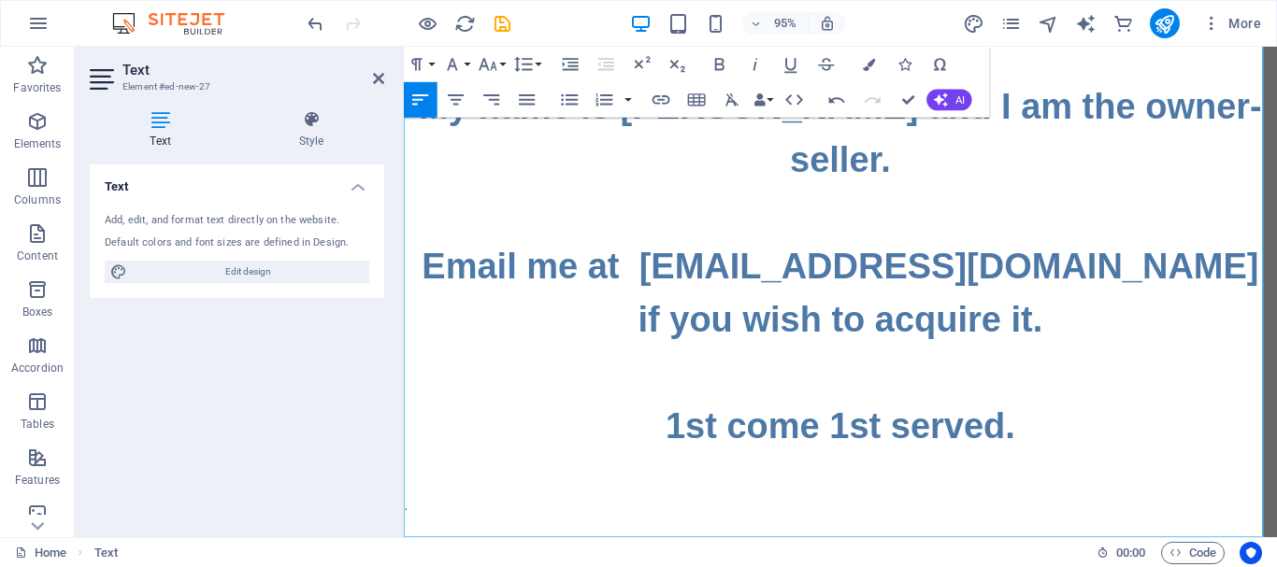
click at [482, 502] on p at bounding box center [863, 507] width 919 height 22
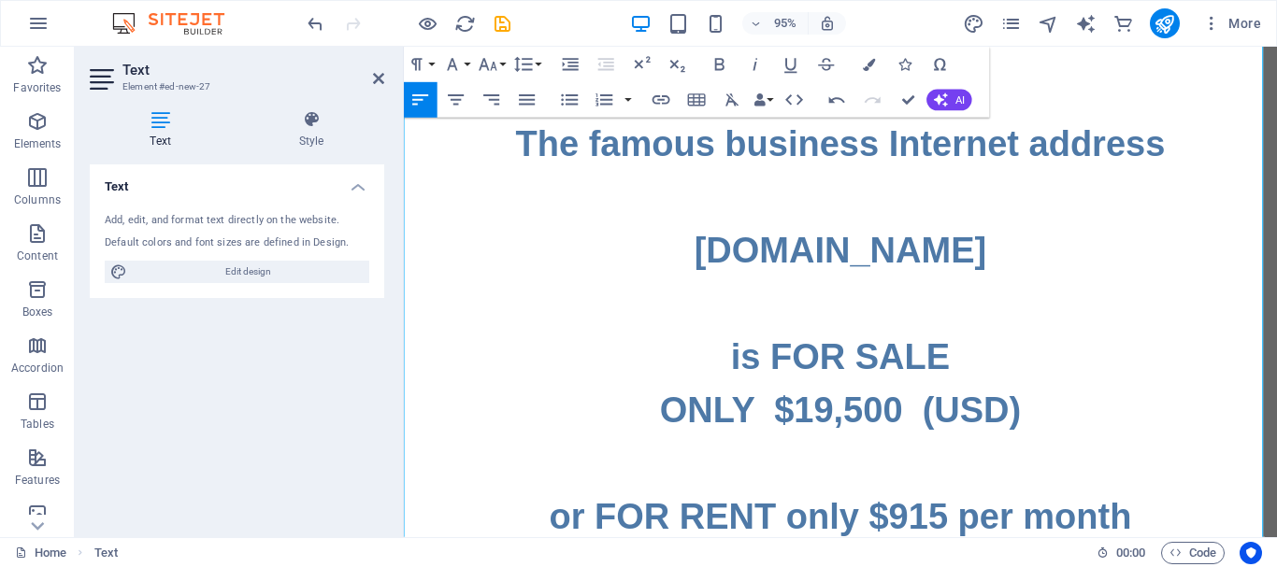
scroll to position [0, 0]
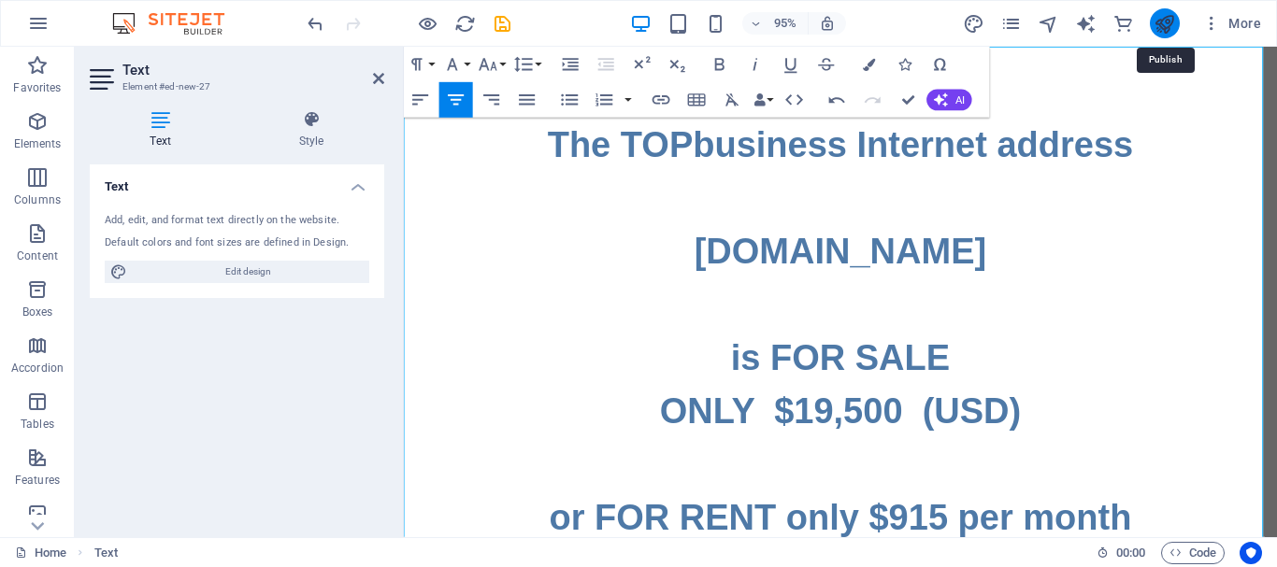
click at [1168, 24] on icon "publish" at bounding box center [1163, 23] width 21 height 21
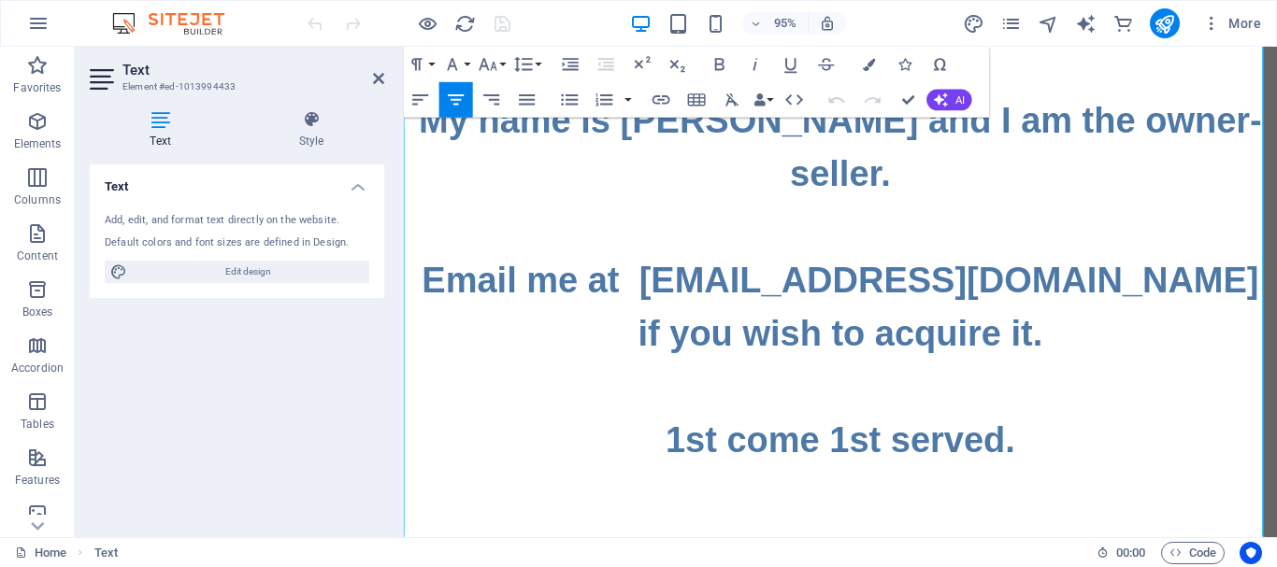
scroll to position [848, 0]
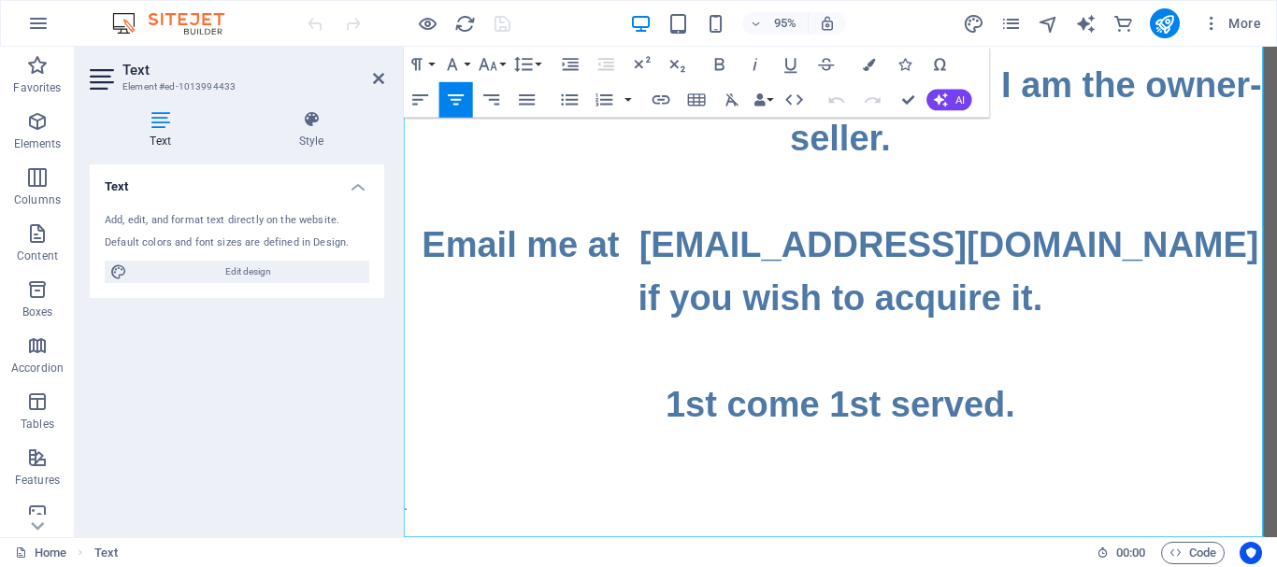
click at [1020, 494] on p at bounding box center [863, 485] width 919 height 22
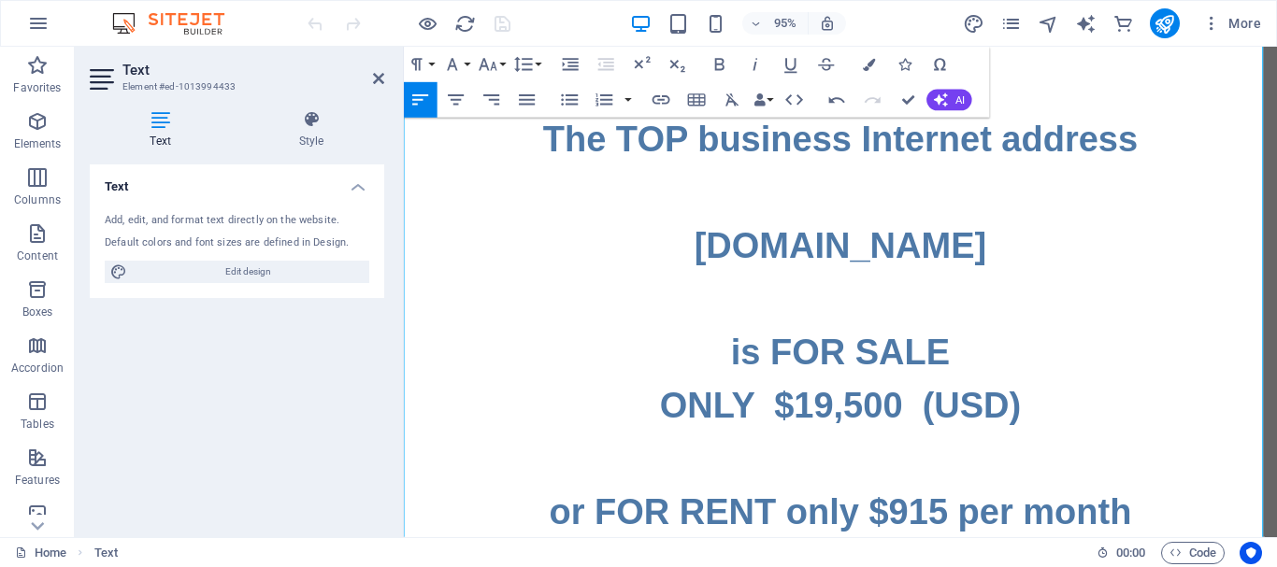
scroll to position [0, 0]
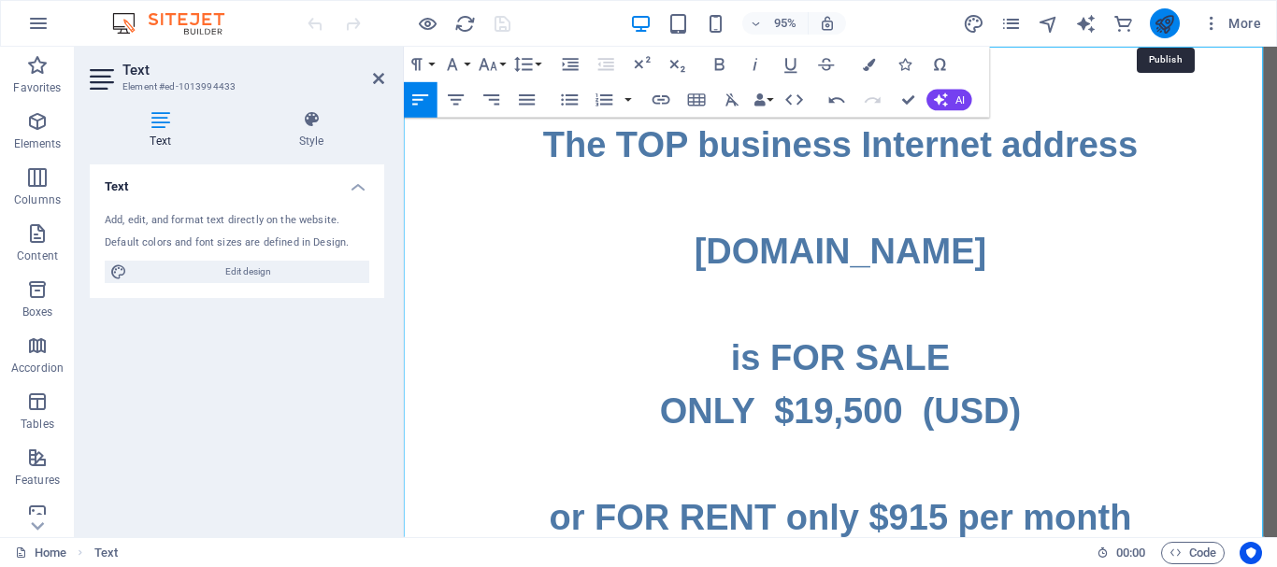
click at [1166, 13] on icon "publish" at bounding box center [1163, 23] width 21 height 21
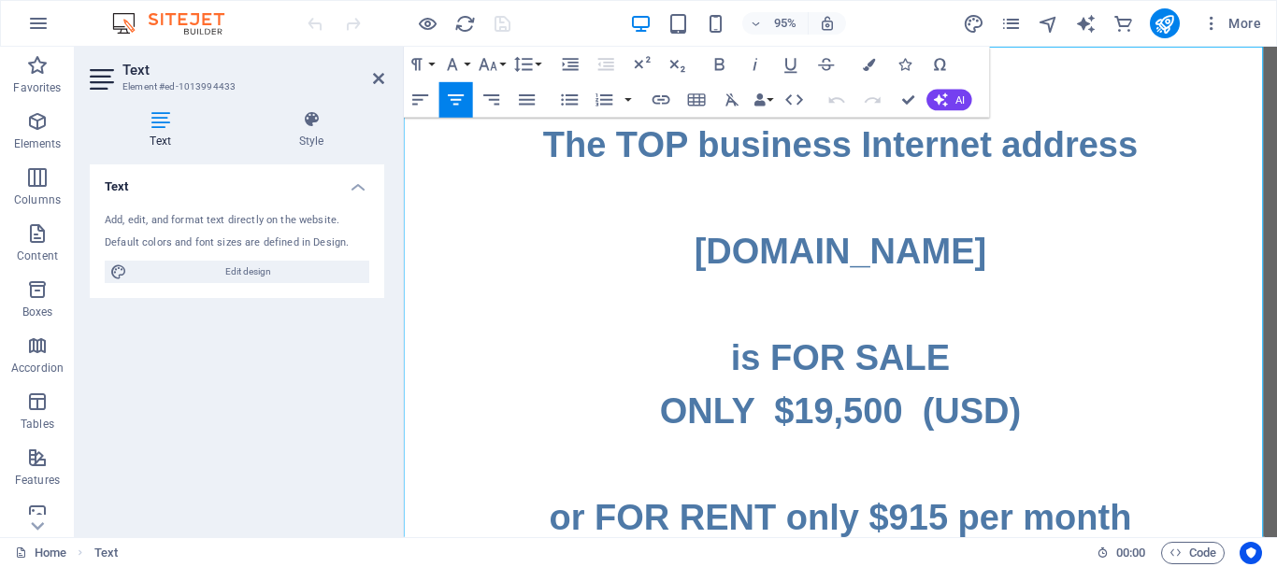
click at [1166, 24] on icon "publish" at bounding box center [1163, 23] width 21 height 21
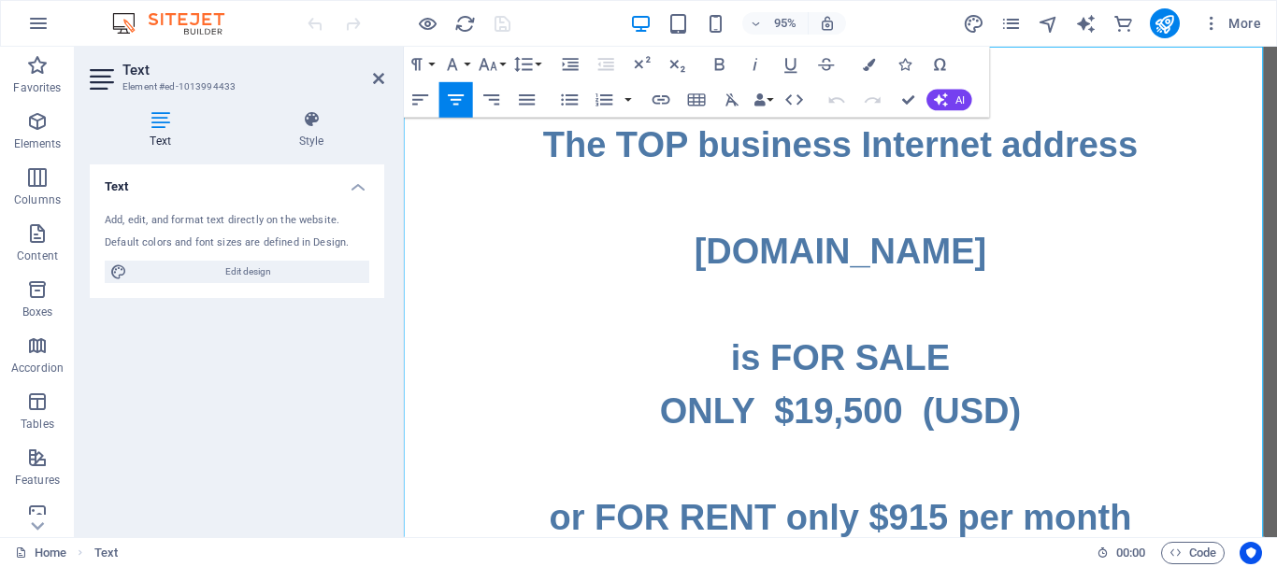
click at [1163, 21] on icon "publish" at bounding box center [1163, 23] width 21 height 21
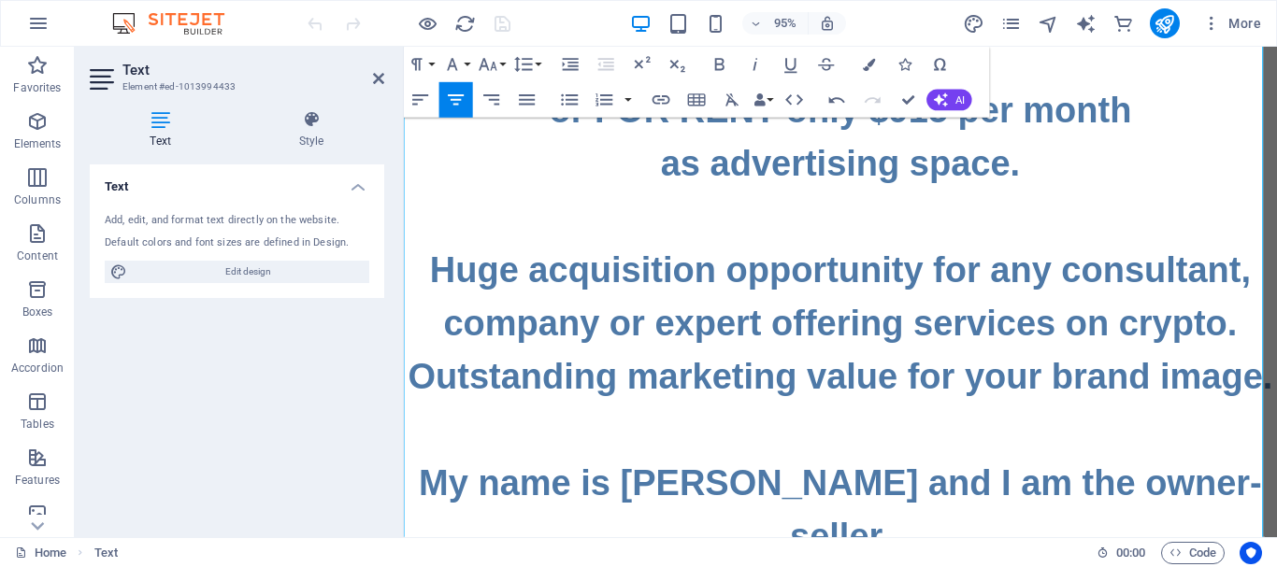
scroll to position [425, 0]
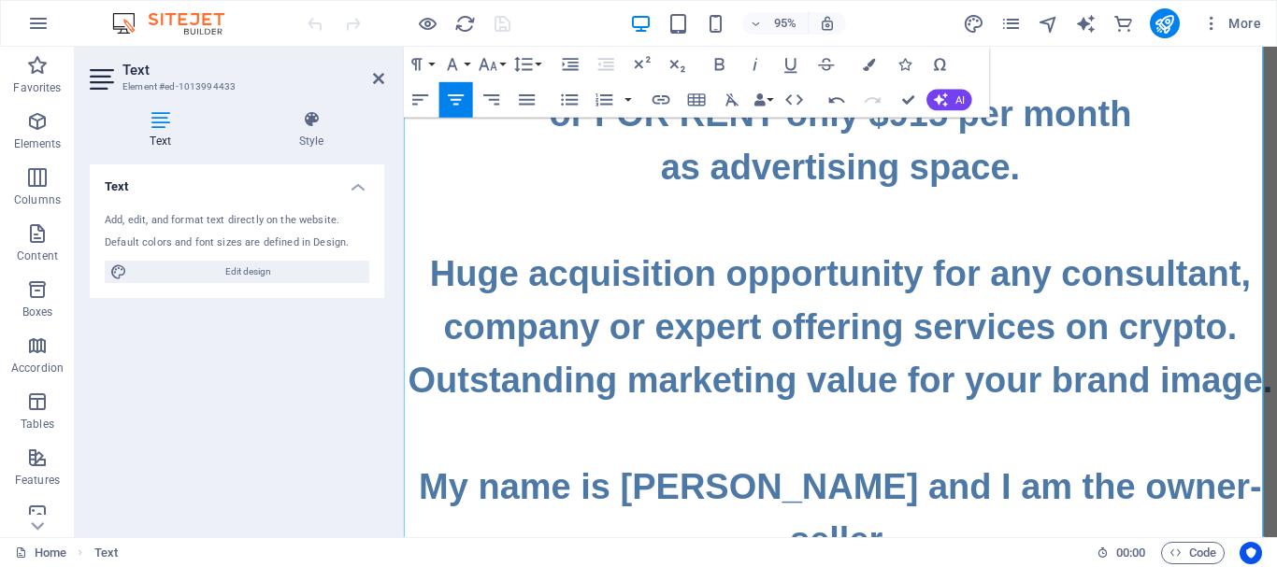
click at [1276, 351] on h1 "is FOR SALE ONLY $19,500 (USD) or FOR RENT only $915 per month as advertising s…" at bounding box center [863, 369] width 919 height 1010
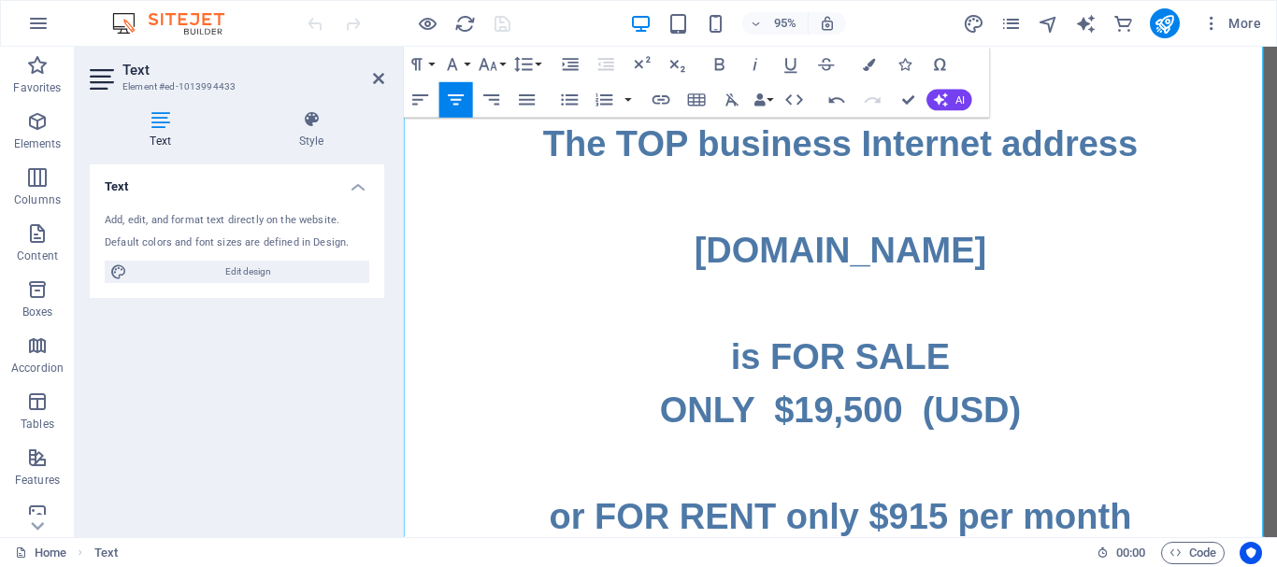
scroll to position [0, 0]
click at [1166, 23] on icon "publish" at bounding box center [1163, 23] width 21 height 21
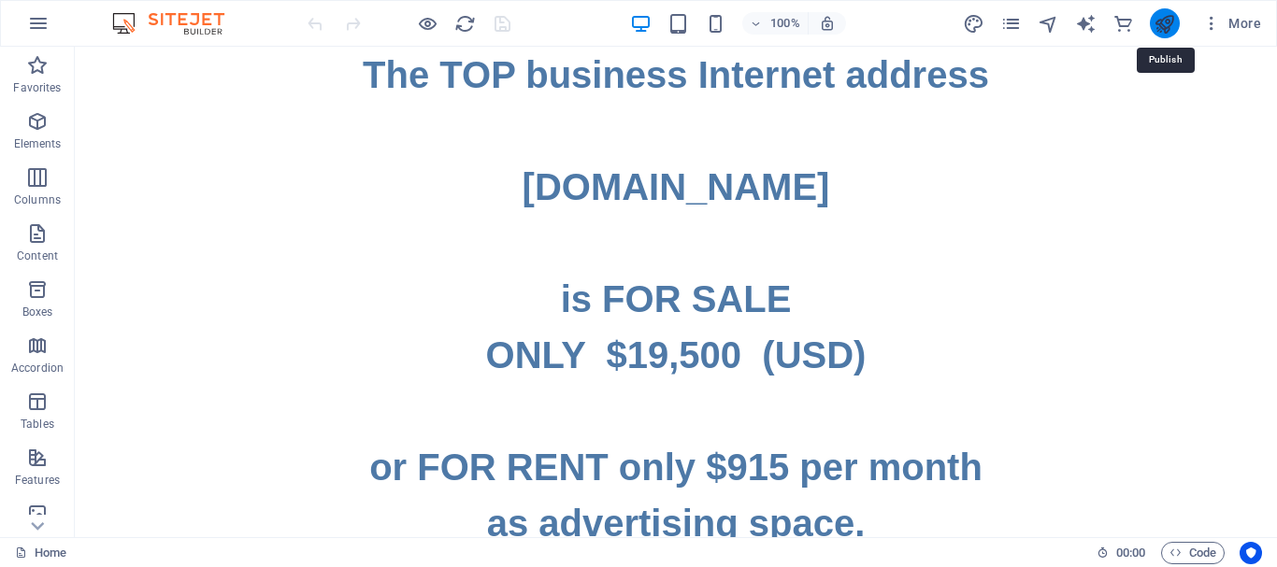
click at [1157, 23] on icon "publish" at bounding box center [1163, 23] width 21 height 21
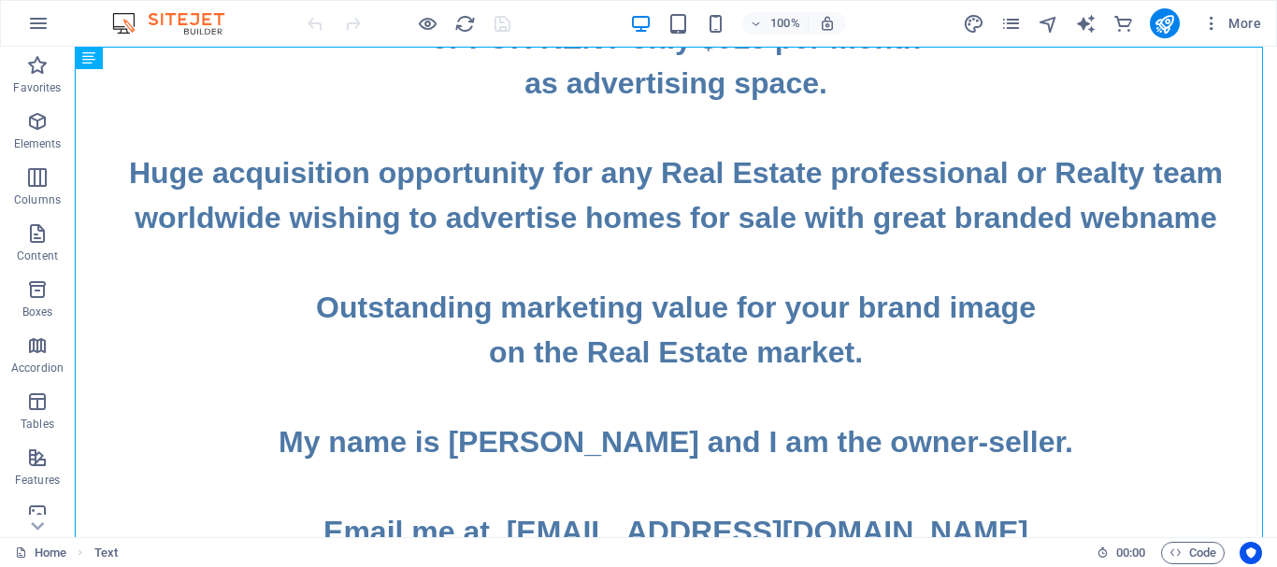
scroll to position [586, 0]
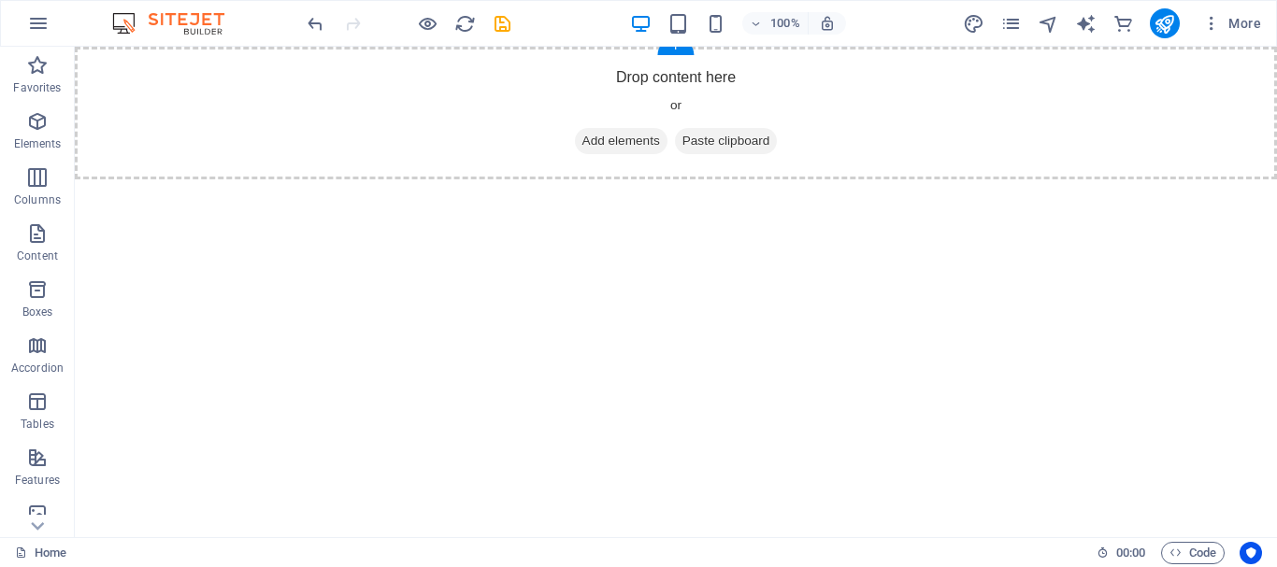
scroll to position [0, 0]
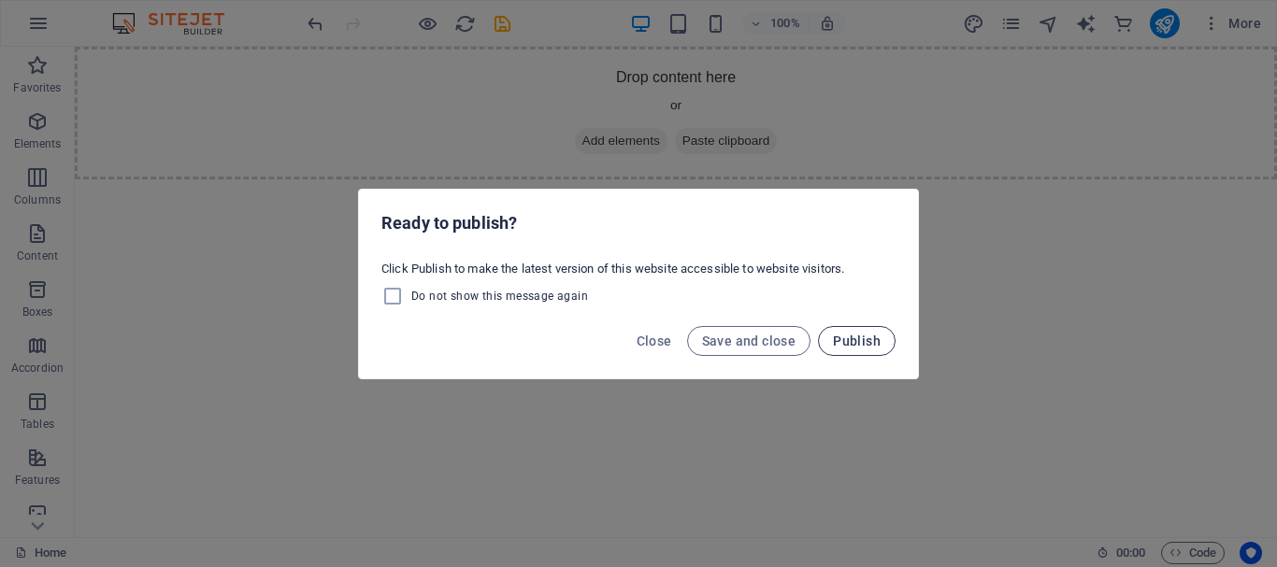
click at [864, 337] on span "Publish" at bounding box center [857, 341] width 48 height 15
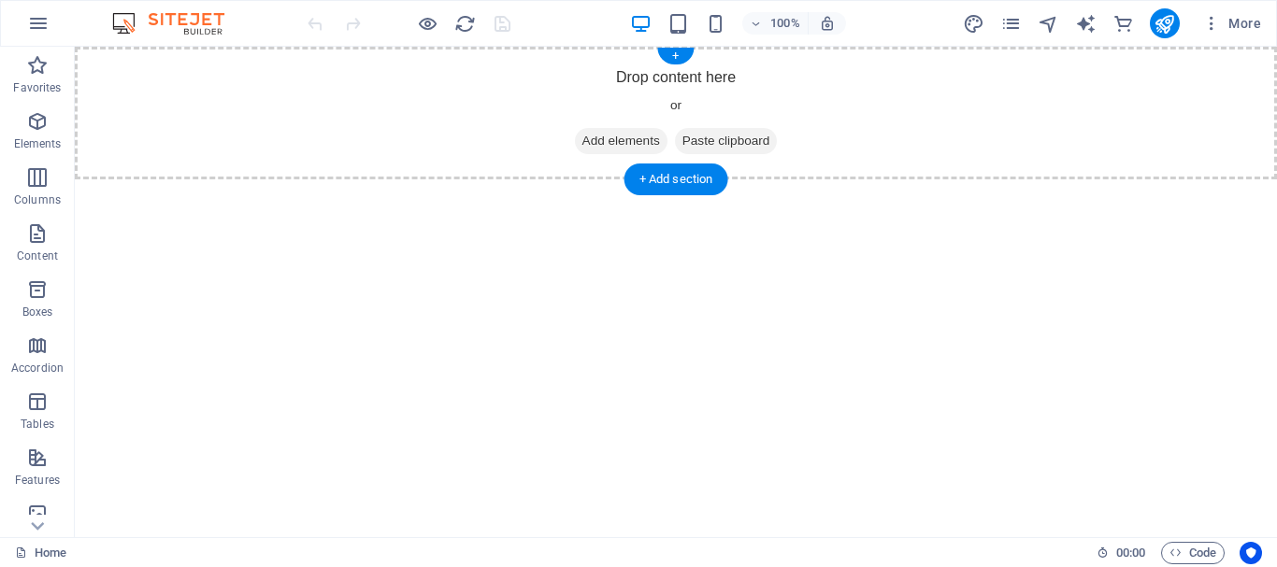
click at [594, 142] on span "Add elements" at bounding box center [621, 141] width 93 height 26
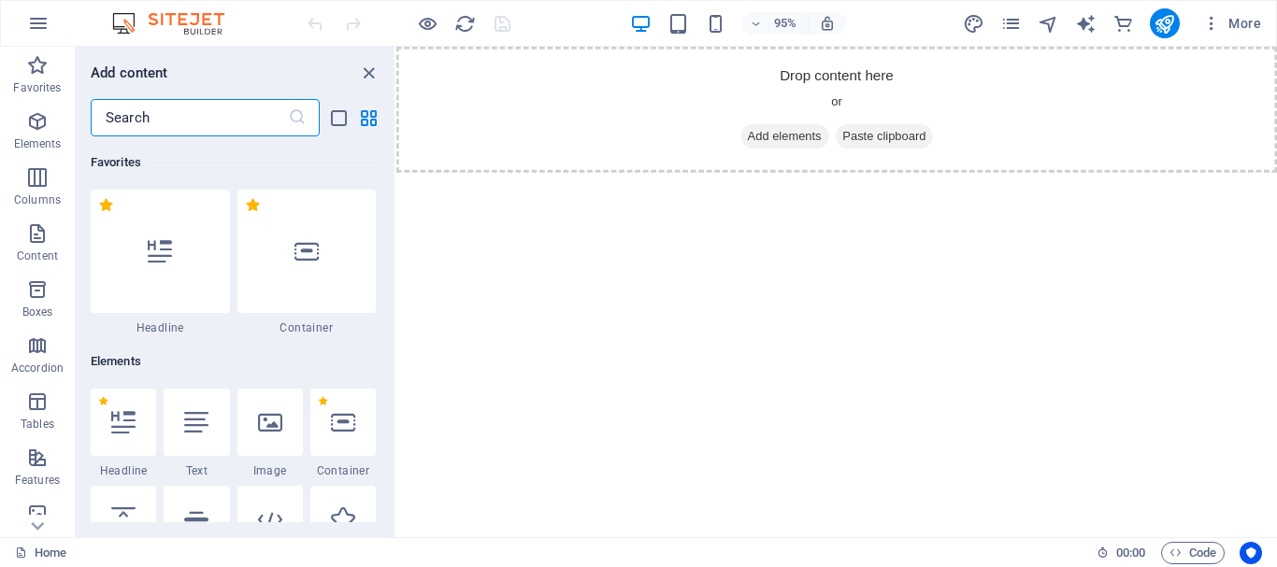
click at [195, 424] on icon at bounding box center [196, 422] width 24 height 24
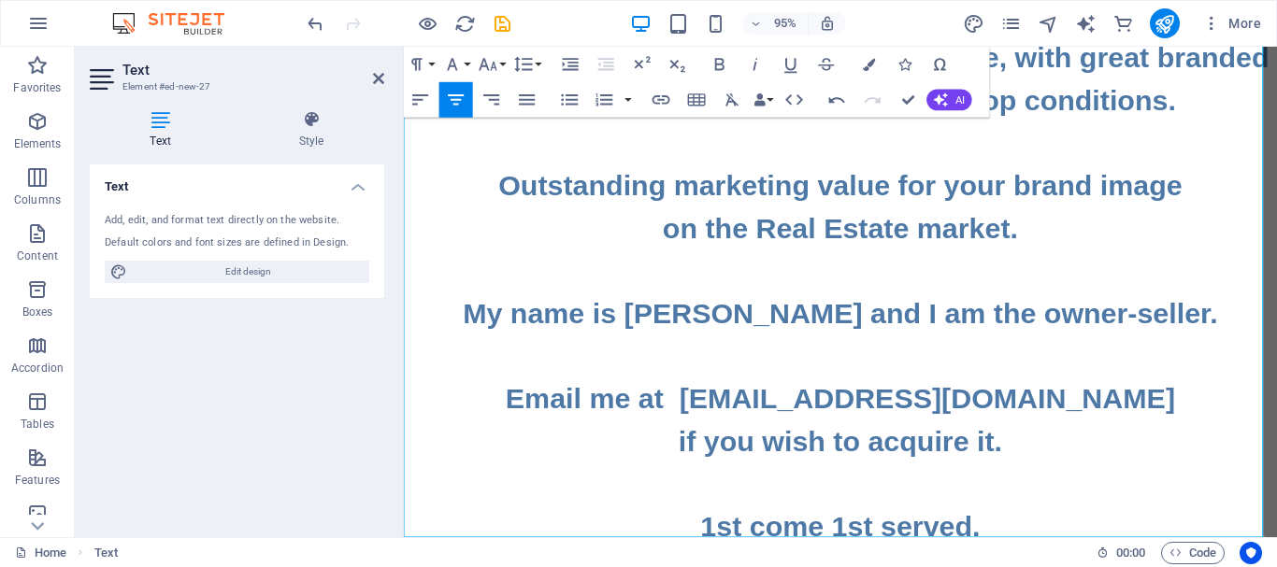
scroll to position [545, 0]
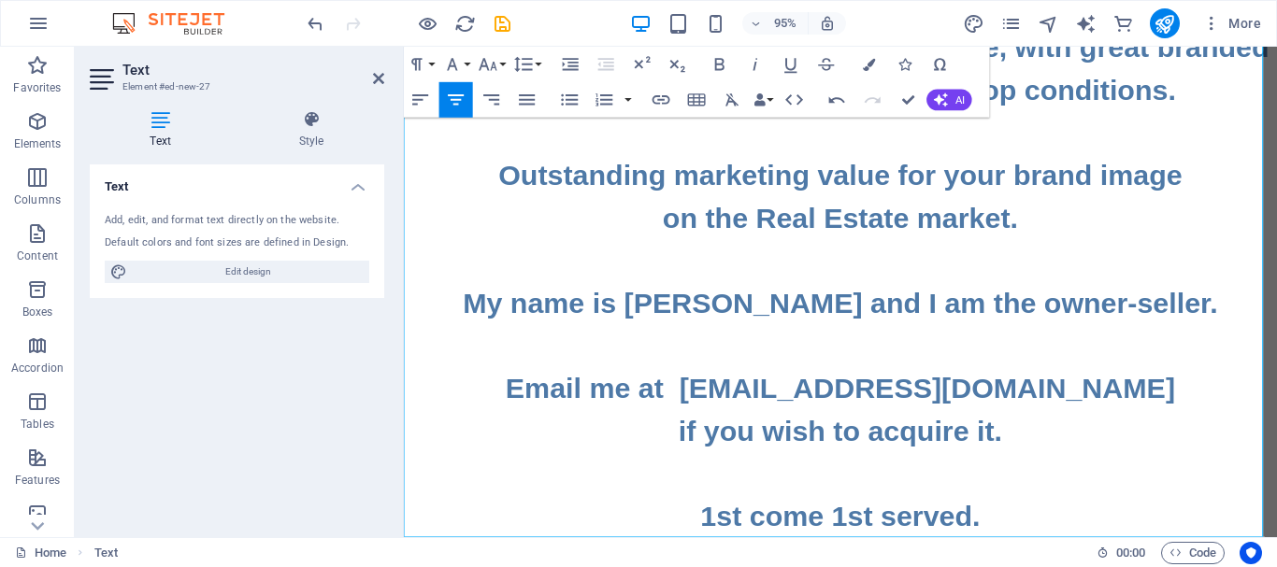
click at [1067, 532] on h2 "The famous business Internet address www.HomesForSale.PRO is FOR SALE ONLY $9,5…" at bounding box center [863, 70] width 919 height 987
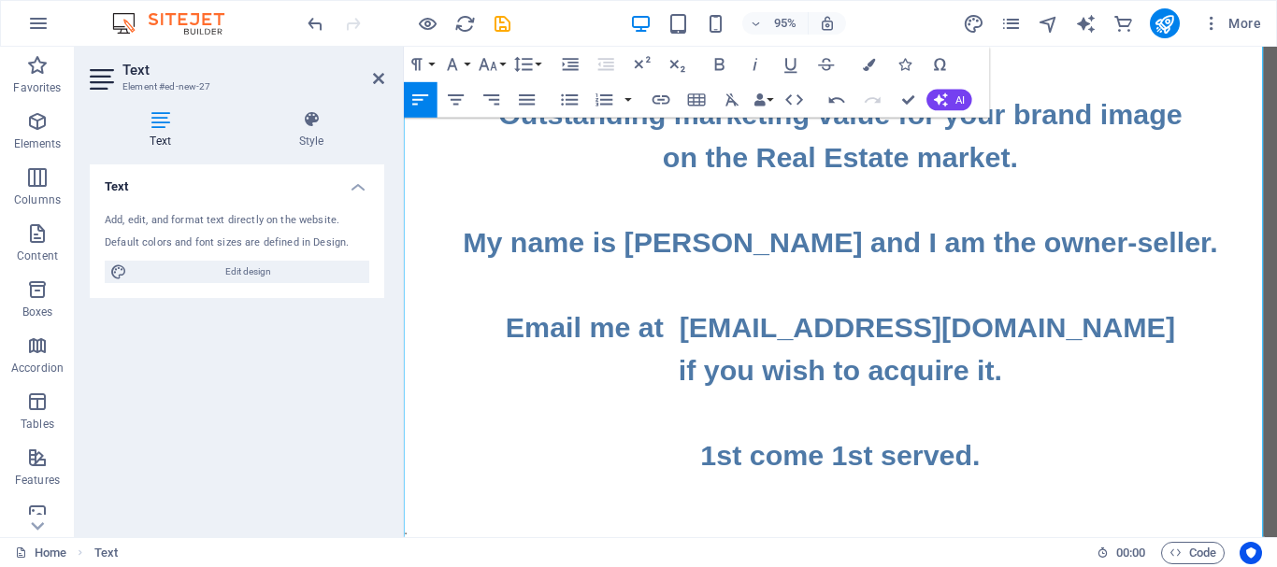
scroll to position [635, 0]
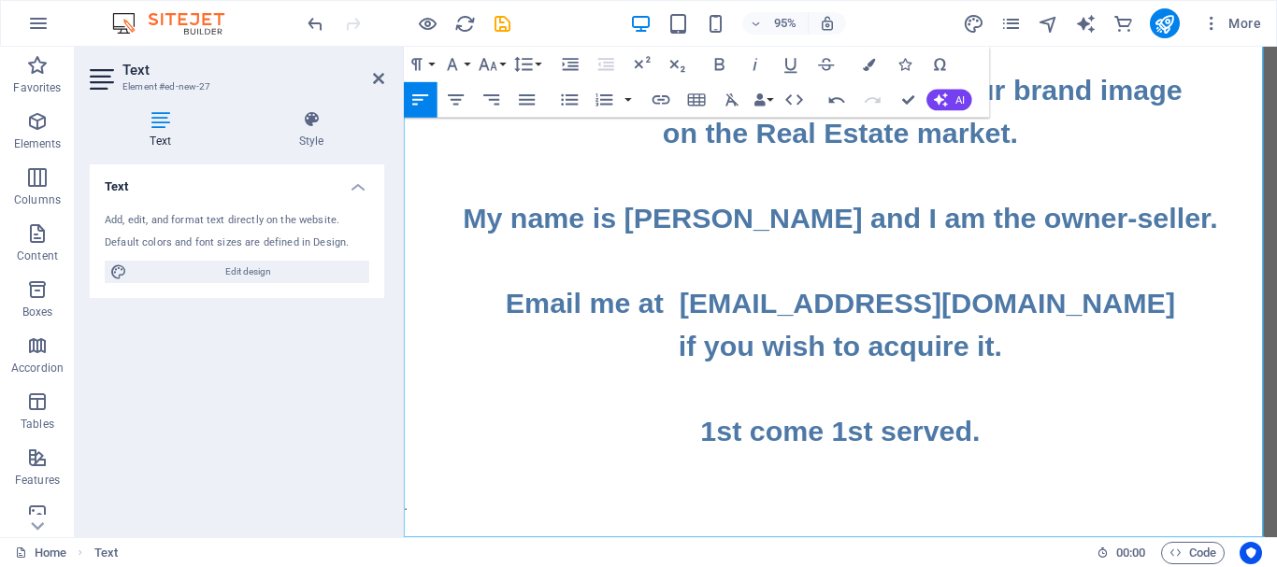
click at [952, 520] on p "." at bounding box center [863, 530] width 919 height 22
click at [501, 497] on p at bounding box center [863, 507] width 919 height 22
click at [486, 548] on p "." at bounding box center [863, 552] width 919 height 22
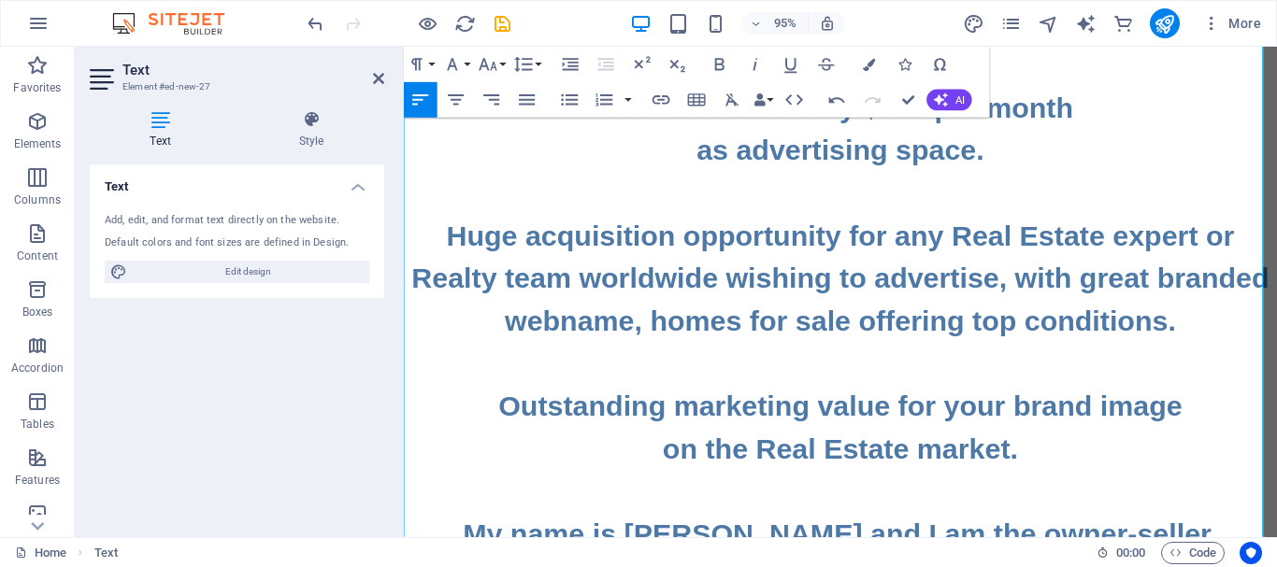
scroll to position [306, 0]
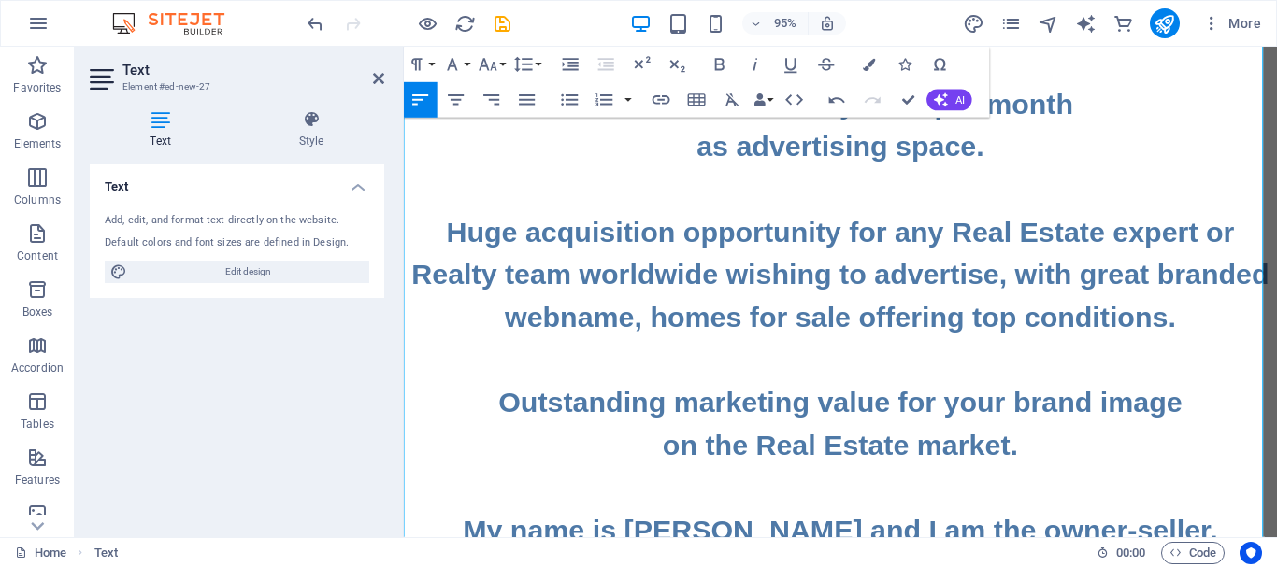
click at [1188, 245] on h2 "The famous business Internet address www.HomesForSale.PRO is FOR SALE ONLY $9,5…" at bounding box center [863, 309] width 919 height 987
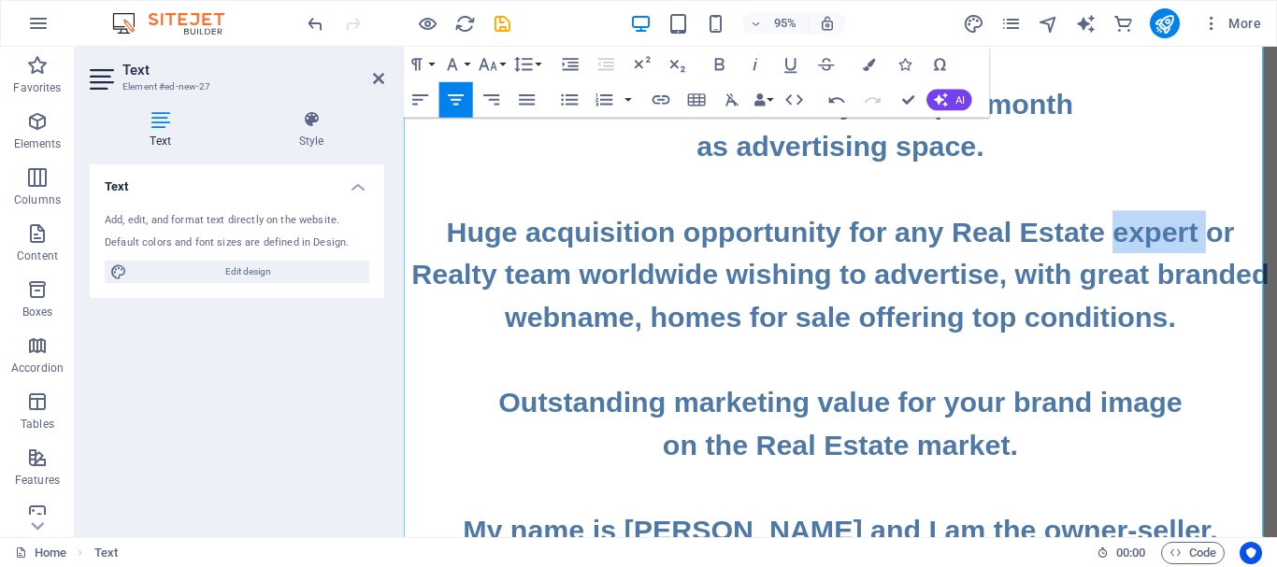
click at [1188, 245] on h2 "The famous business Internet address www.HomesForSale.PRO is FOR SALE ONLY $9,5…" at bounding box center [863, 309] width 919 height 987
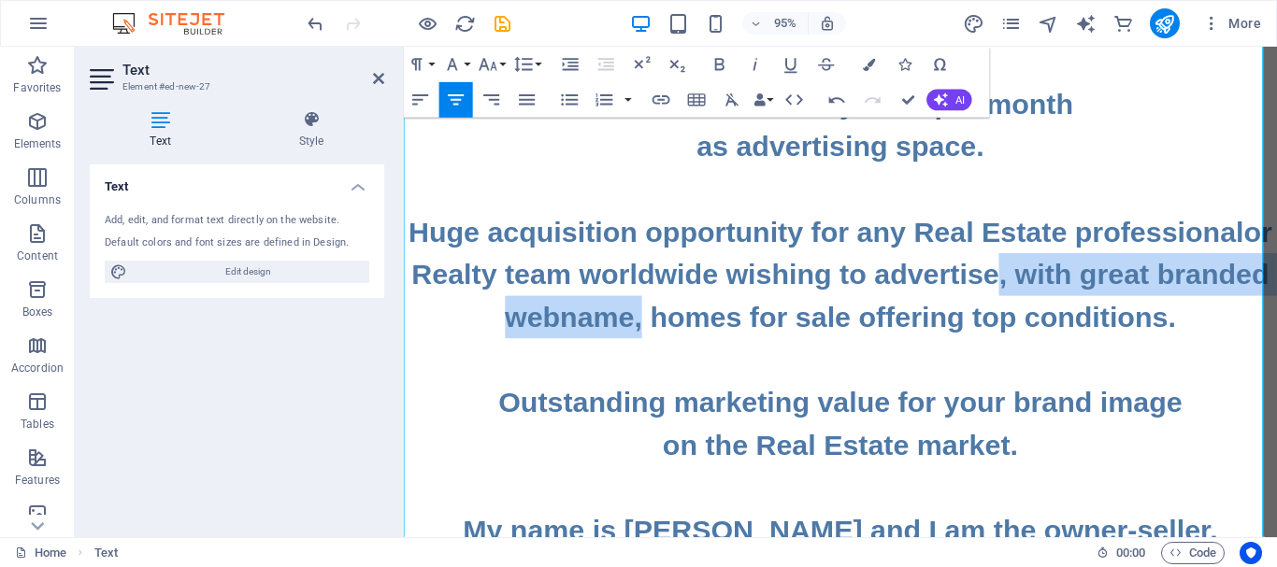
drag, startPoint x: 1109, startPoint y: 293, endPoint x: 704, endPoint y: 338, distance: 407.3
click at [704, 338] on h2 "The famous business Internet address www.HomesForSale.PRO is FOR SALE ONLY $9,5…" at bounding box center [863, 309] width 919 height 987
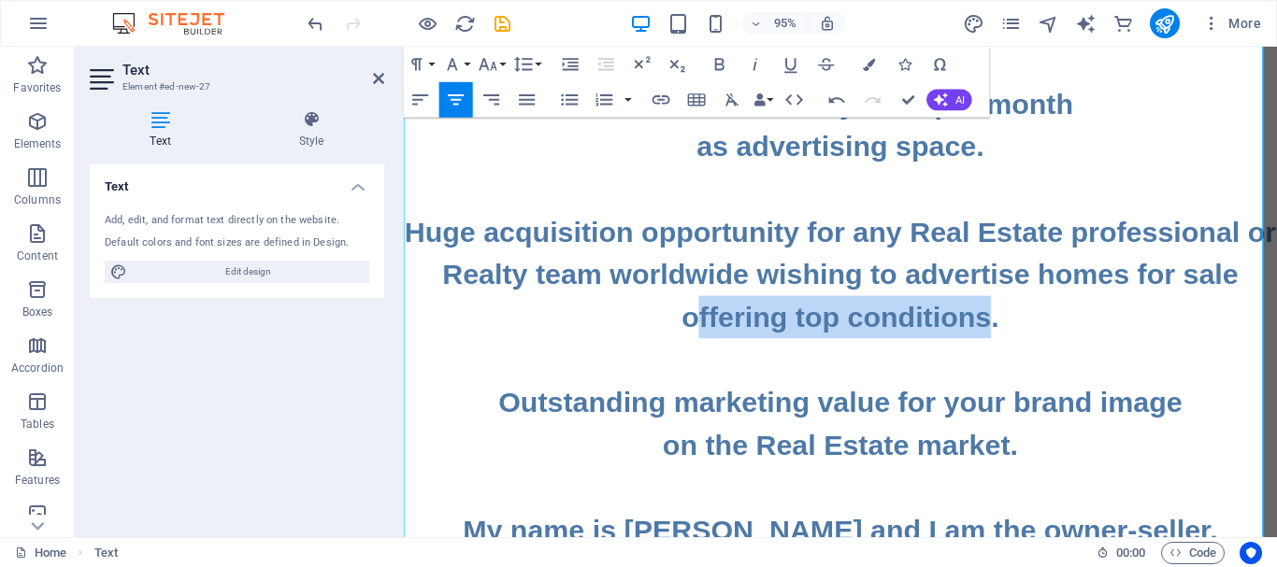
drag, startPoint x: 1007, startPoint y: 336, endPoint x: 690, endPoint y: 351, distance: 317.3
click at [690, 351] on h2 "The famous business Internet address www.HomesForSale.PRO is FOR SALE ONLY $9,5…" at bounding box center [863, 309] width 919 height 987
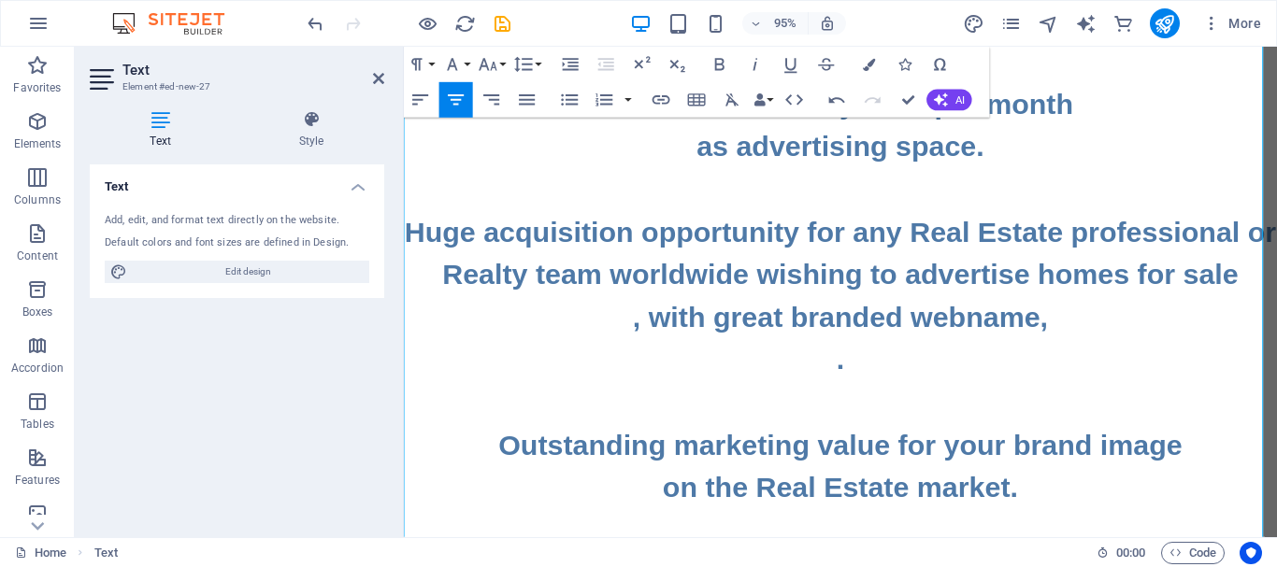
click at [659, 333] on h2 ", with great branded webname," at bounding box center [863, 331] width 919 height 45
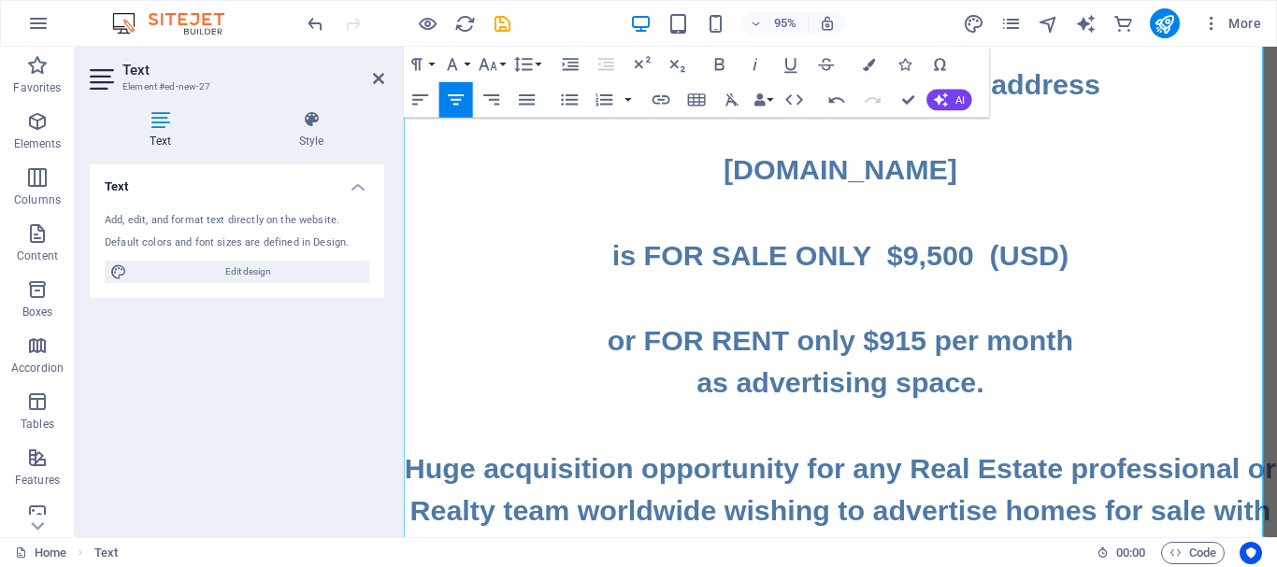
scroll to position [0, 0]
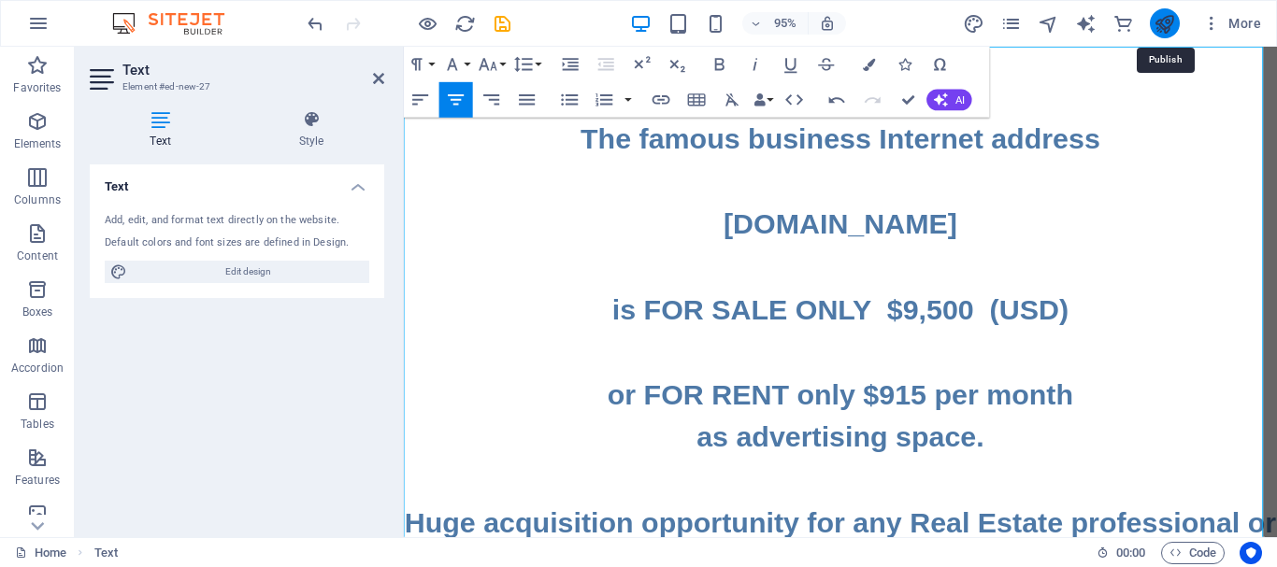
click at [1171, 21] on icon "publish" at bounding box center [1163, 23] width 21 height 21
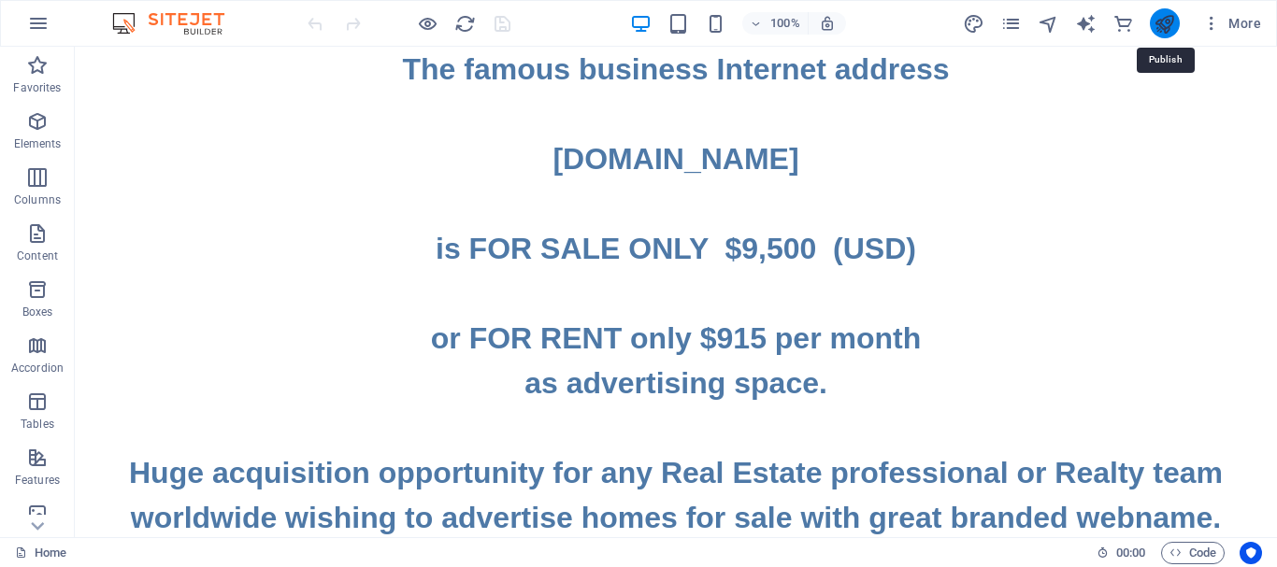
click at [1161, 33] on icon "publish" at bounding box center [1163, 23] width 21 height 21
click at [1167, 32] on icon "publish" at bounding box center [1163, 23] width 21 height 21
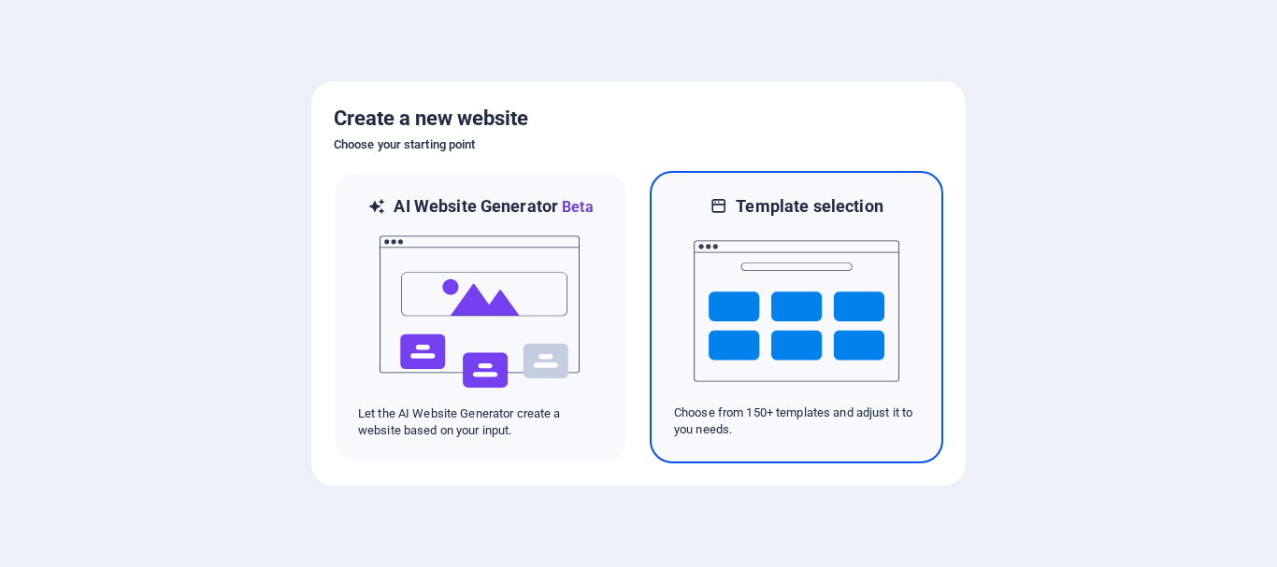
click at [752, 333] on img at bounding box center [797, 311] width 206 height 187
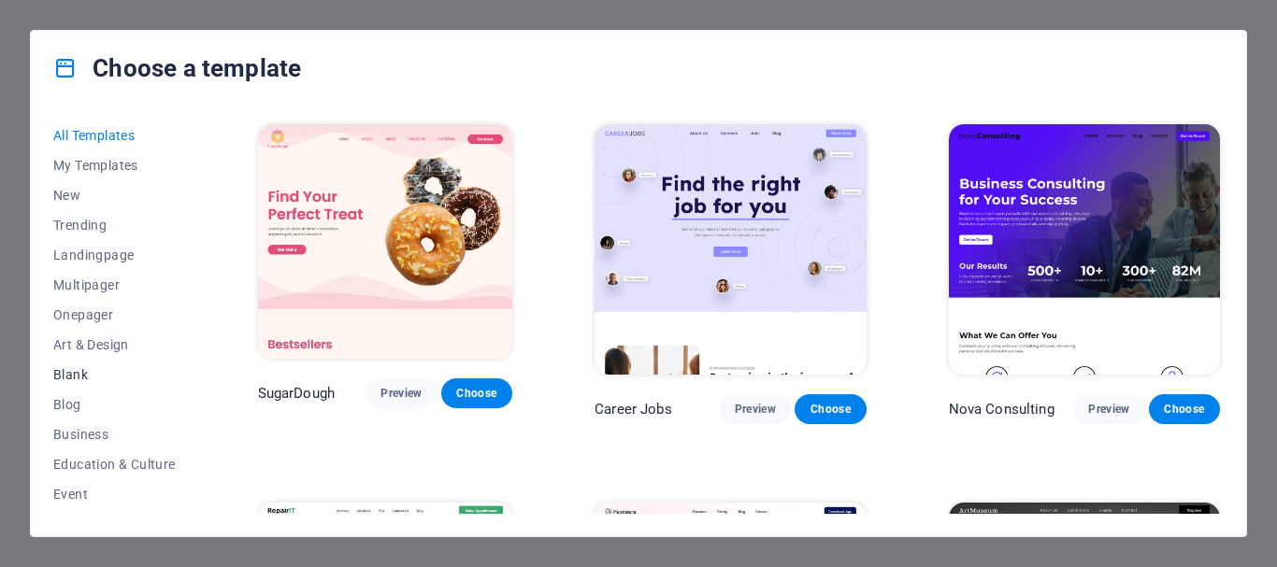
click at [67, 369] on span "Blank" at bounding box center [114, 374] width 122 height 15
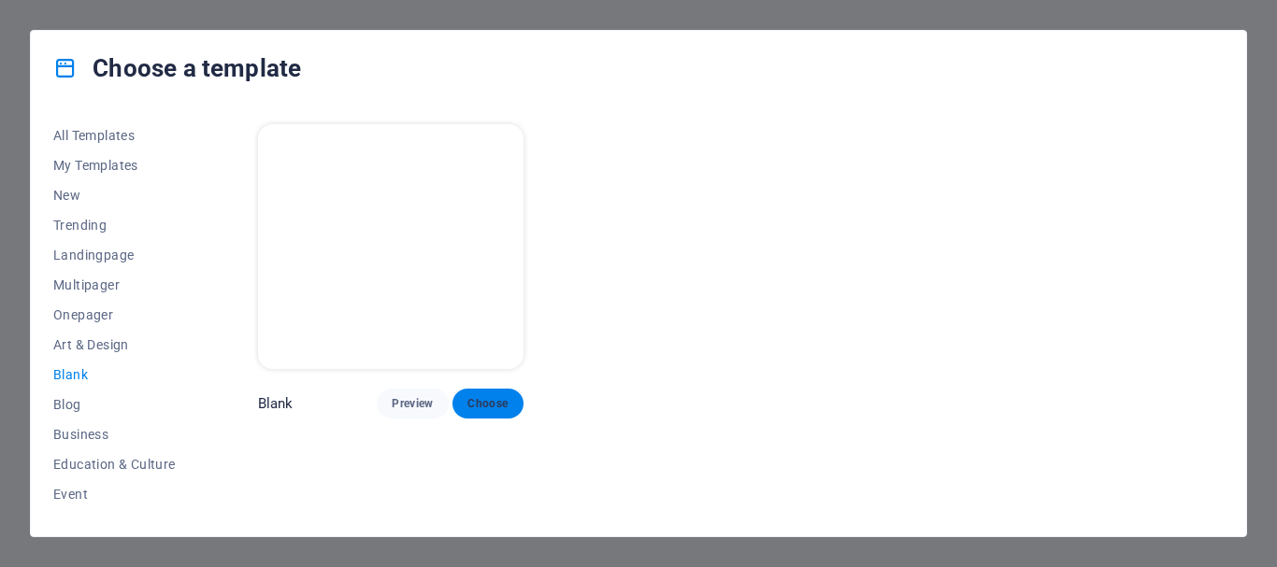
click at [488, 396] on span "Choose" at bounding box center [487, 403] width 41 height 15
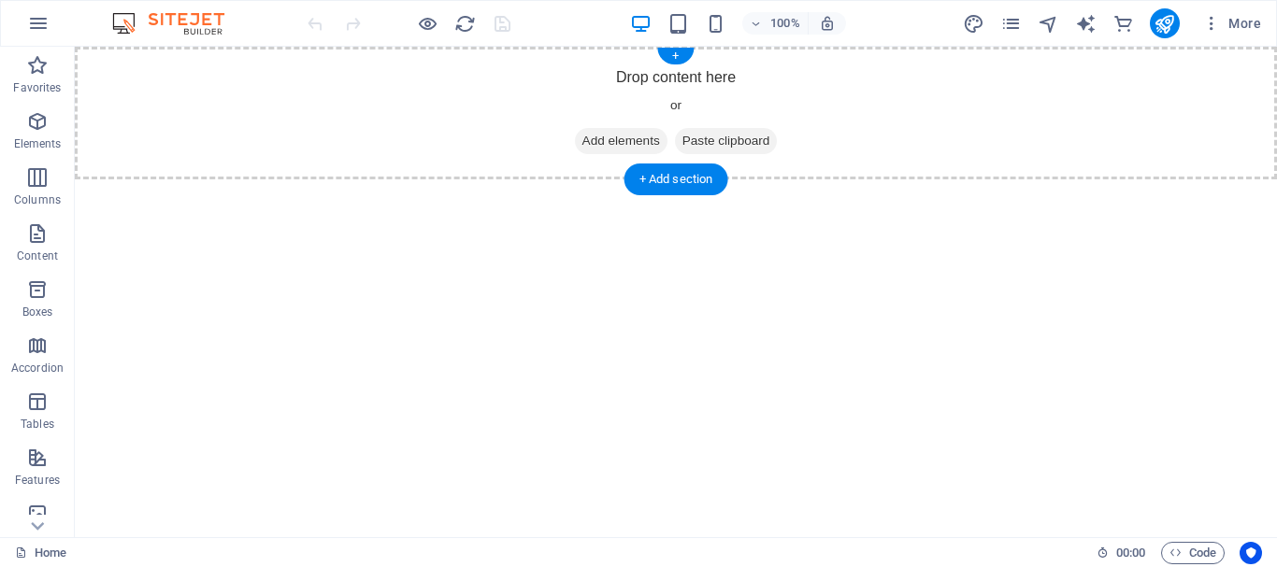
click at [611, 148] on span "Add elements" at bounding box center [621, 141] width 93 height 26
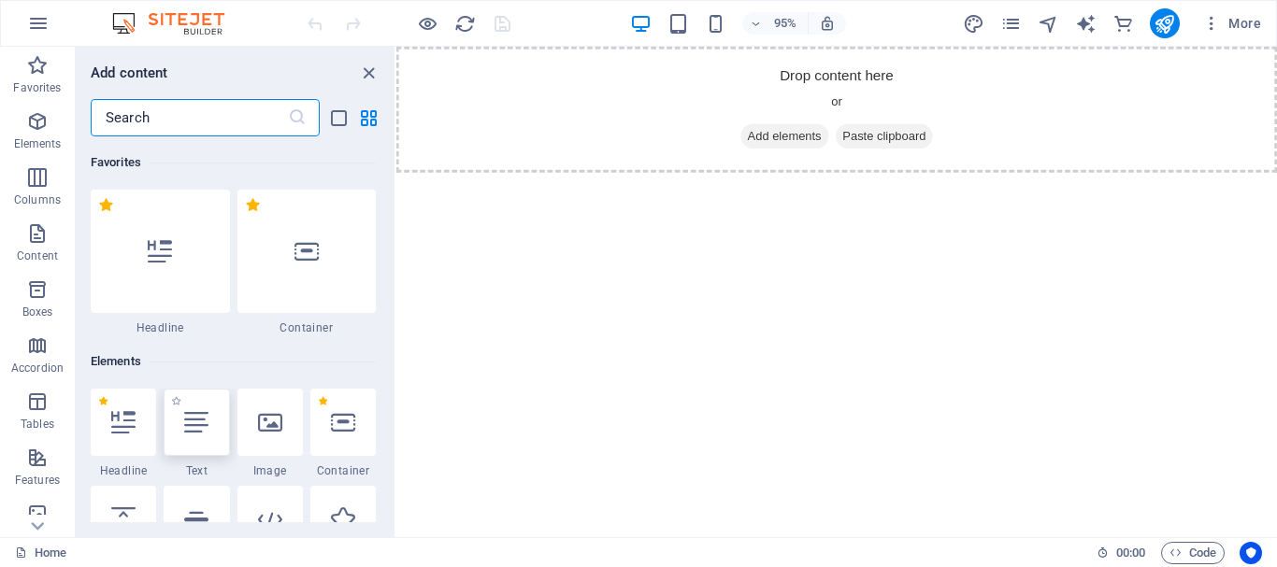
click at [193, 415] on icon at bounding box center [196, 422] width 24 height 24
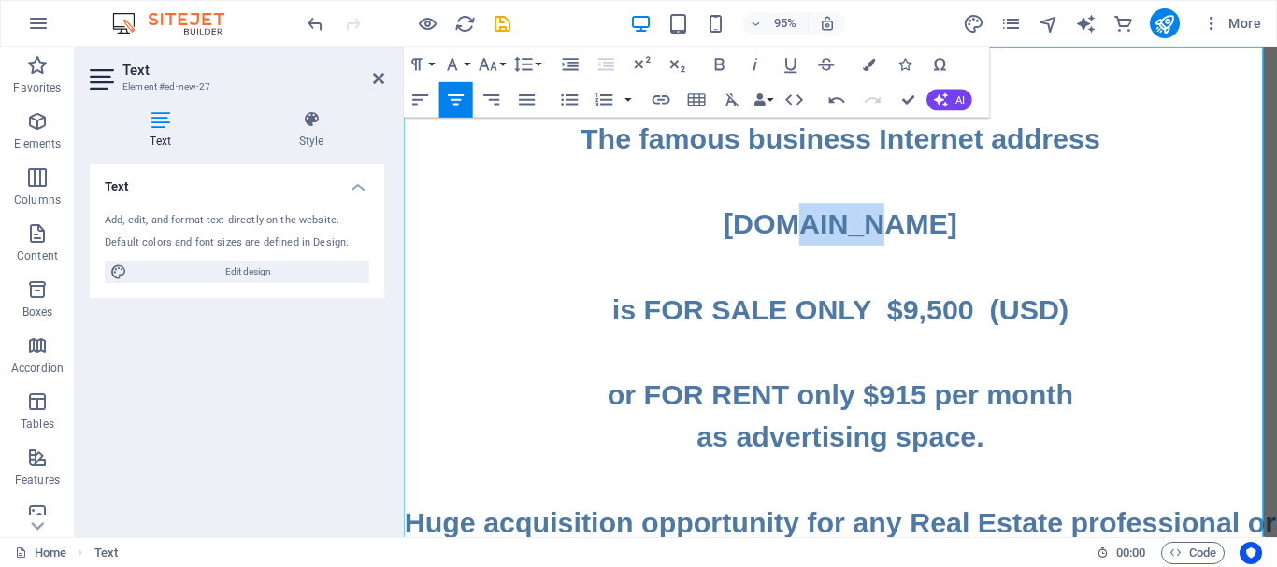
drag, startPoint x: 851, startPoint y: 236, endPoint x: 762, endPoint y: 236, distance: 88.8
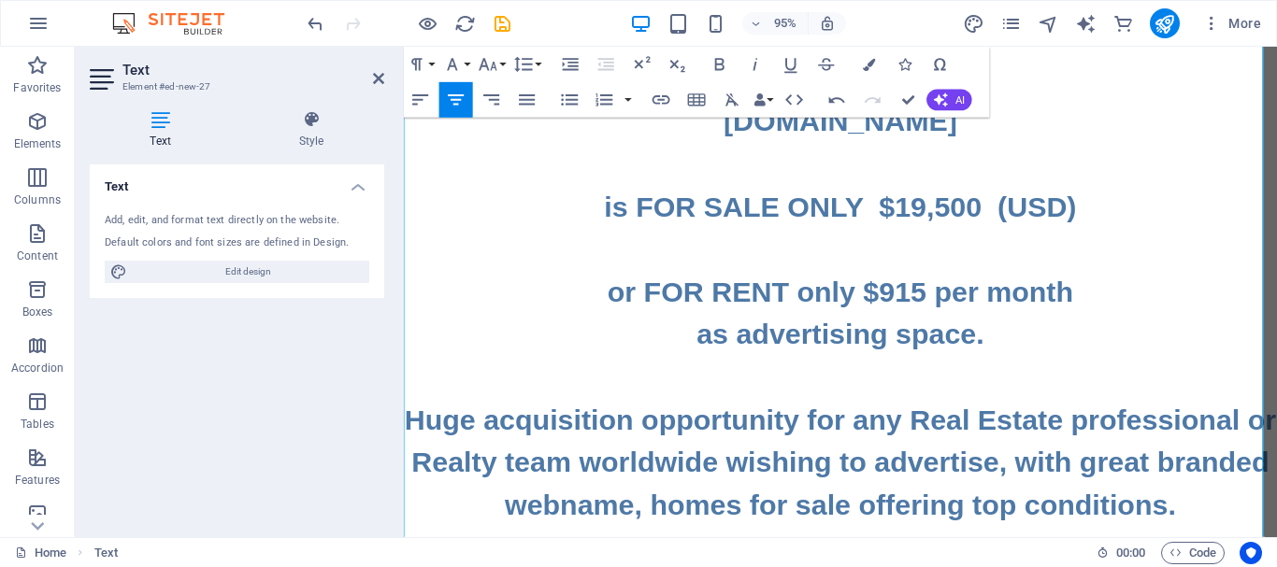
scroll to position [187, 0]
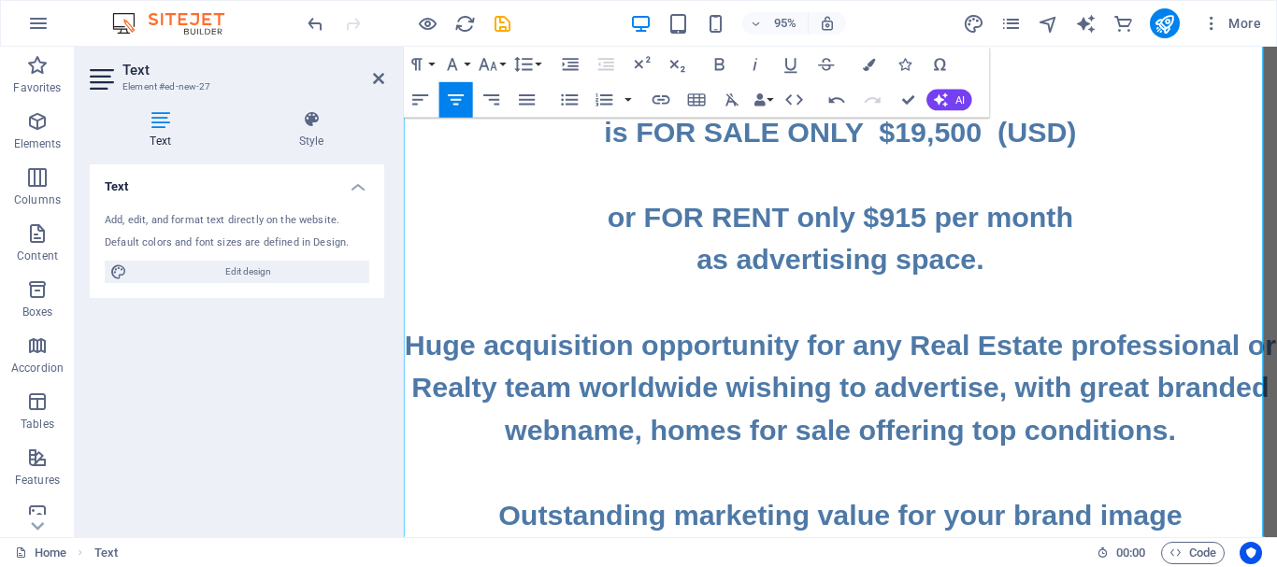
click at [724, 456] on h2 "The famous business Internet address www.CondosForSale.PRO is FOR SALE ONLY $19…" at bounding box center [863, 428] width 919 height 987
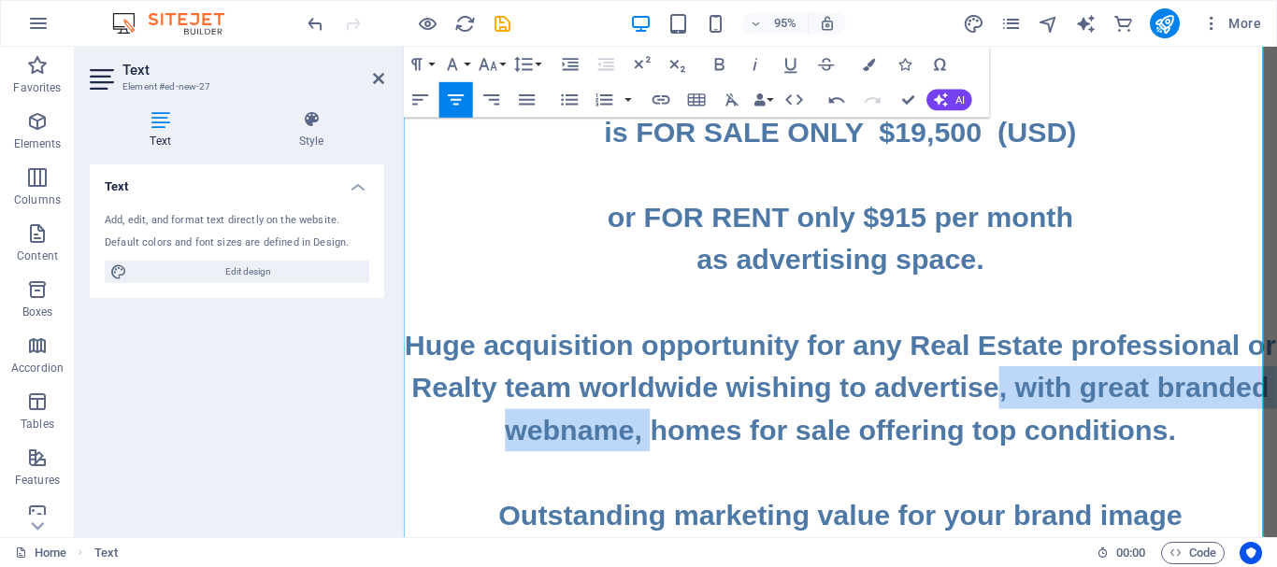
drag, startPoint x: 1105, startPoint y: 409, endPoint x: 711, endPoint y: 454, distance: 396.1
click at [711, 454] on h2 "The famous business Internet address www.CondosForSale.PRO is FOR SALE ONLY $19…" at bounding box center [863, 428] width 919 height 987
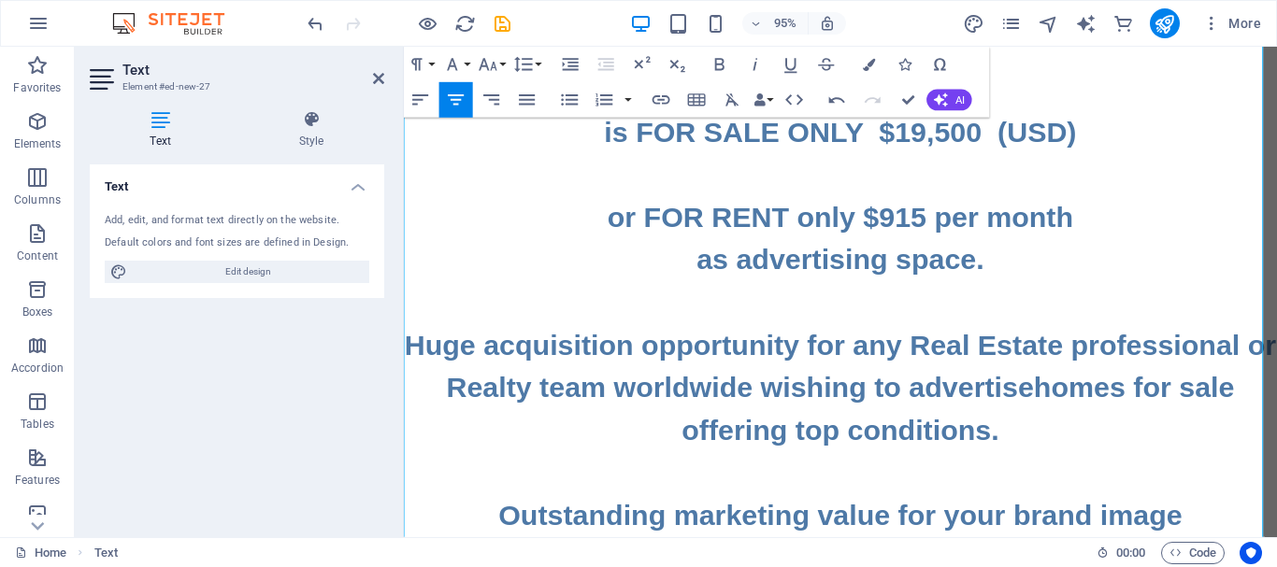
click at [1130, 411] on h2 "The famous business Internet address www.CondosForSale.PRO is FOR SALE ONLY $19…" at bounding box center [863, 428] width 919 height 987
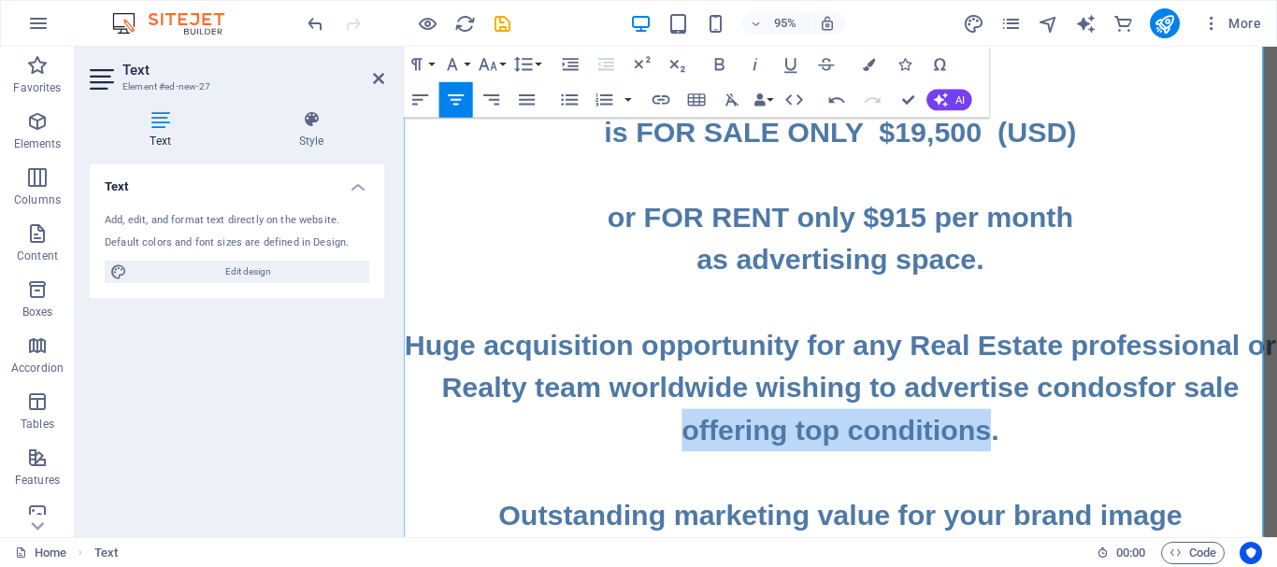
drag, startPoint x: 1001, startPoint y: 457, endPoint x: 687, endPoint y: 452, distance: 314.1
click at [687, 452] on h2 "The famous business Internet address www.CondosForSale.PRO is FOR SALE ONLY $19…" at bounding box center [863, 428] width 919 height 987
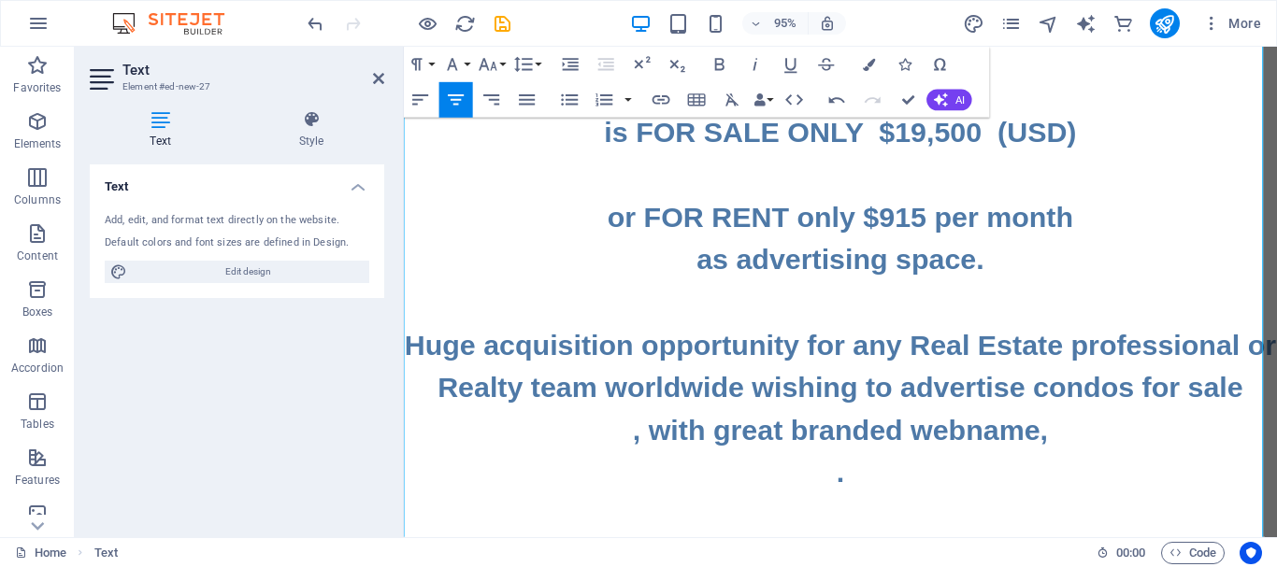
click at [652, 446] on h2 ", with great branded webname," at bounding box center [863, 450] width 919 height 45
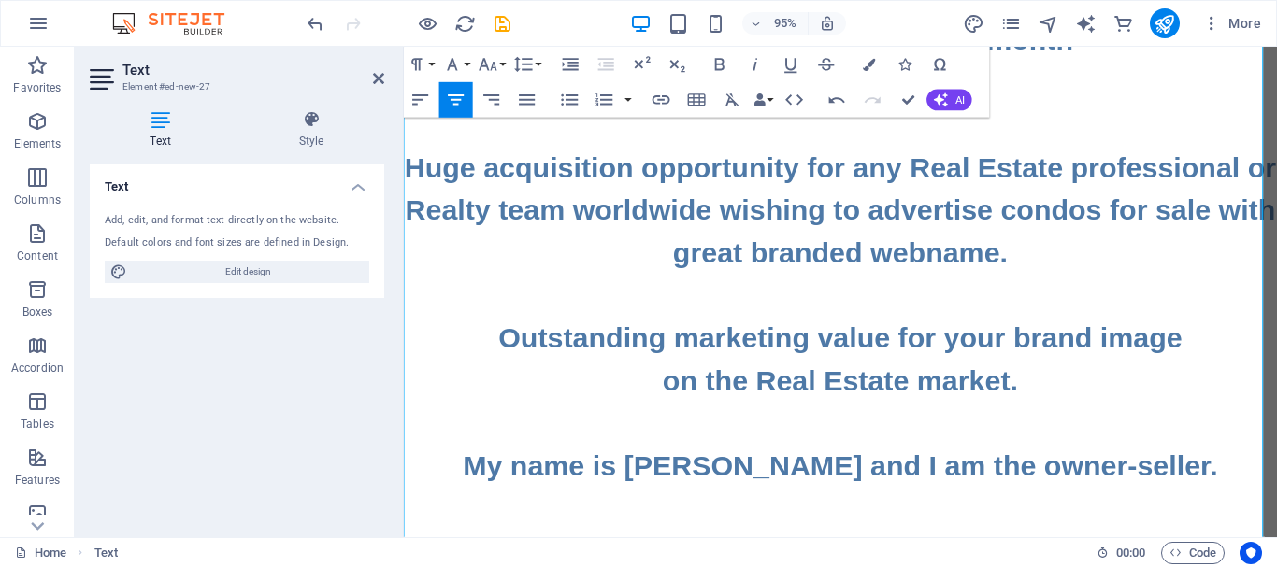
scroll to position [545, 0]
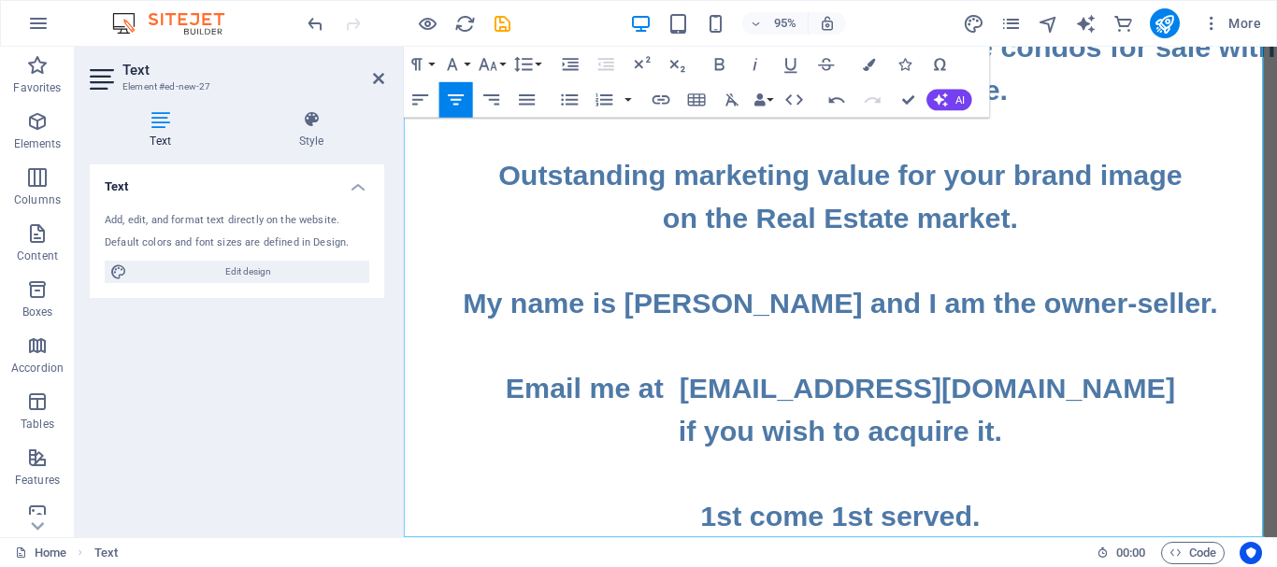
click at [1068, 537] on h2 "The famous business Internet address [DOMAIN_NAME] is FOR SALE ONLY $19,500 (US…" at bounding box center [863, 70] width 919 height 987
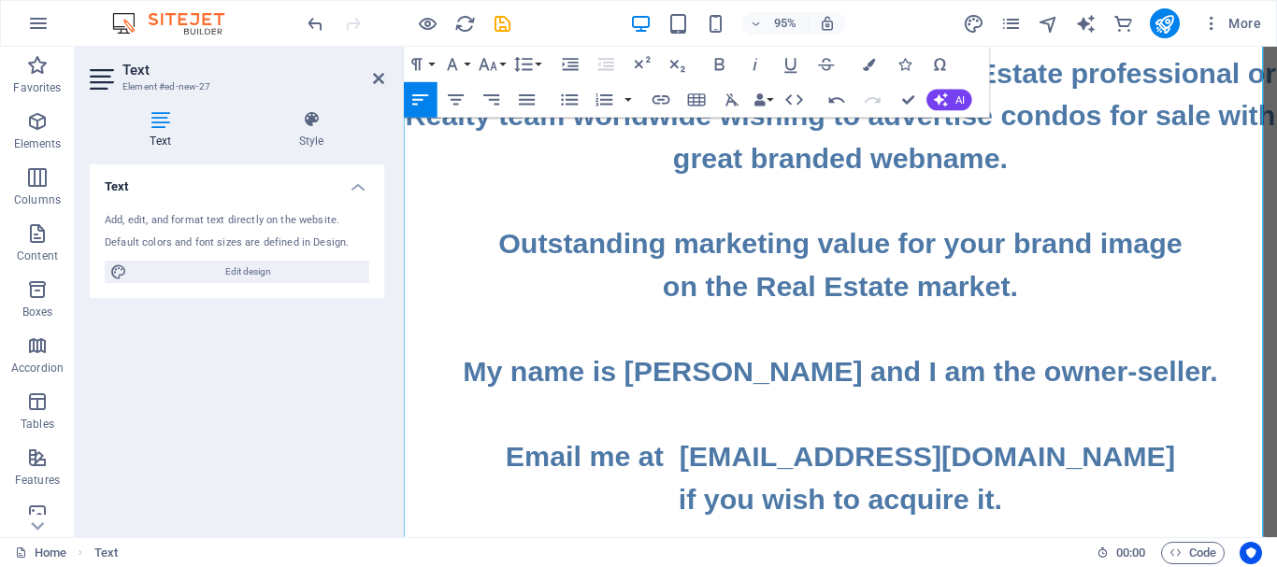
scroll to position [635, 0]
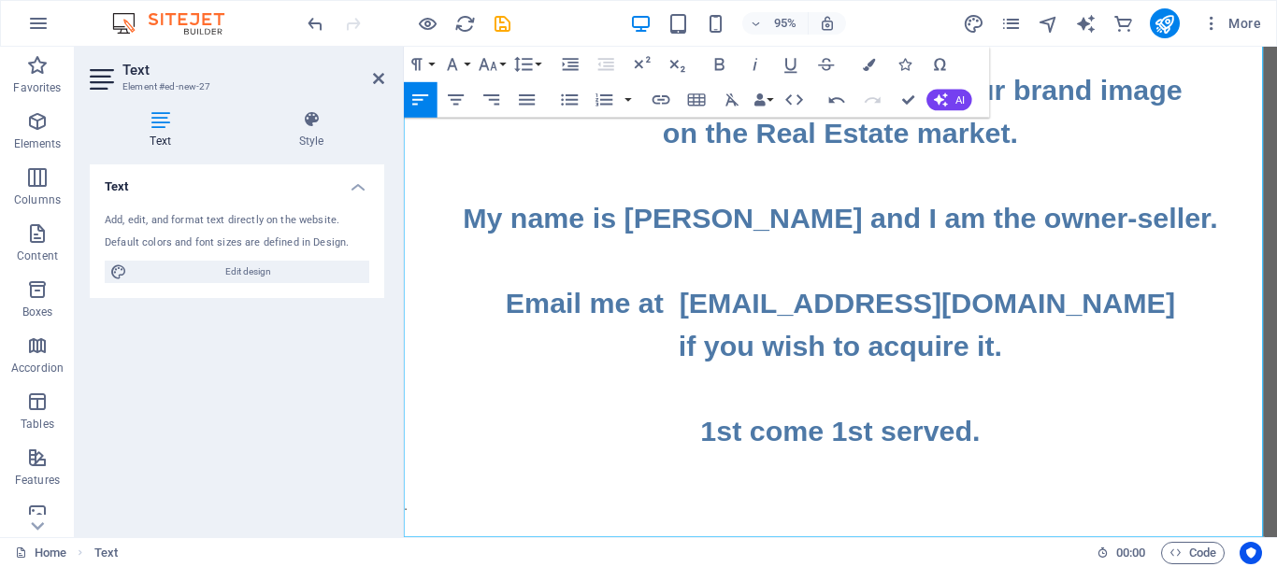
click at [863, 497] on p at bounding box center [863, 507] width 919 height 22
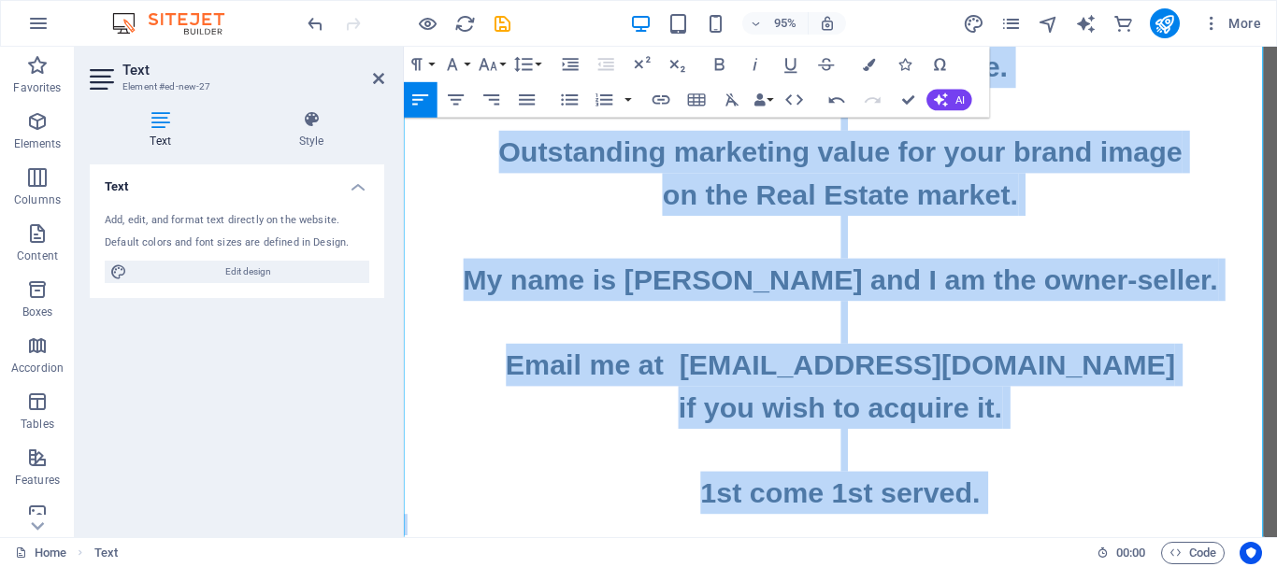
scroll to position [680, 0]
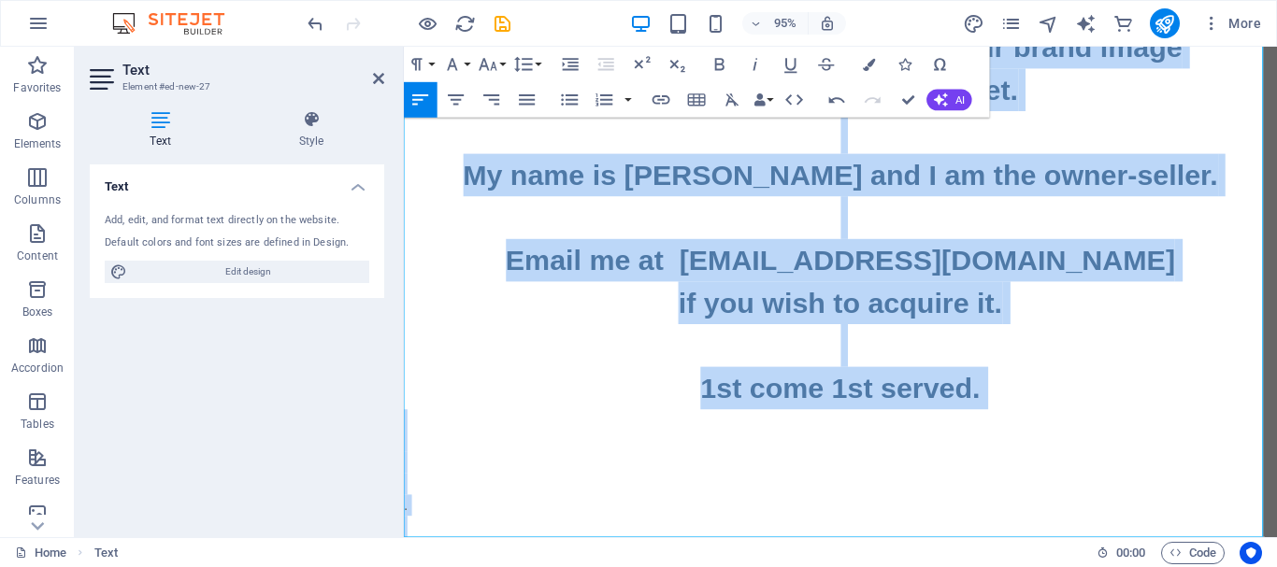
drag, startPoint x: 585, startPoint y: 143, endPoint x: 993, endPoint y: 523, distance: 557.5
copy div "The famous business Internet address www.CondosForSale.PRO is FOR SALE ONLY $19…"
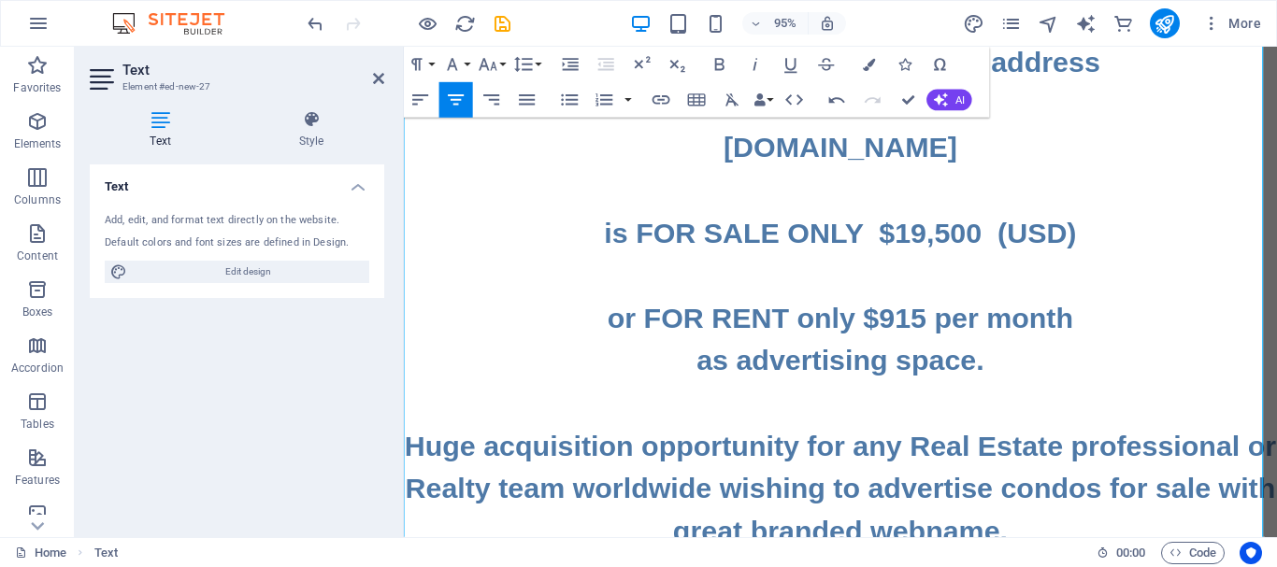
scroll to position [0, 0]
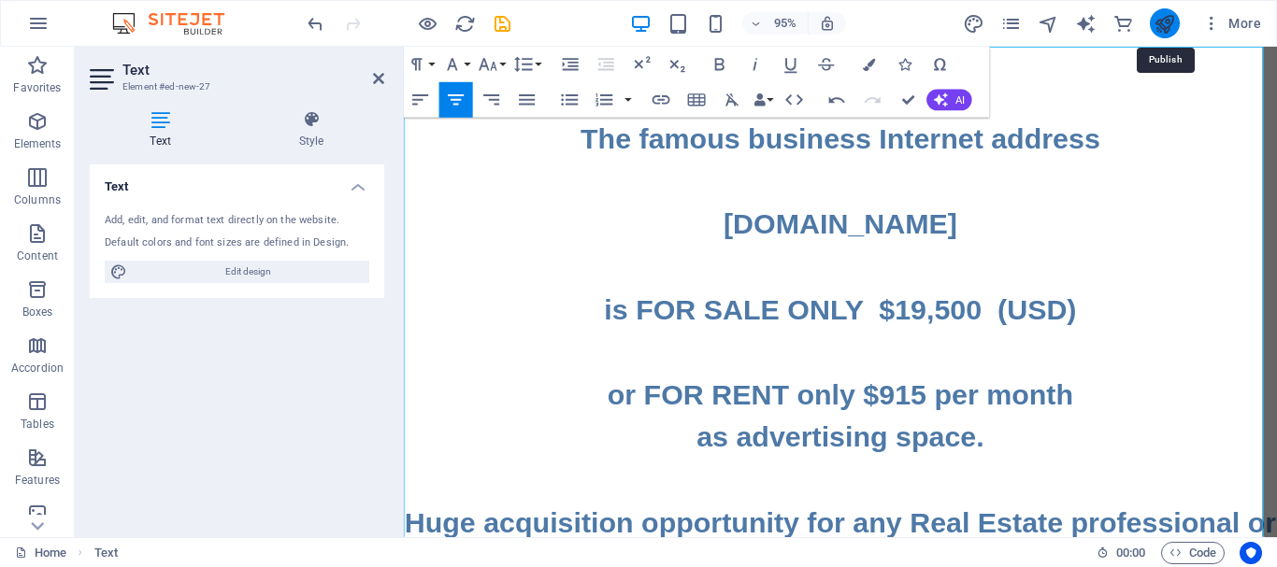
click at [1171, 30] on icon "publish" at bounding box center [1163, 23] width 21 height 21
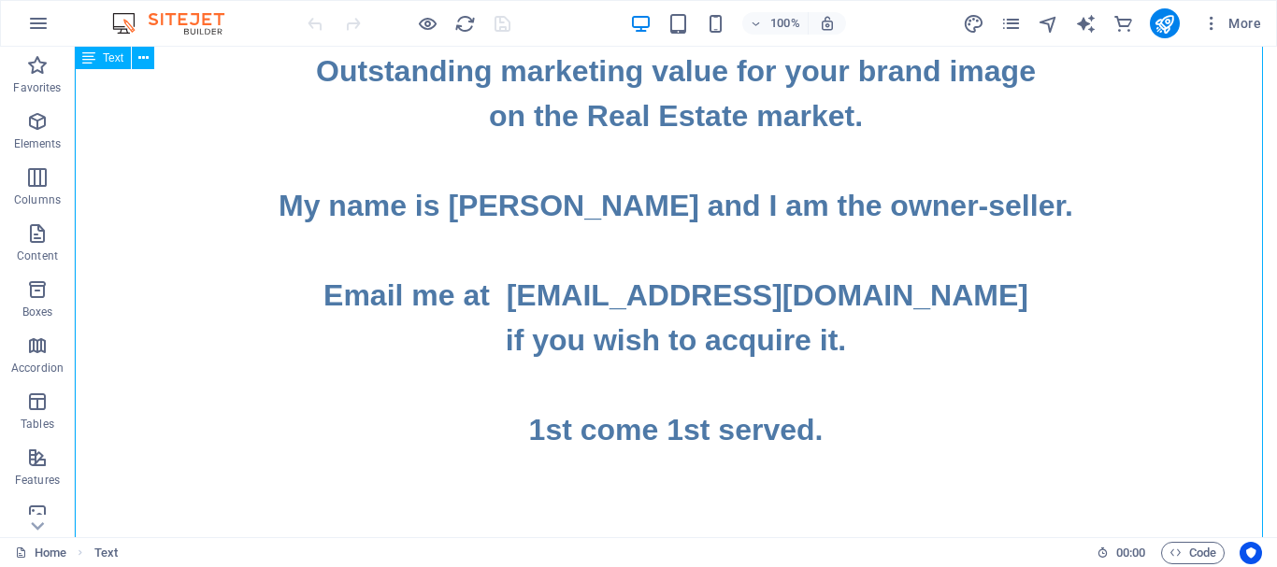
scroll to position [586, 0]
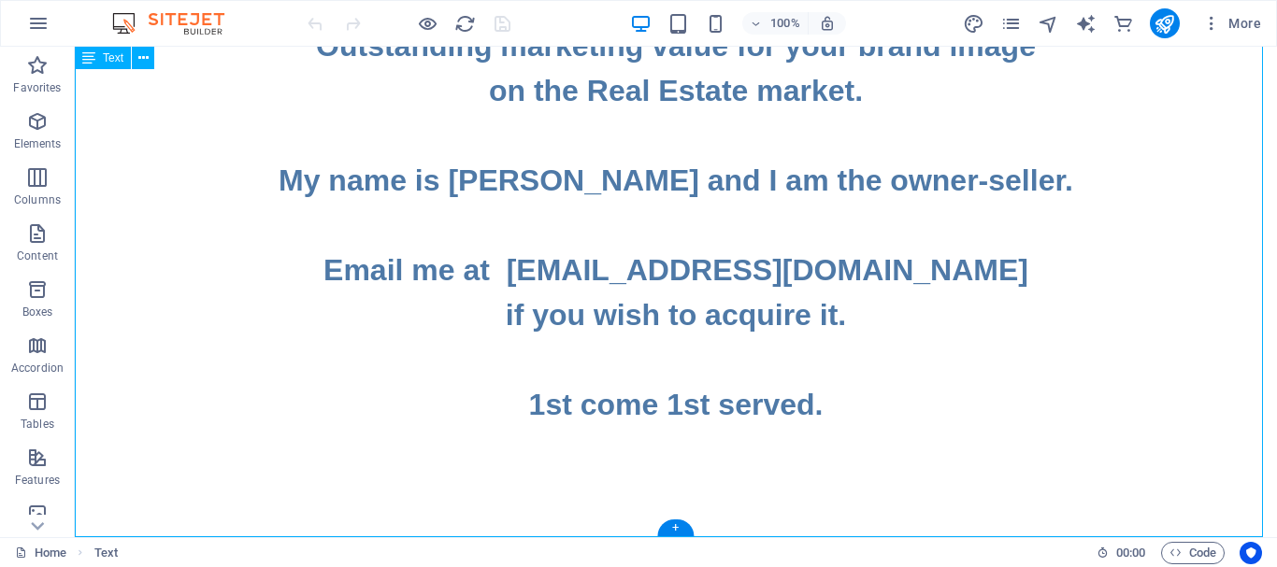
click at [724, 442] on div "The famous business Internet address [DOMAIN_NAME] is FOR SALE ONLY $19,500 (US…" at bounding box center [675, 51] width 1187 height 1133
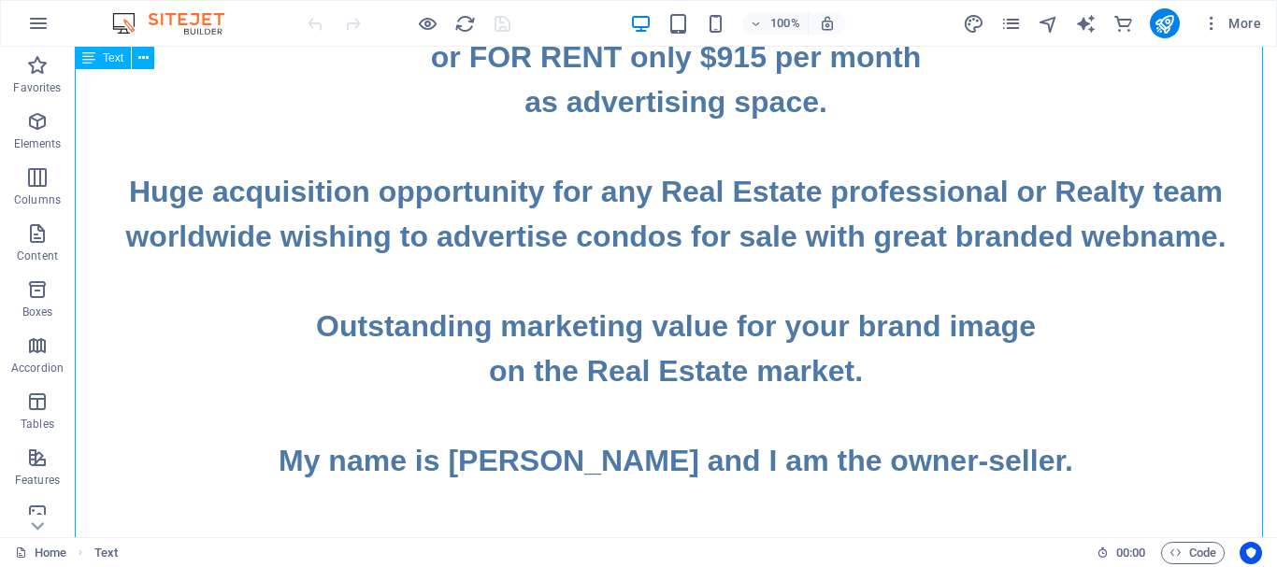
click at [752, 366] on div "The famous business Internet address [DOMAIN_NAME] is FOR SALE ONLY $19,500 (US…" at bounding box center [675, 331] width 1187 height 1133
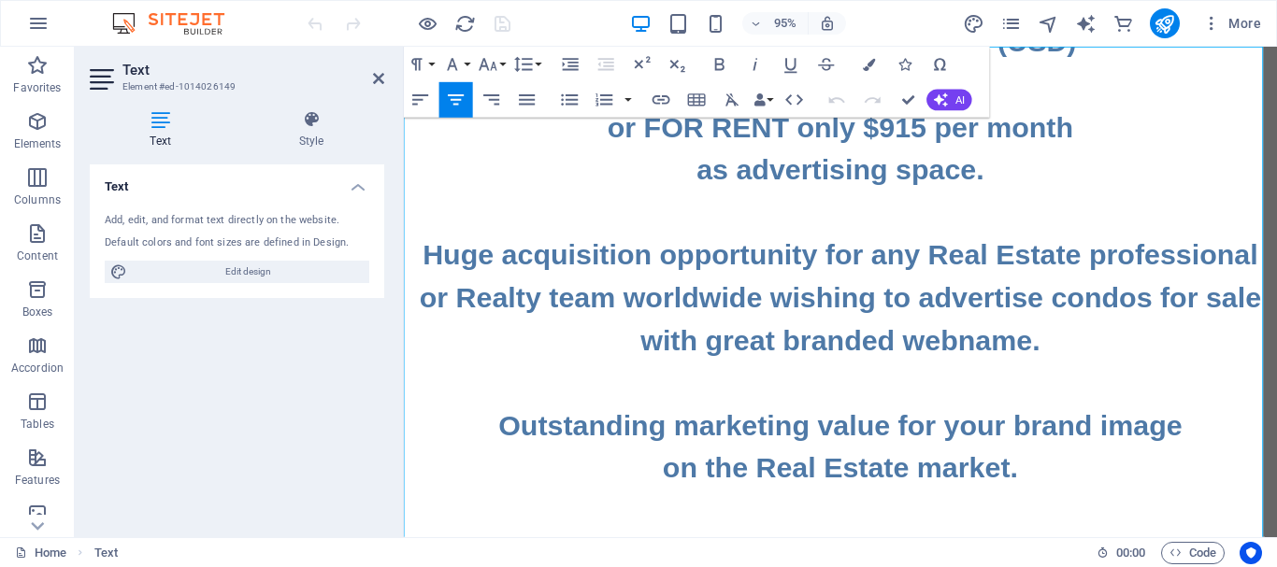
scroll to position [0, 0]
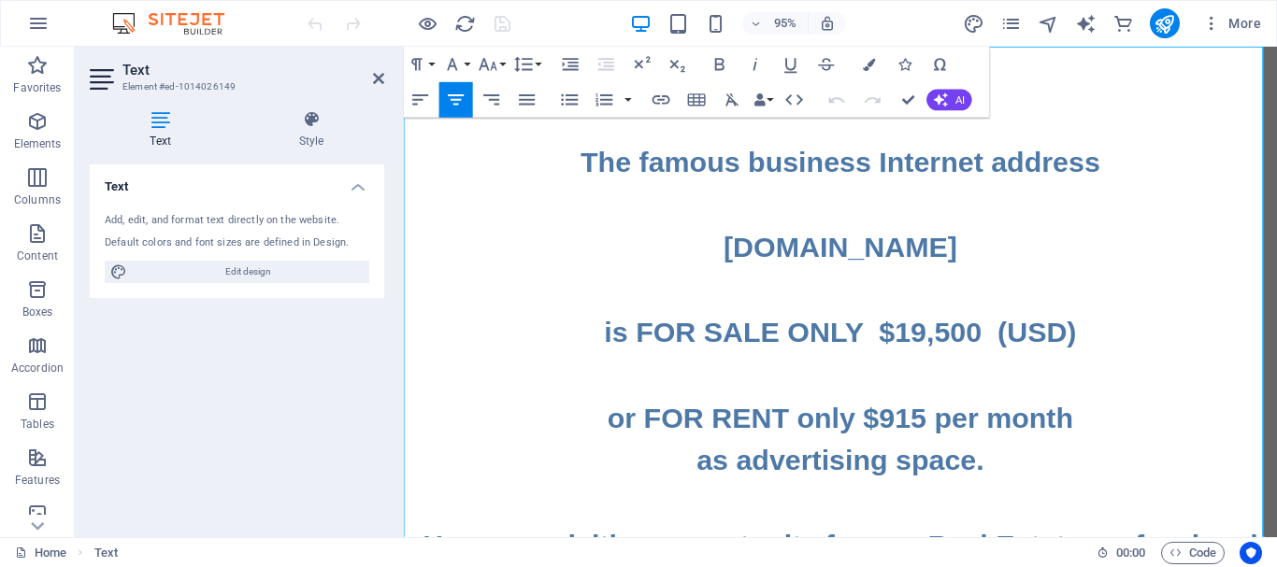
click at [1167, 21] on icon "publish" at bounding box center [1163, 23] width 21 height 21
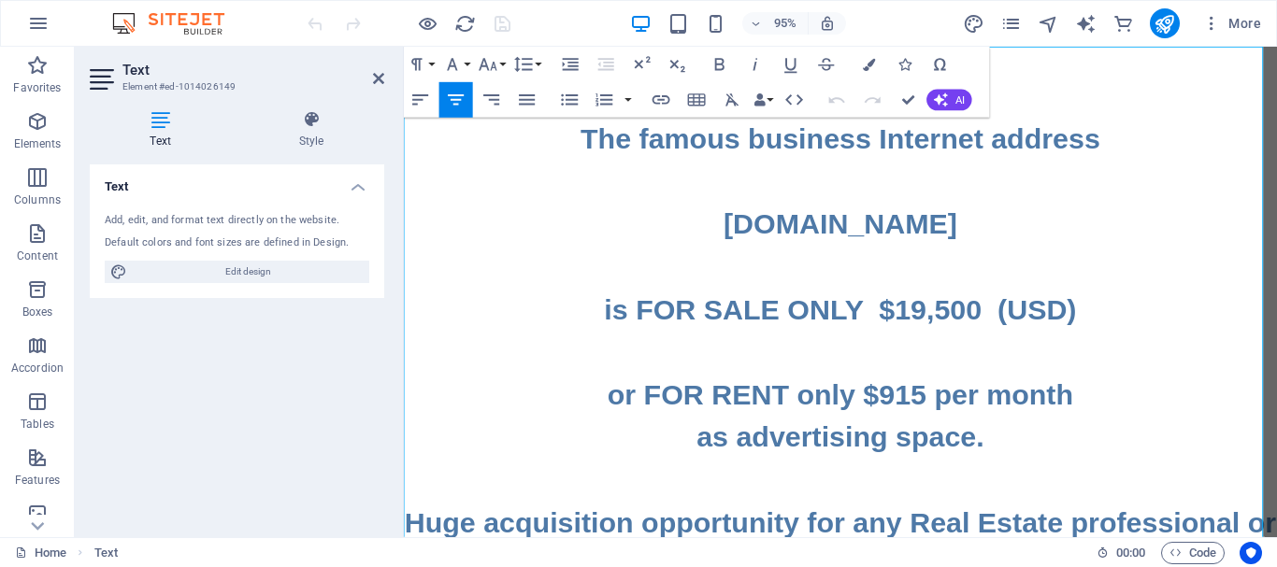
click at [1157, 25] on icon "publish" at bounding box center [1163, 23] width 21 height 21
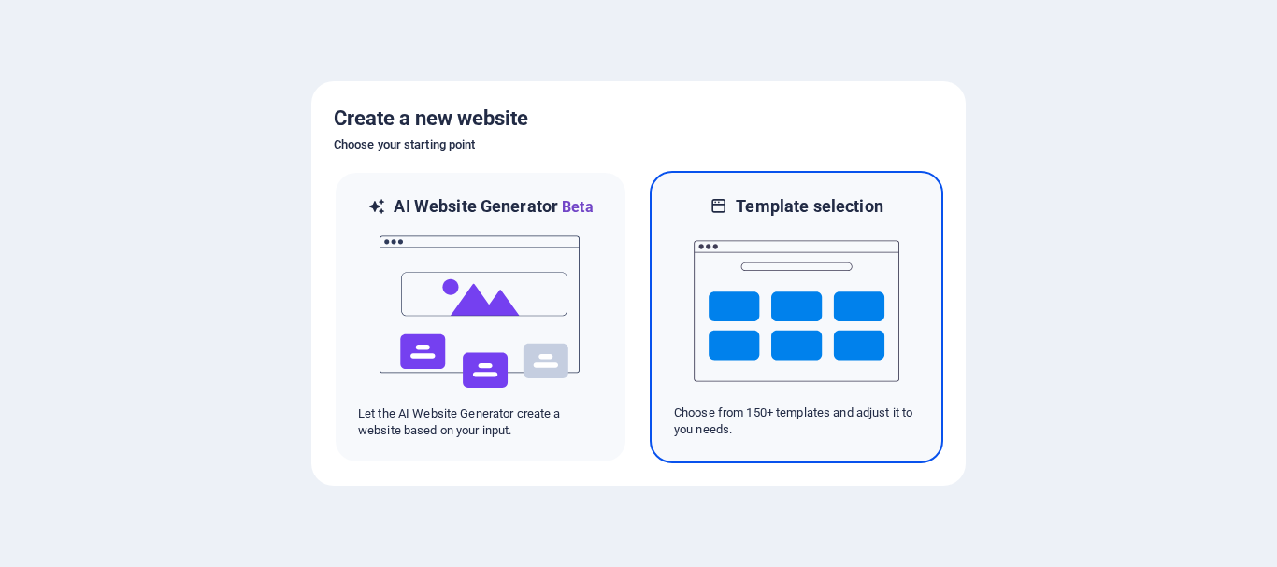
click at [792, 310] on img at bounding box center [797, 311] width 206 height 187
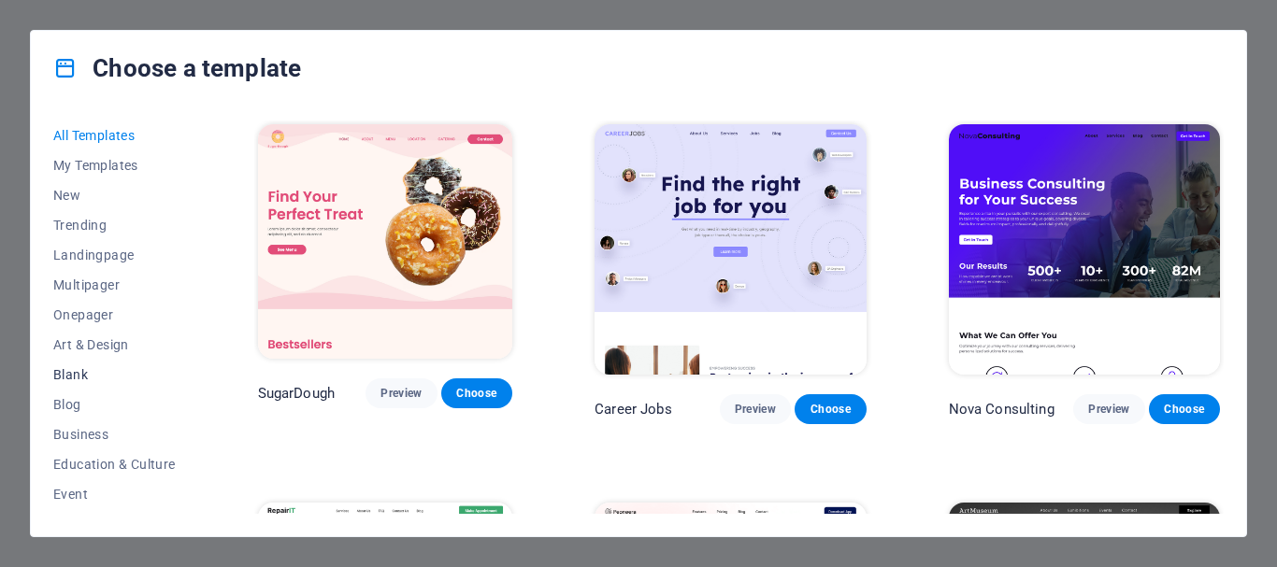
click at [77, 374] on span "Blank" at bounding box center [114, 374] width 122 height 15
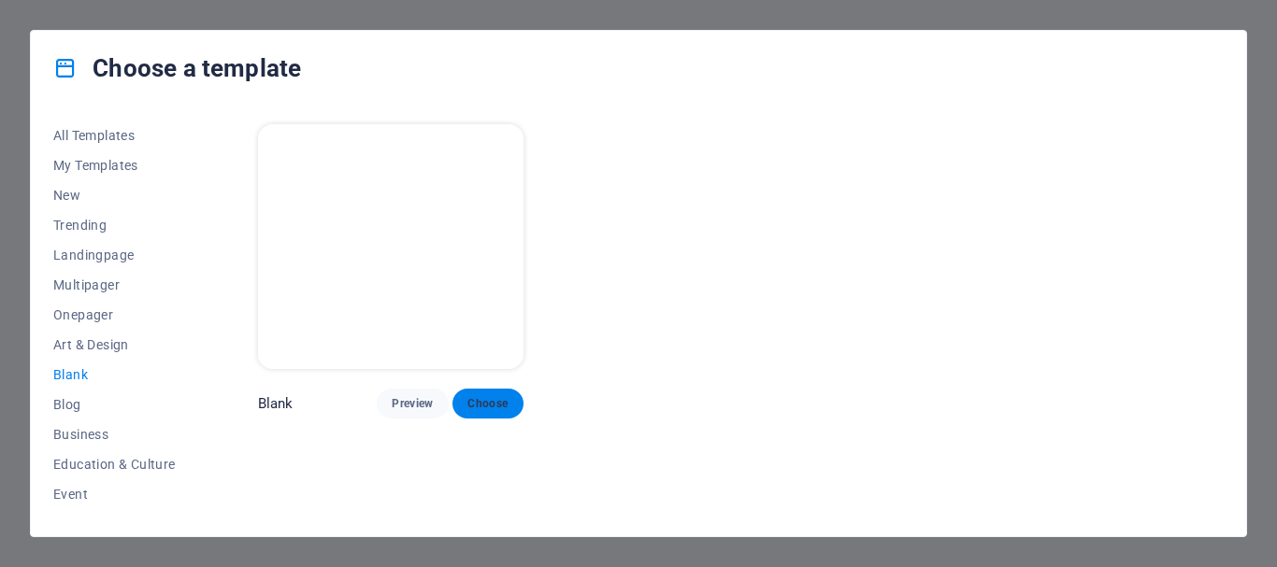
click at [473, 402] on span "Choose" at bounding box center [487, 403] width 41 height 15
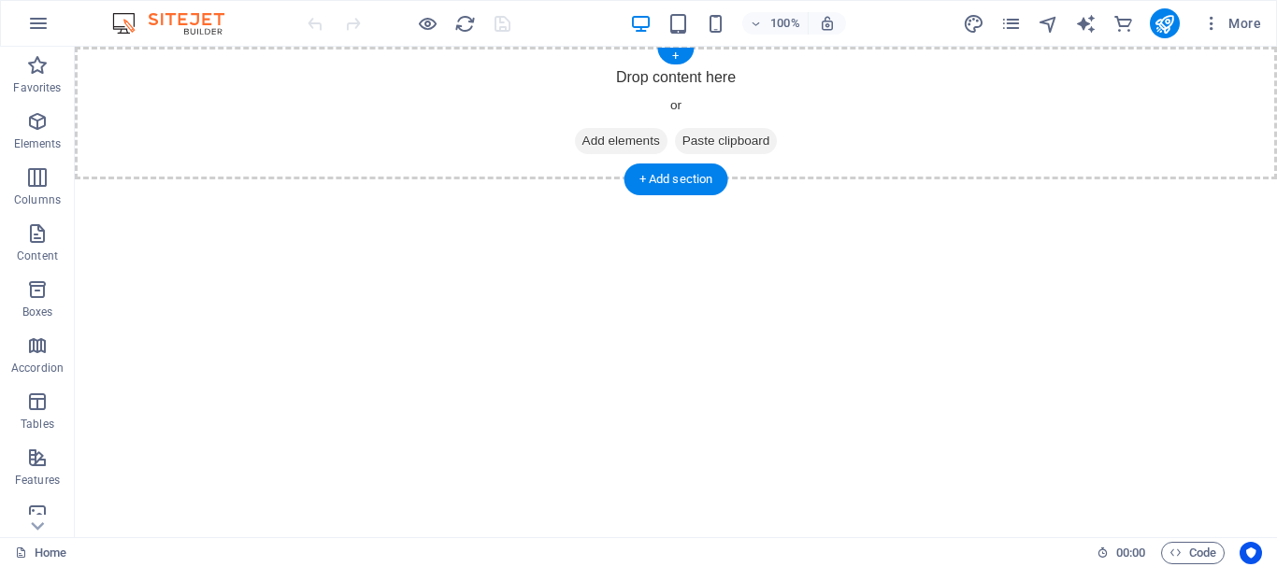
click at [619, 132] on span "Add elements" at bounding box center [621, 141] width 93 height 26
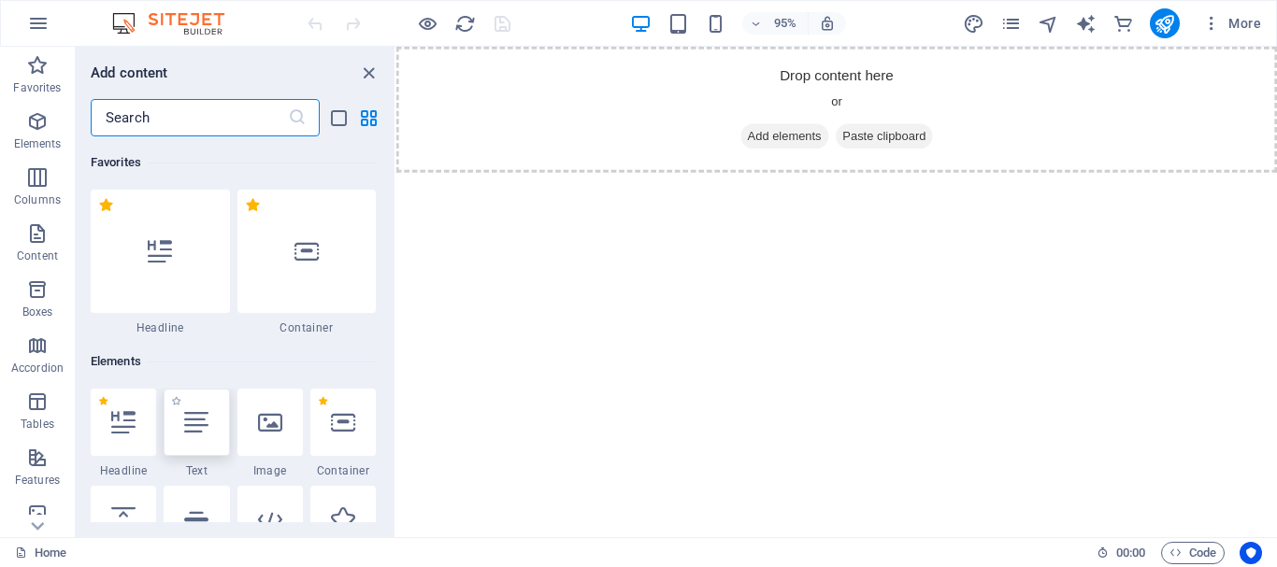
click at [189, 416] on icon at bounding box center [196, 422] width 24 height 24
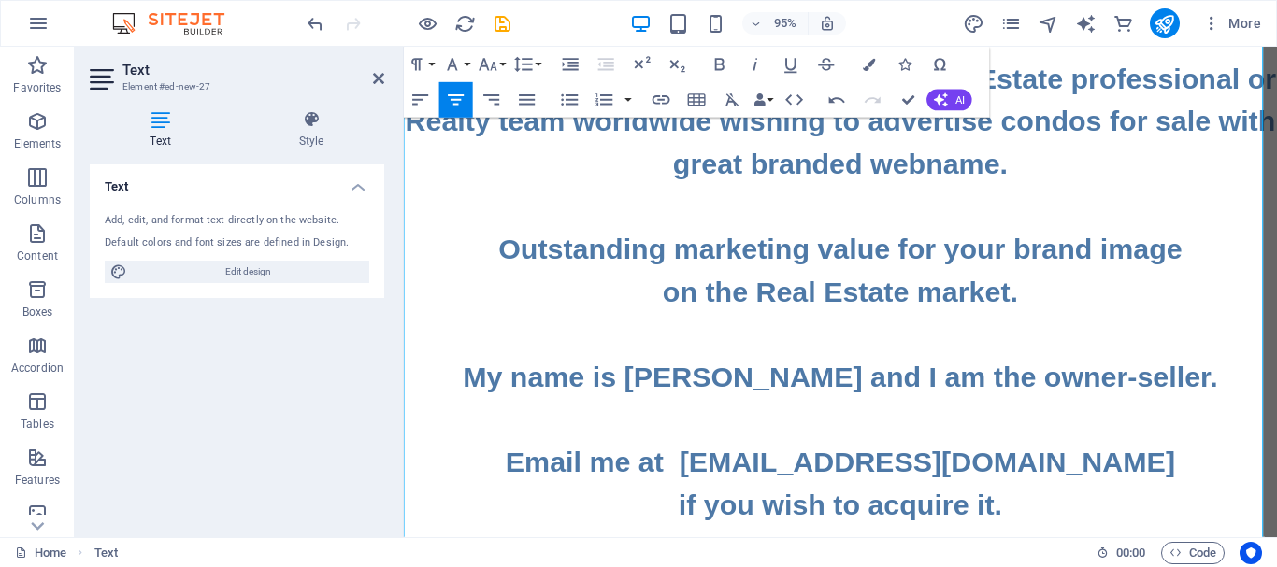
scroll to position [280, 0]
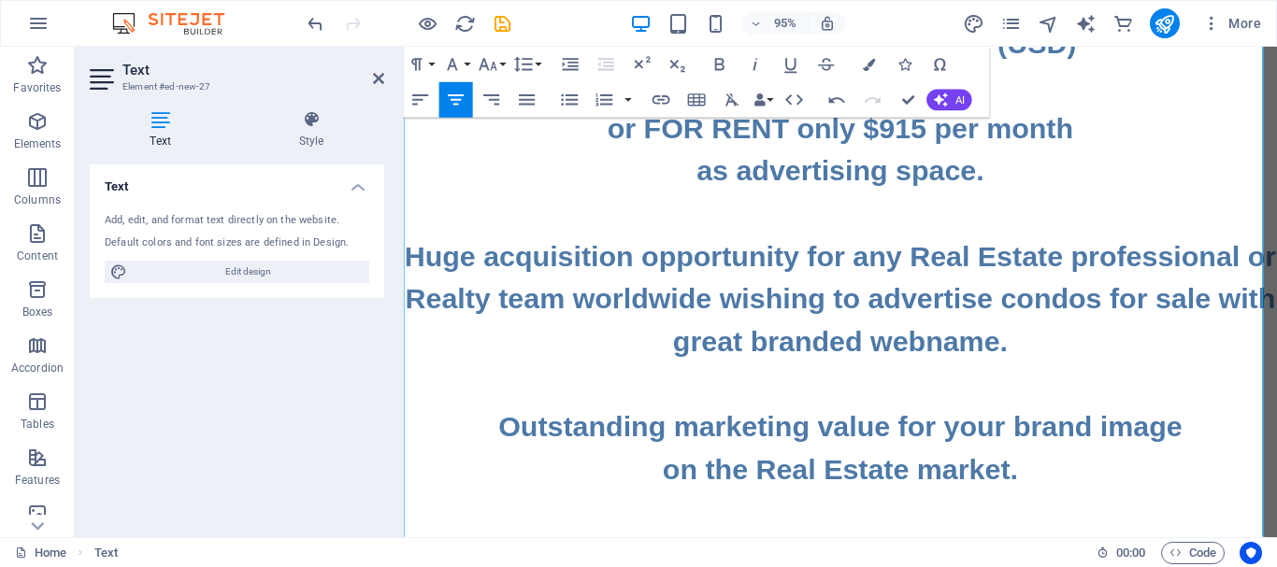
click at [1276, 319] on h2 "The famous business Internet address www.CondosForSale.WORLD is FOR SALE ONLY $…" at bounding box center [863, 334] width 919 height 987
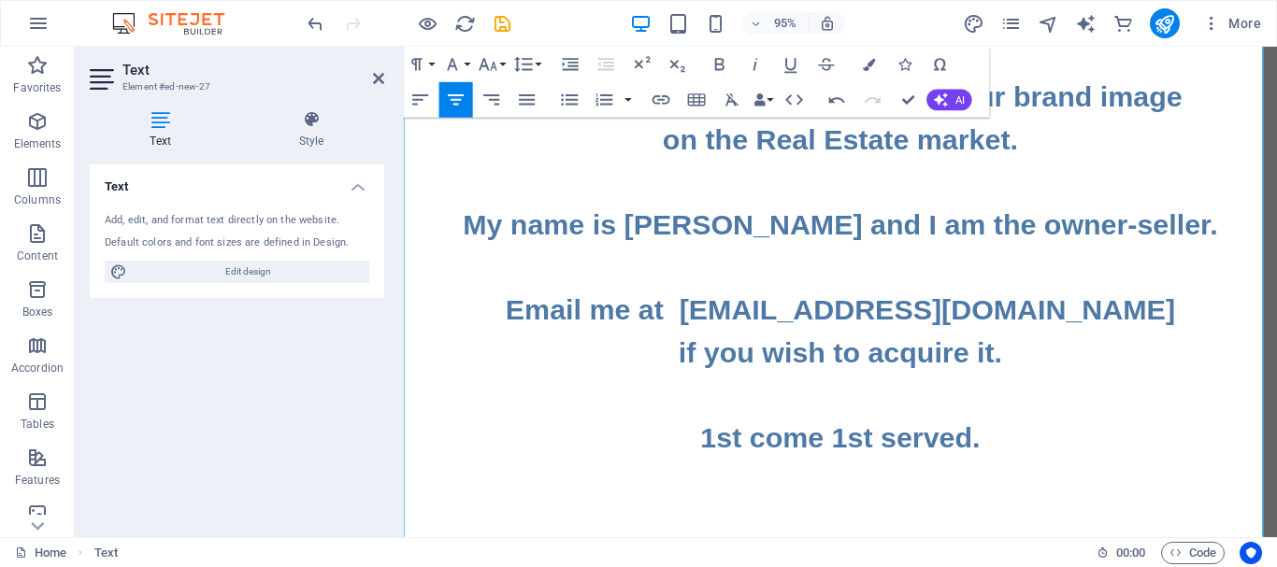
scroll to position [657, 0]
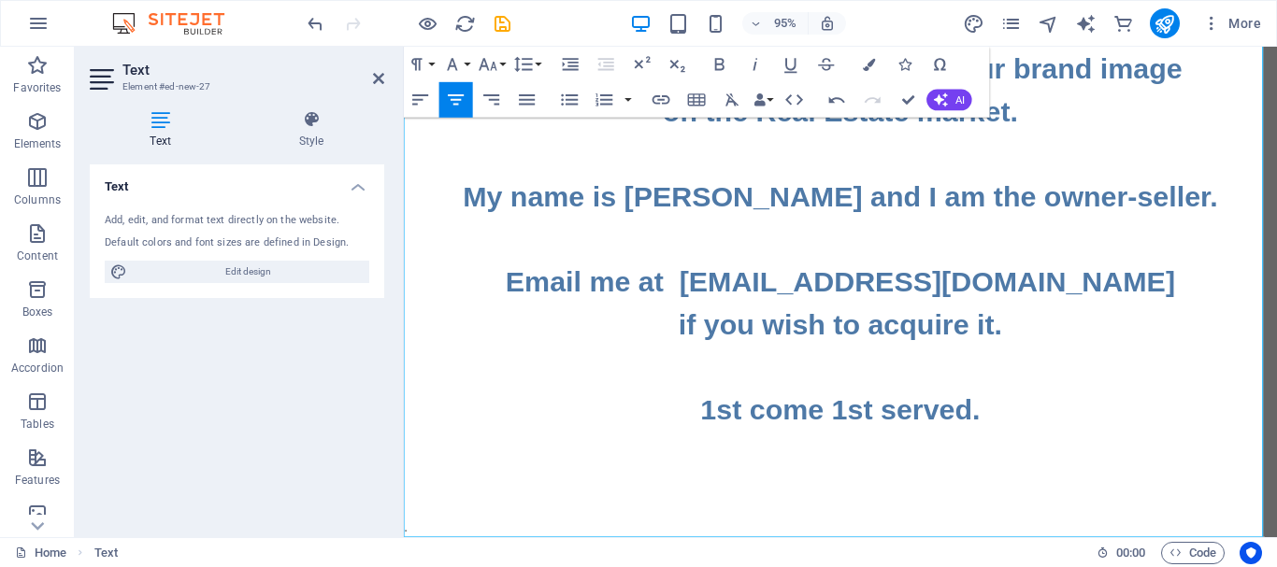
click at [981, 548] on p "." at bounding box center [863, 552] width 919 height 22
click at [809, 543] on p "." at bounding box center [863, 552] width 919 height 22
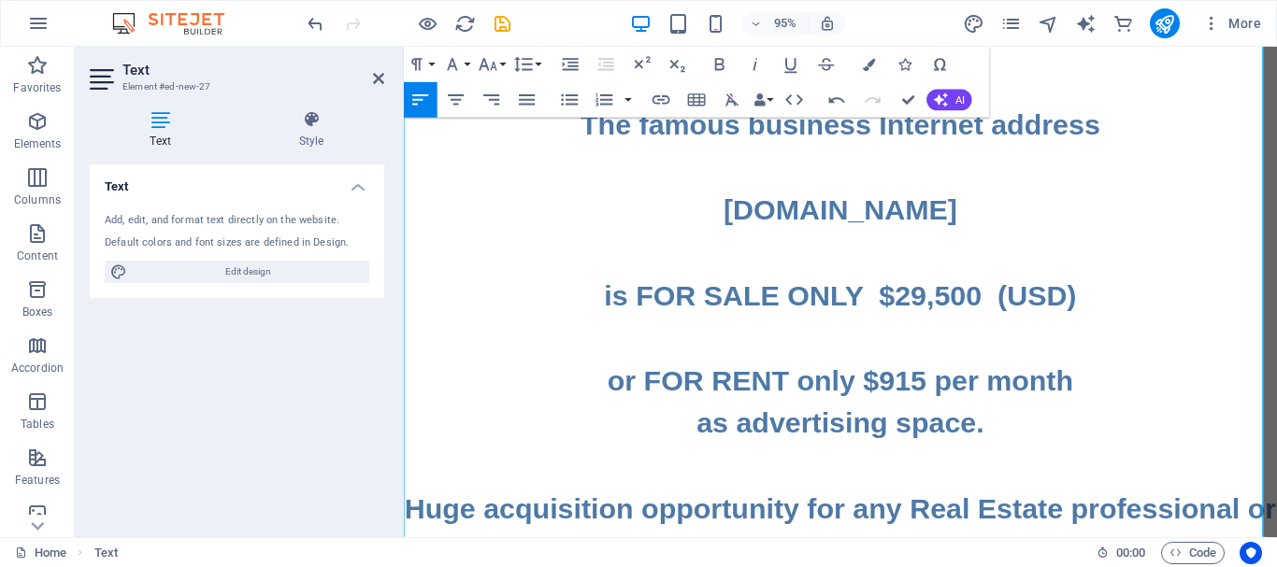
scroll to position [0, 0]
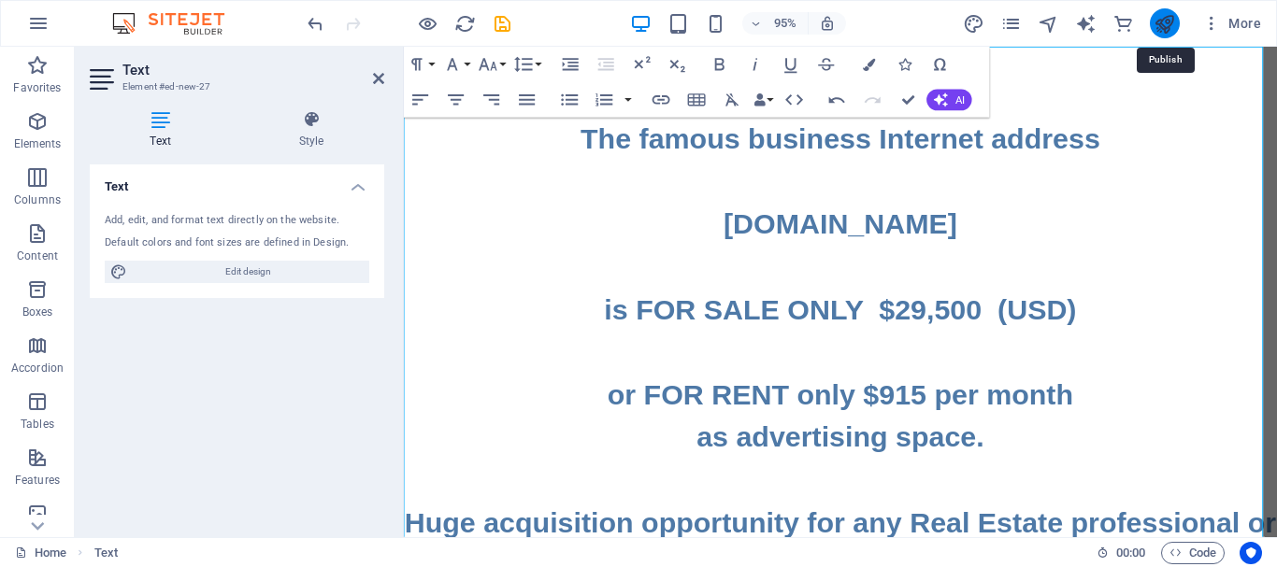
click at [1162, 23] on icon "publish" at bounding box center [1163, 23] width 21 height 21
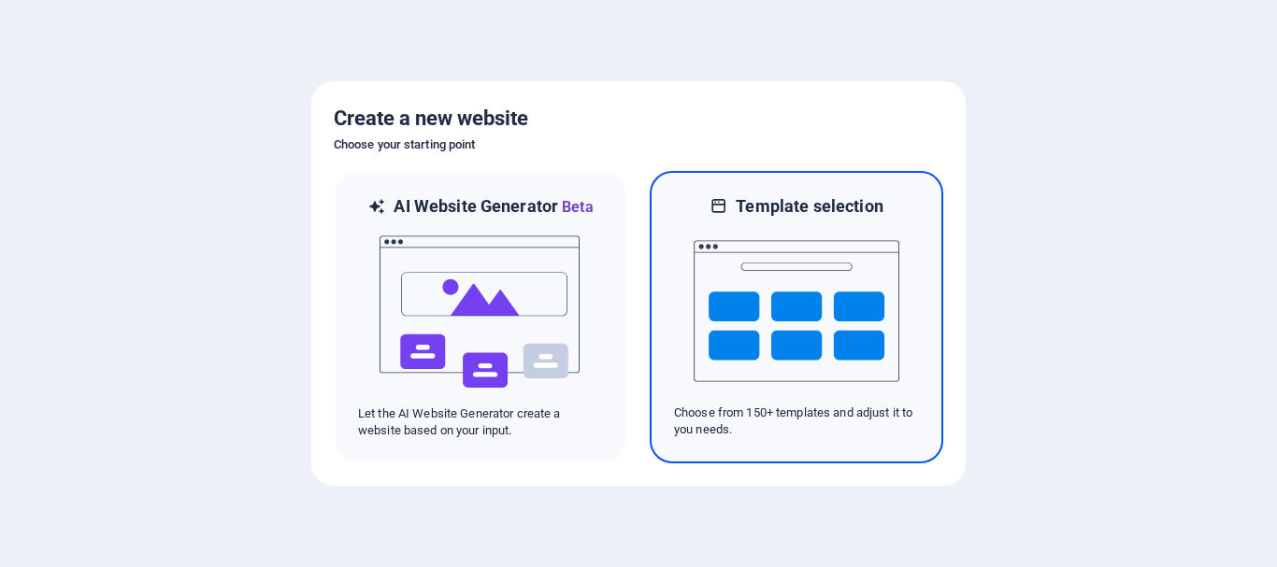
click at [787, 311] on img at bounding box center [797, 311] width 206 height 187
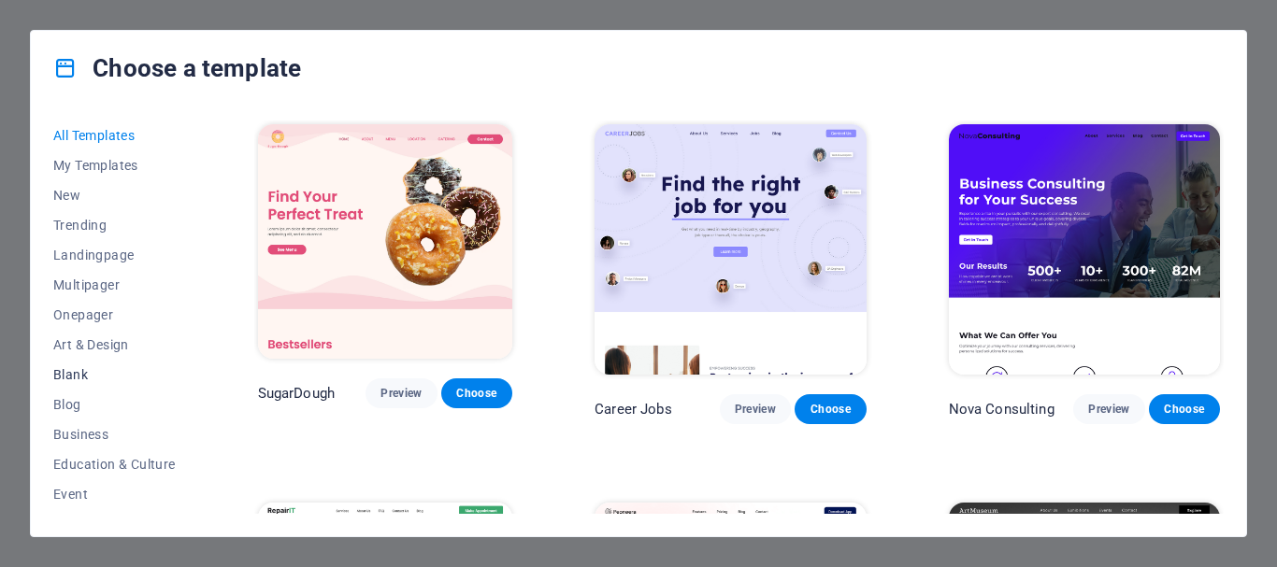
click at [67, 369] on span "Blank" at bounding box center [114, 374] width 122 height 15
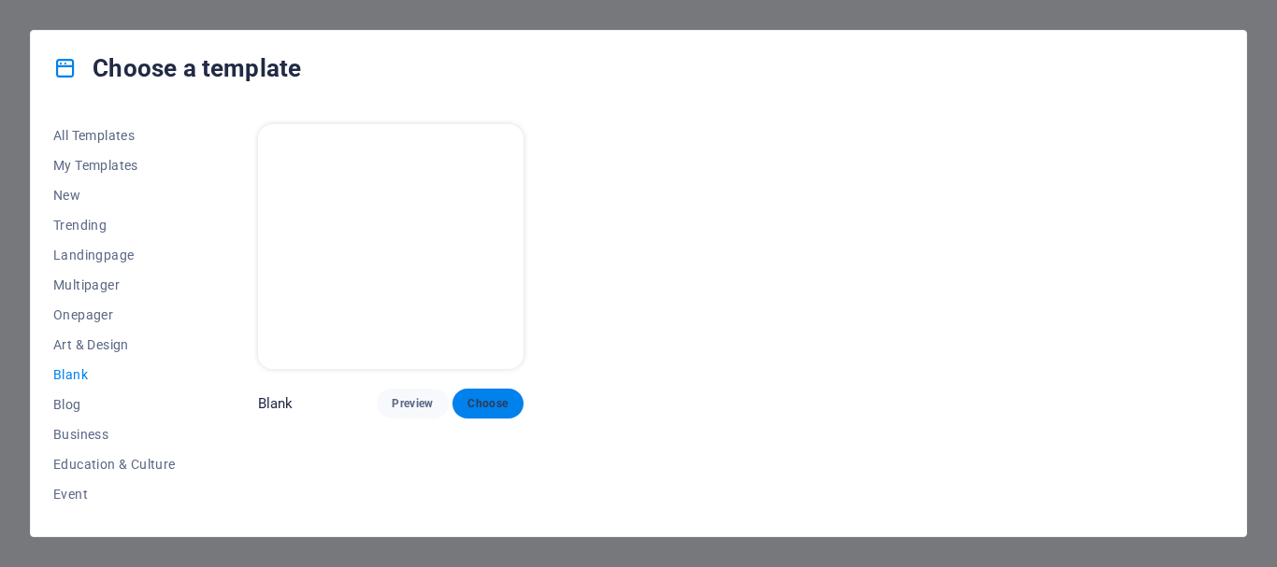
click at [479, 396] on span "Choose" at bounding box center [487, 403] width 41 height 15
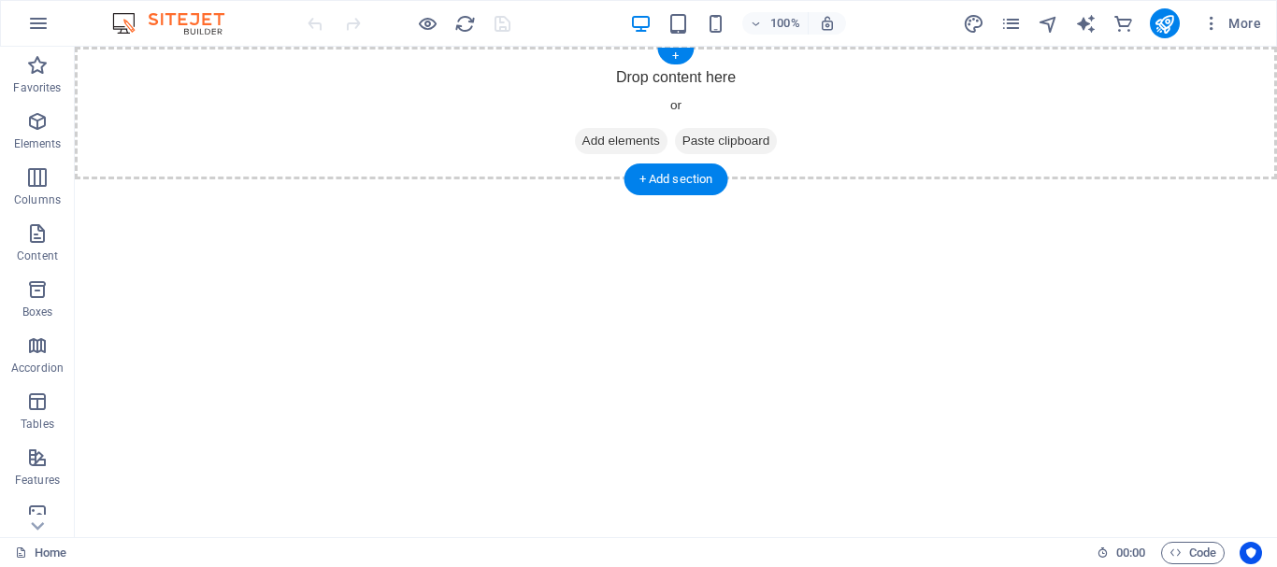
click at [595, 140] on span "Add elements" at bounding box center [621, 141] width 93 height 26
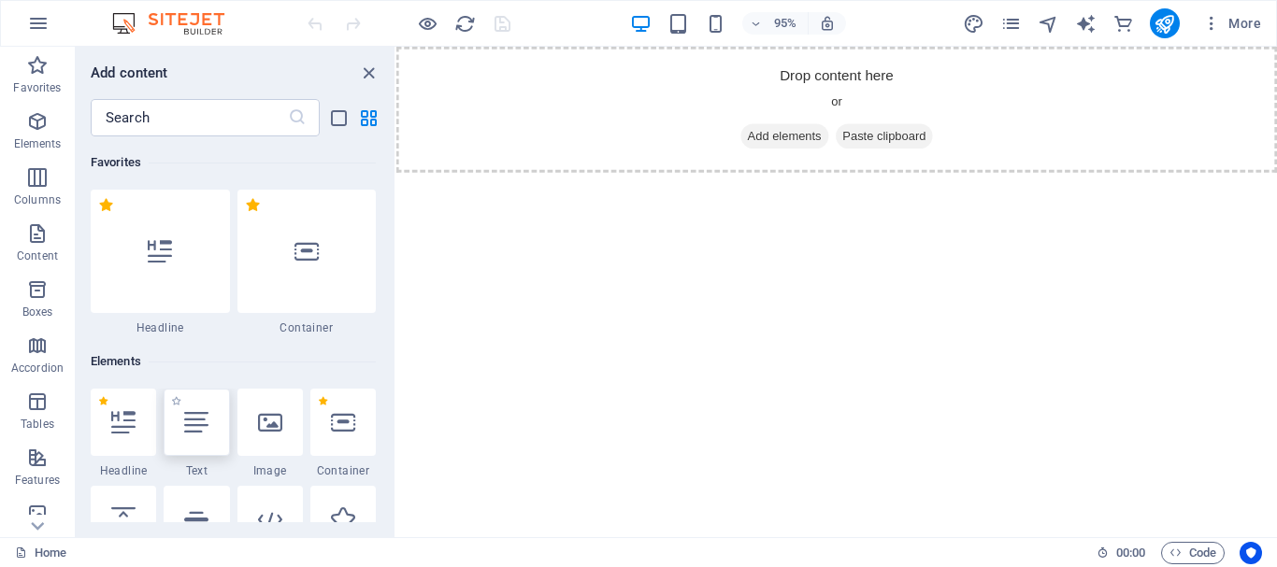
drag, startPoint x: 192, startPoint y: 424, endPoint x: 82, endPoint y: 266, distance: 192.1
click at [192, 424] on icon at bounding box center [196, 422] width 24 height 24
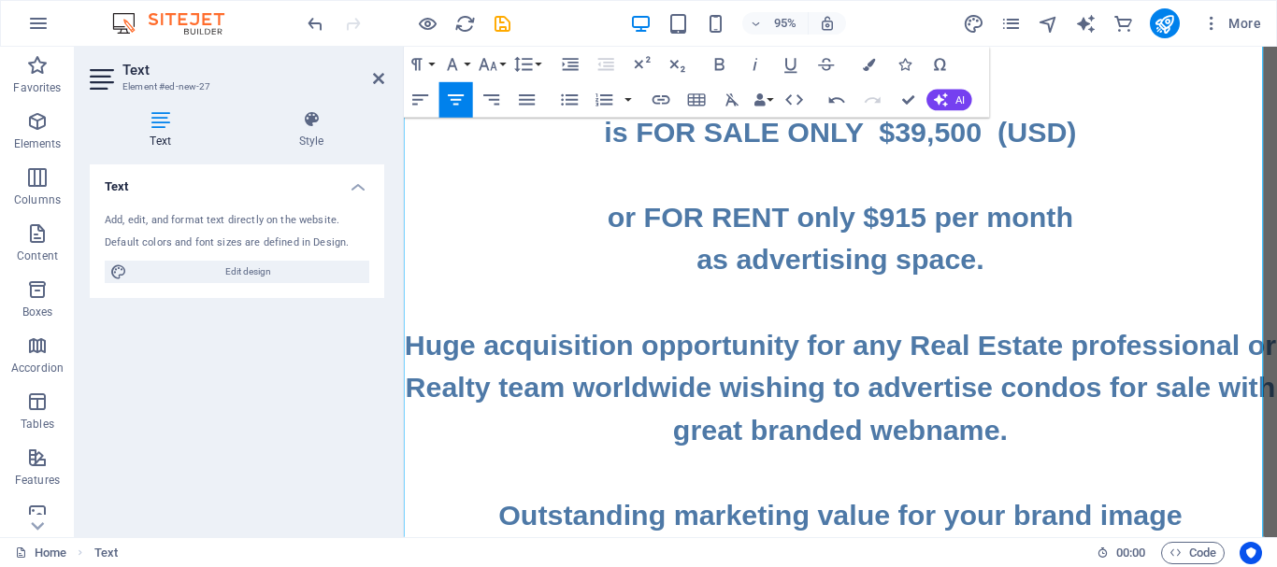
click at [1075, 405] on h2 "The famous business Internet address [DOMAIN_NAME] is FOR SALE ONLY $39,500 (US…" at bounding box center [863, 428] width 919 height 987
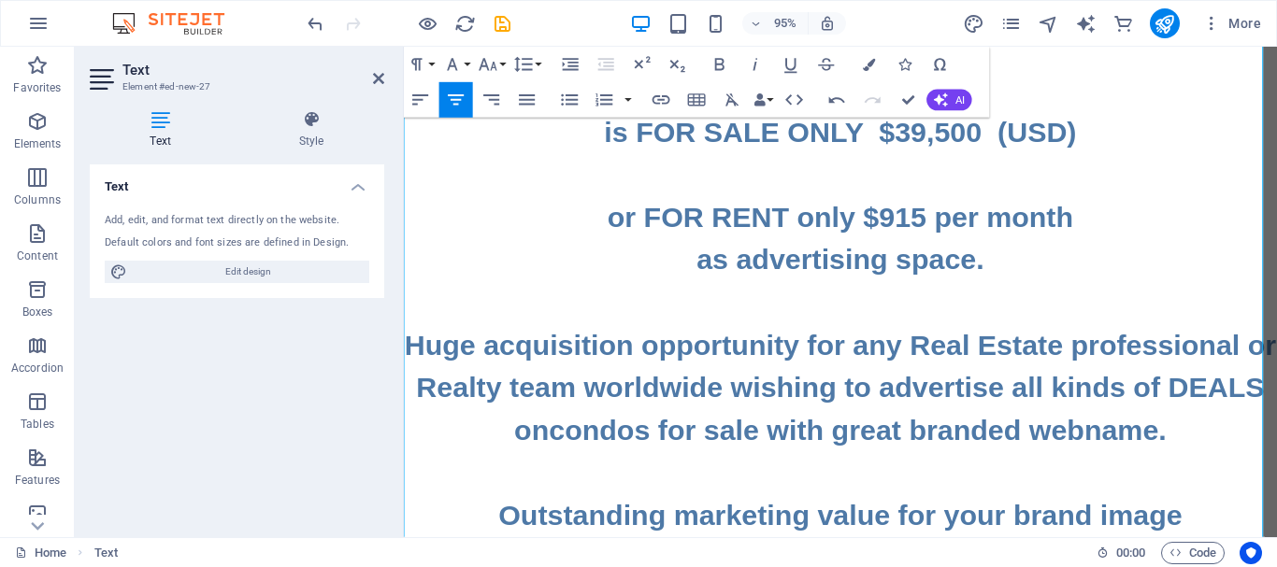
click at [731, 403] on h2 "The famous business Internet address [DOMAIN_NAME] is FOR SALE ONLY $39,500 (US…" at bounding box center [863, 428] width 919 height 987
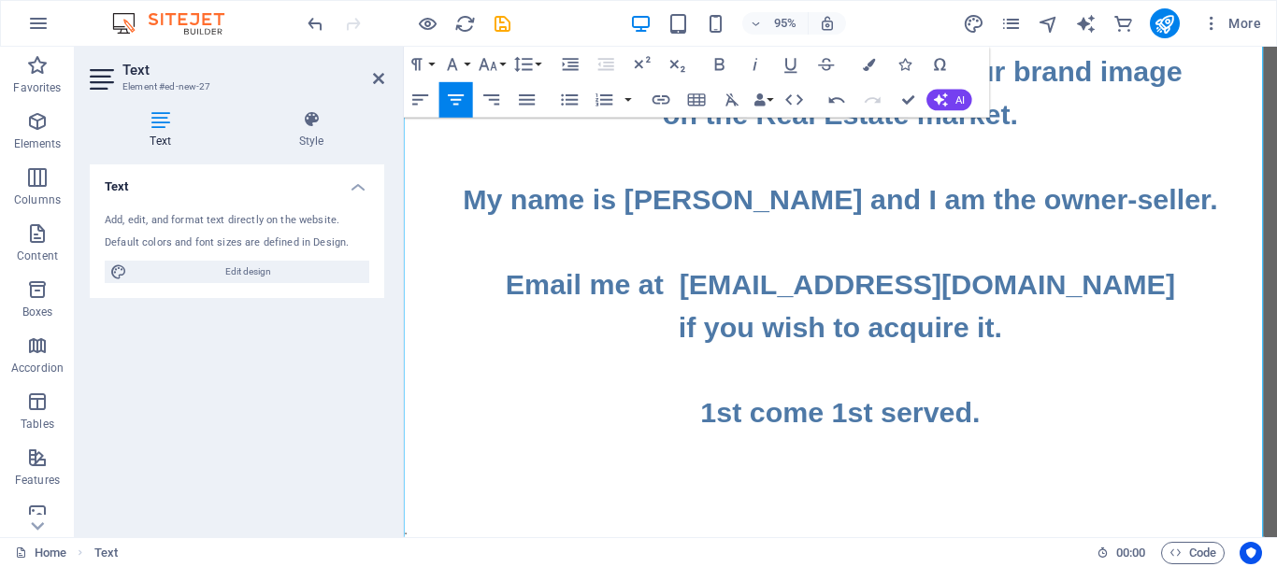
scroll to position [657, 0]
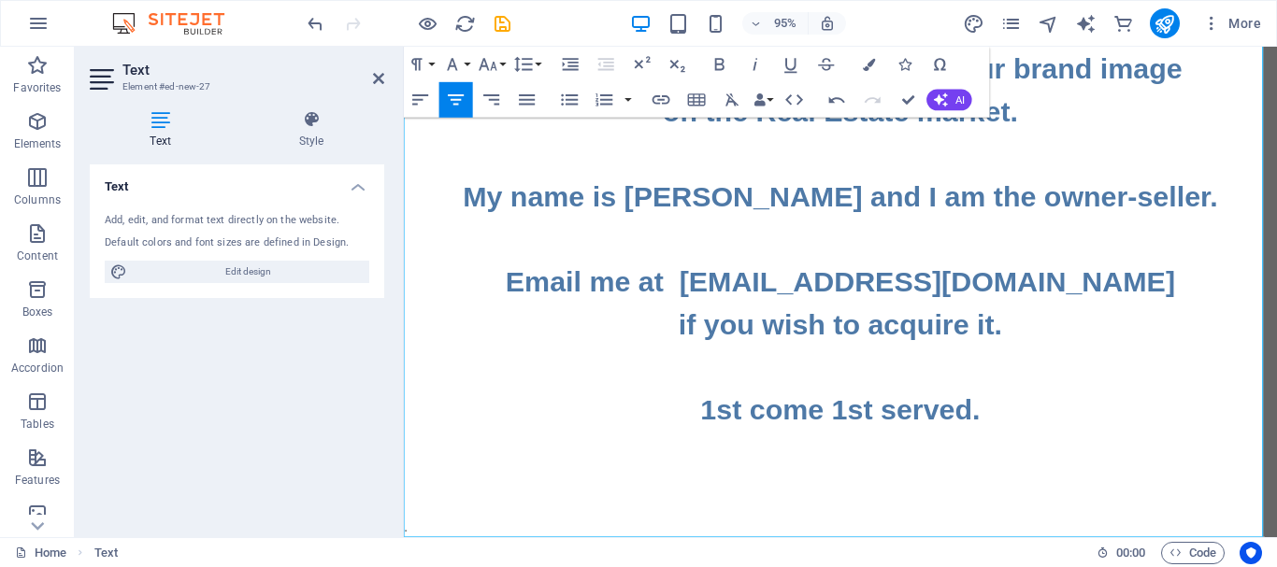
click at [982, 506] on p at bounding box center [863, 507] width 919 height 22
click at [861, 541] on p "." at bounding box center [863, 552] width 919 height 22
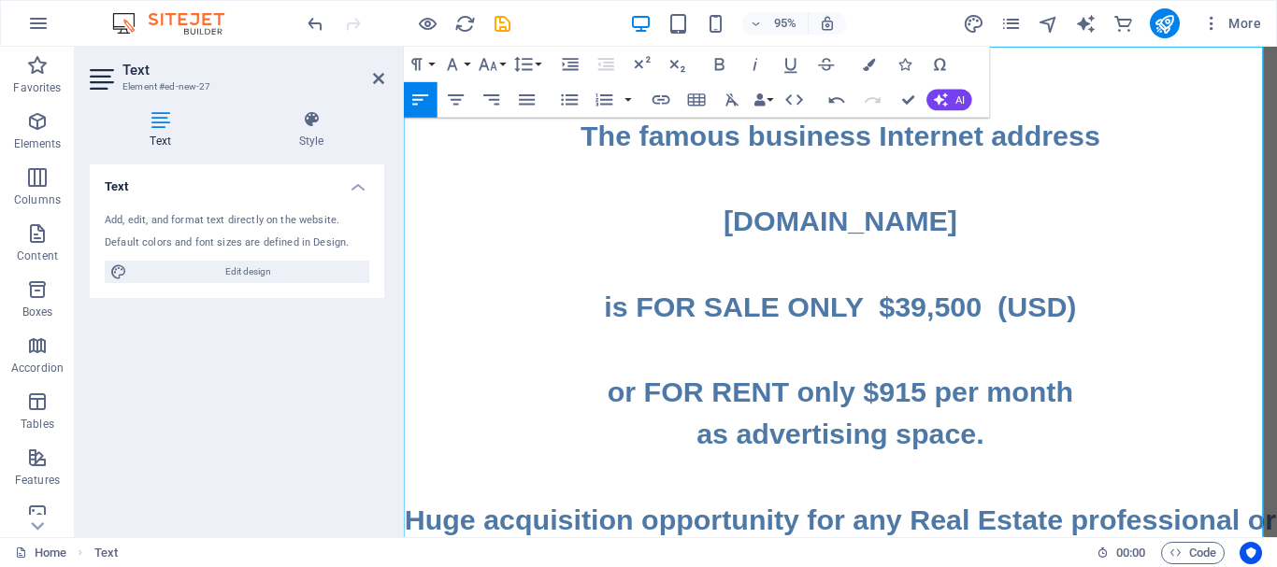
scroll to position [0, 0]
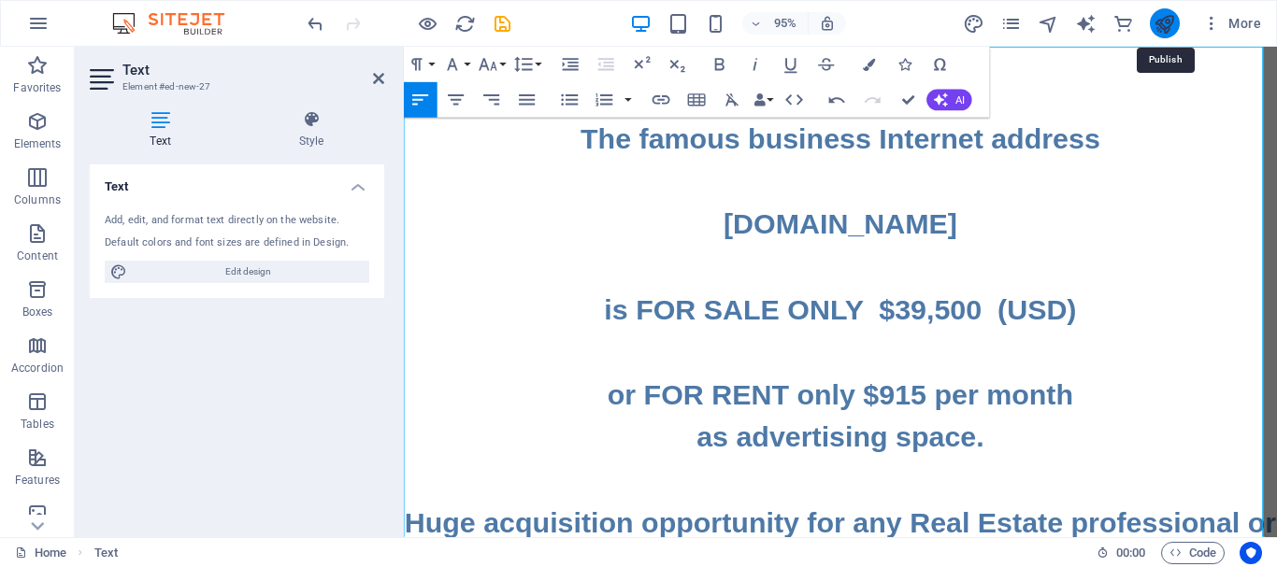
click at [1154, 21] on icon "publish" at bounding box center [1163, 23] width 21 height 21
